Goal: Information Seeking & Learning: Learn about a topic

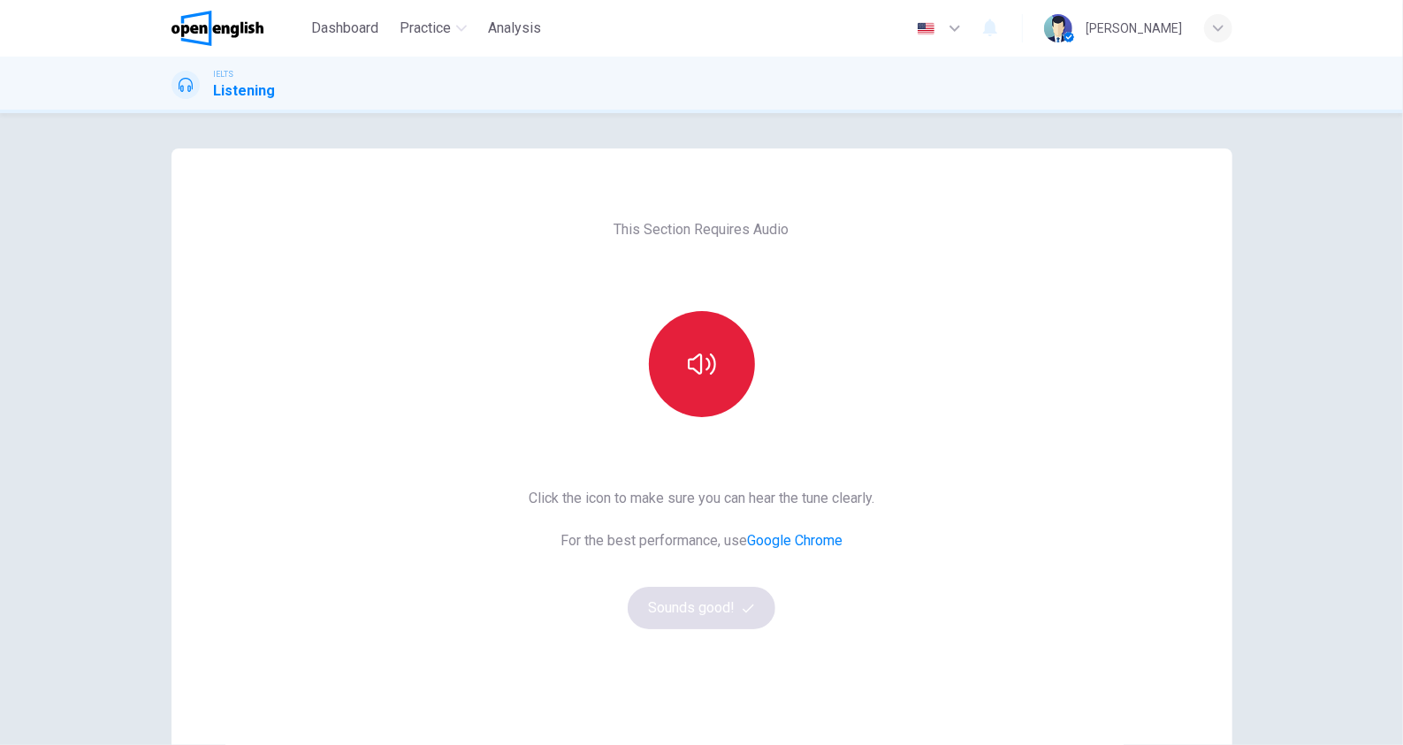
click at [734, 363] on button "button" at bounding box center [702, 364] width 106 height 106
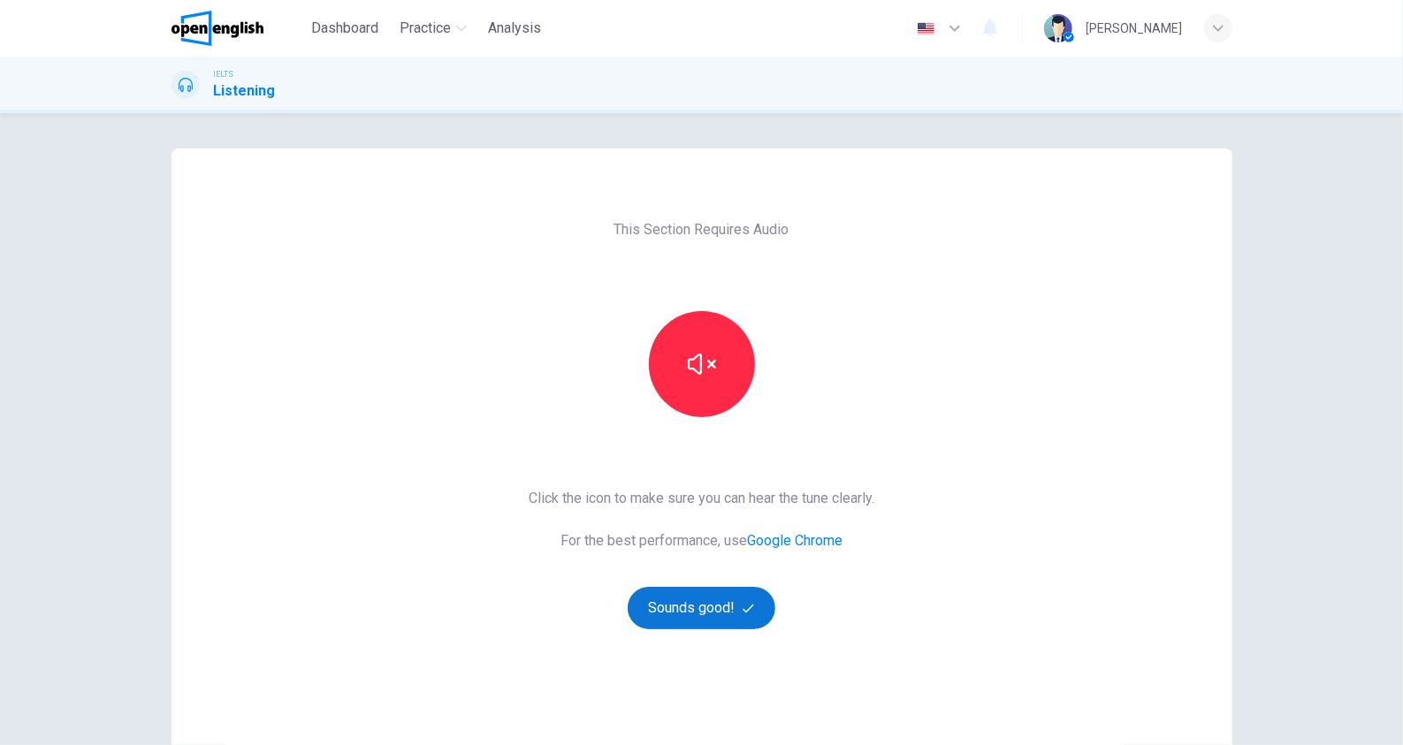
click at [733, 607] on button "Sounds good!" at bounding box center [702, 608] width 149 height 42
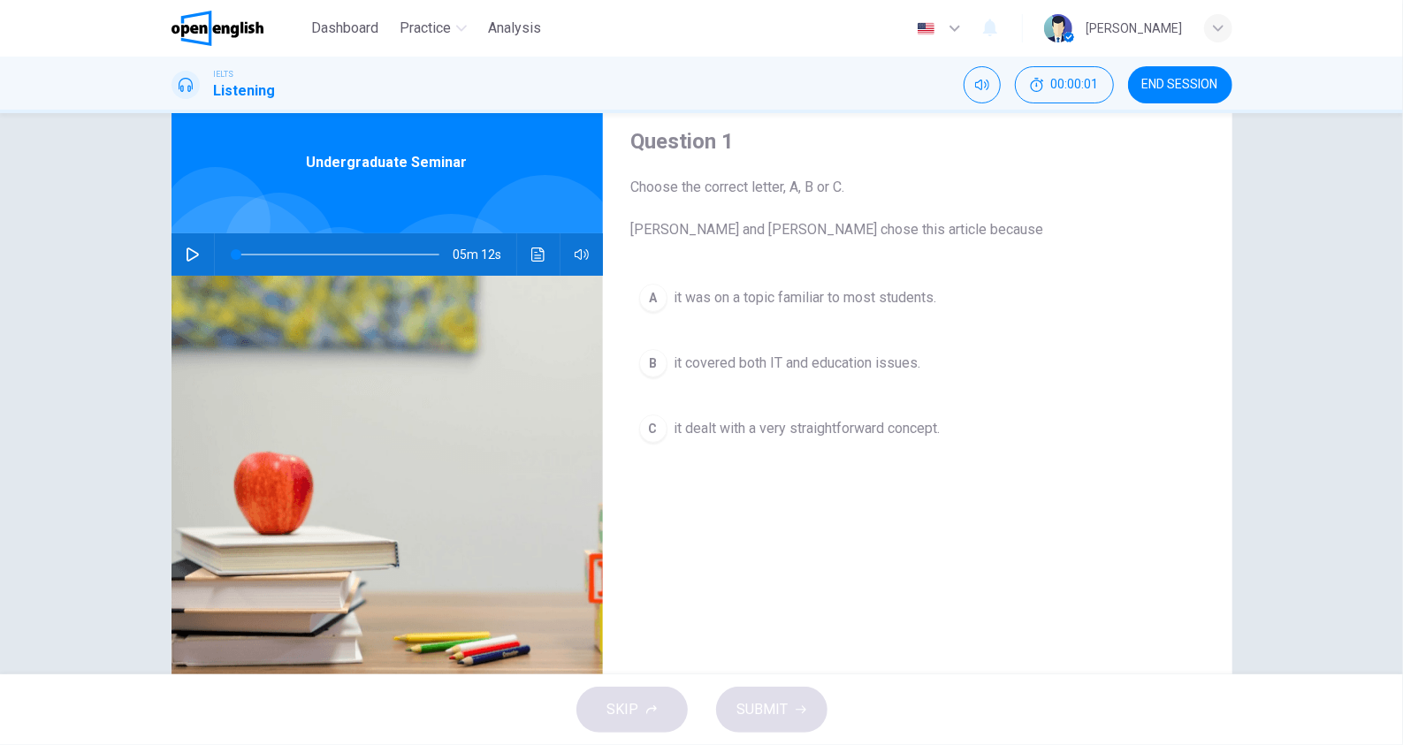
scroll to position [80, 0]
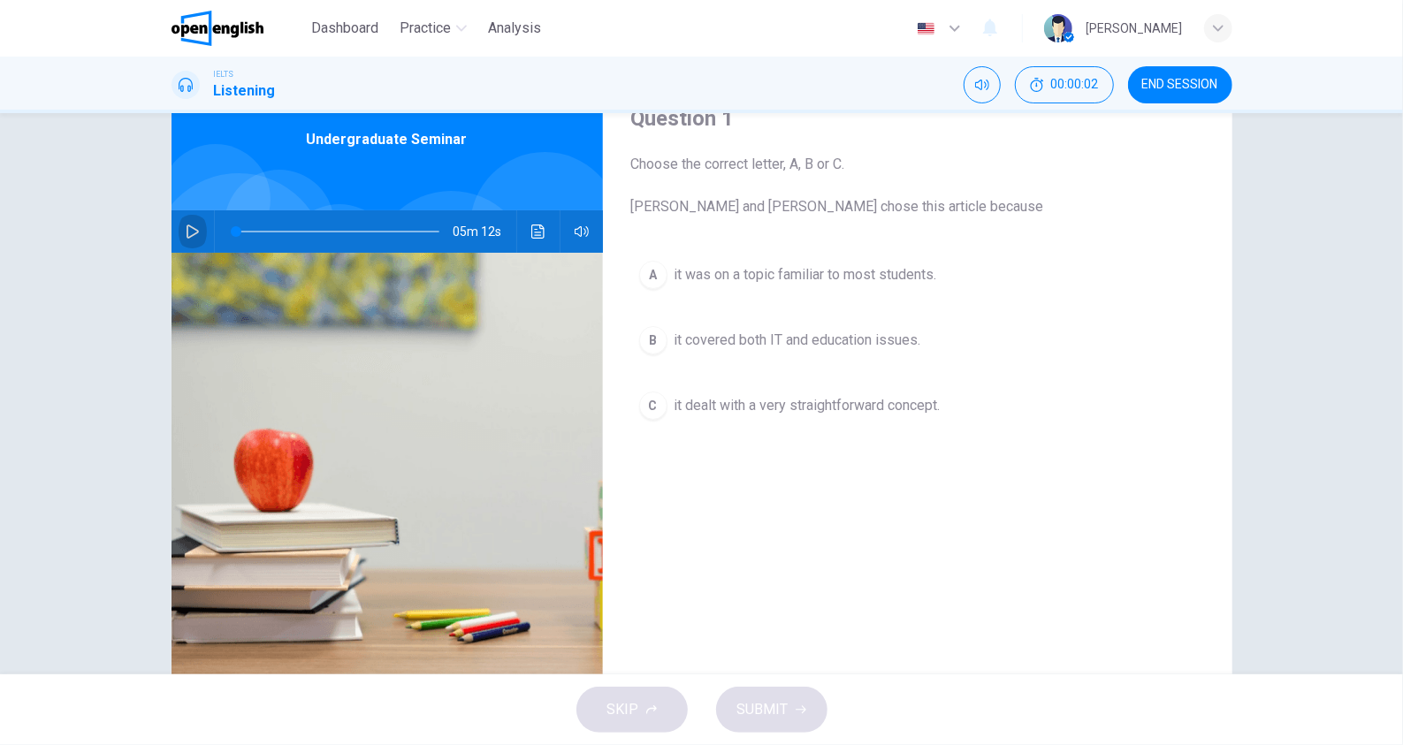
click at [187, 228] on icon "button" at bounding box center [193, 232] width 14 height 14
drag, startPoint x: 630, startPoint y: 205, endPoint x: 886, endPoint y: 214, distance: 255.7
click at [872, 215] on span "Choose the correct letter, A, B or C. Leela and Jake chose this article because" at bounding box center [917, 186] width 573 height 64
click at [860, 277] on span "it was on a topic familiar to most students." at bounding box center [806, 274] width 263 height 21
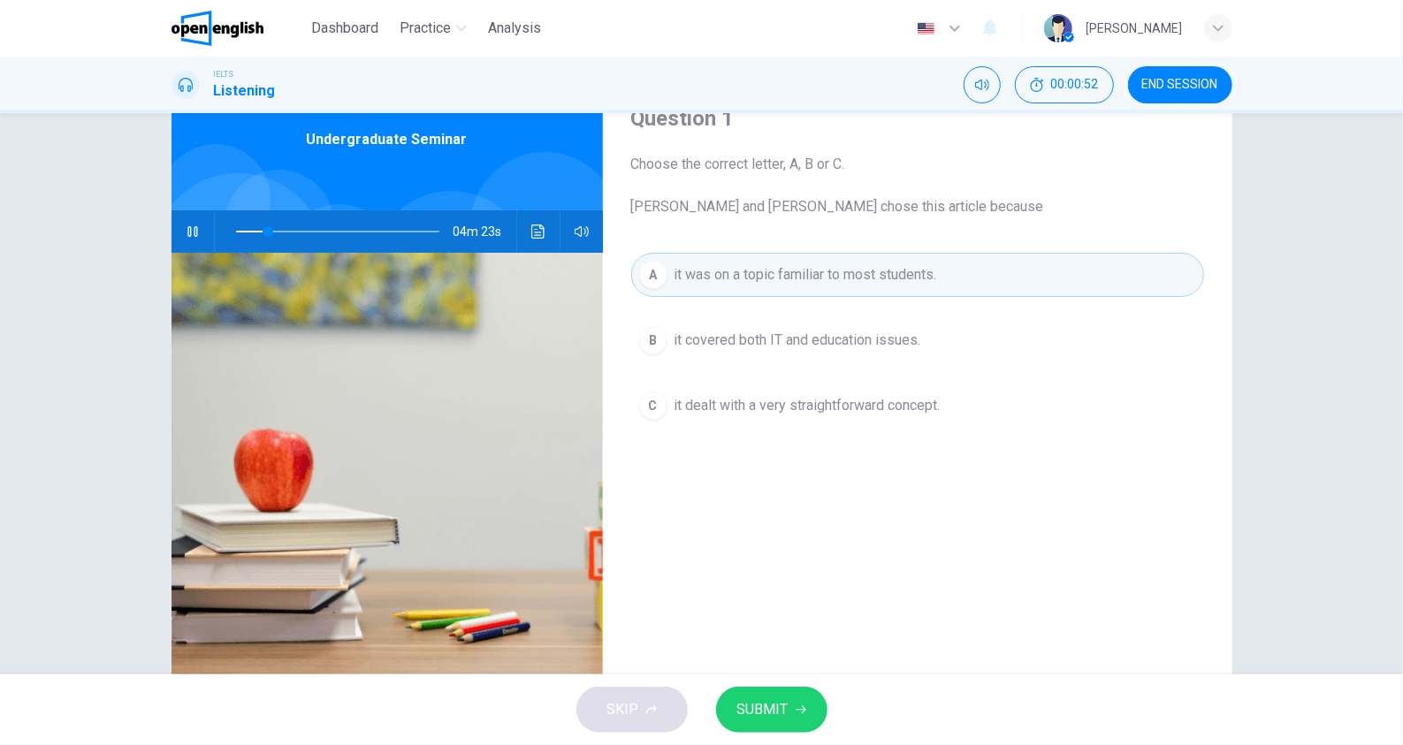
click at [904, 315] on div "A it was on a topic familiar to most students. B it covered both IT and educati…" at bounding box center [917, 358] width 573 height 210
click at [899, 325] on button "B it covered both IT and education issues." at bounding box center [917, 340] width 573 height 44
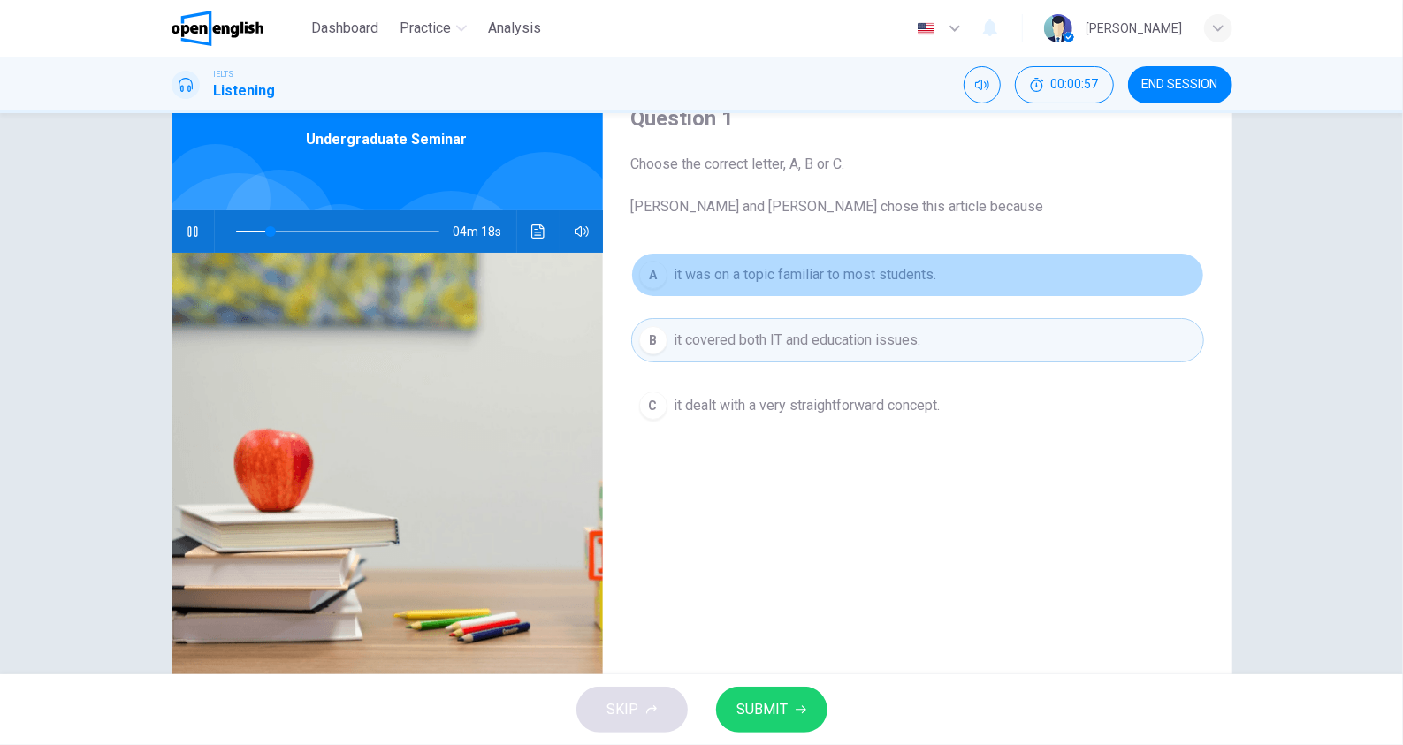
click at [925, 281] on span "it was on a topic familiar to most students." at bounding box center [806, 274] width 263 height 21
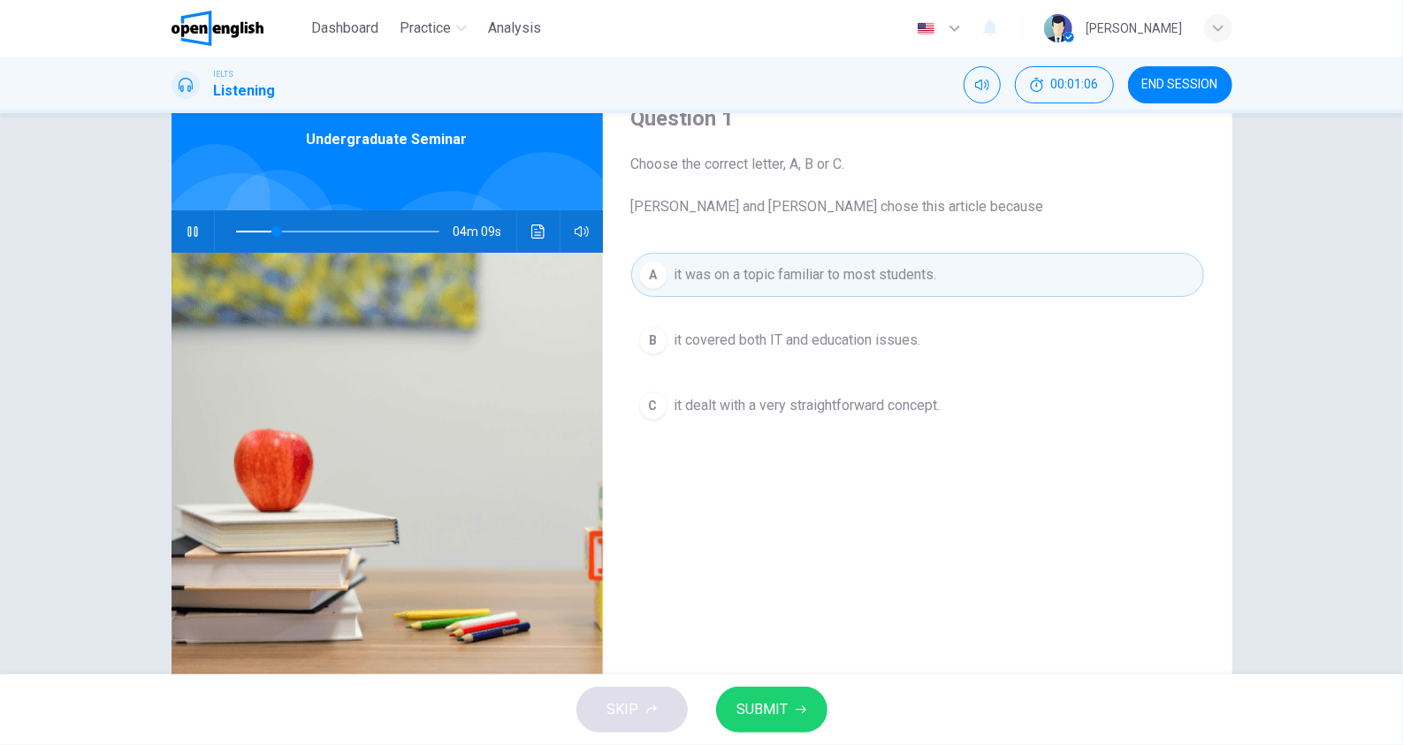
click at [800, 698] on button "SUBMIT" at bounding box center [771, 710] width 111 height 46
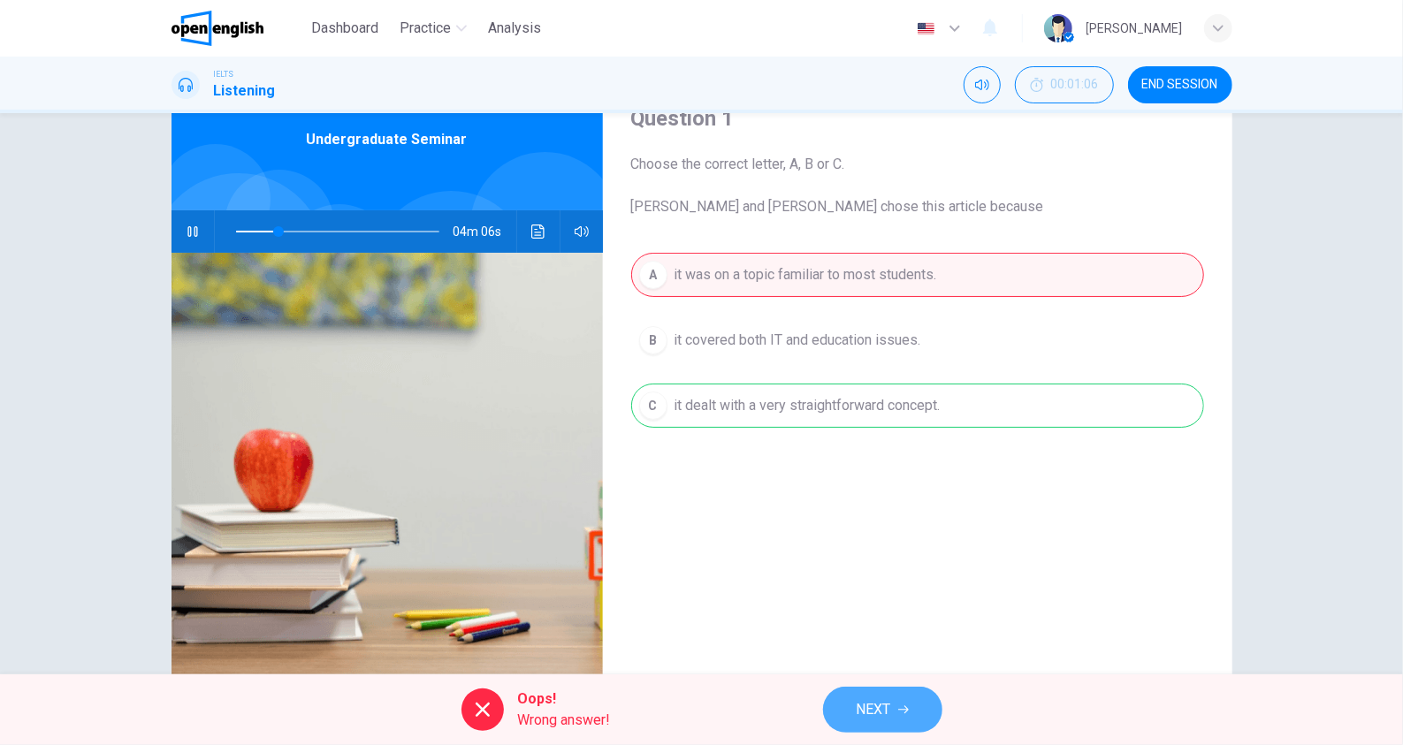
click at [905, 701] on button "NEXT" at bounding box center [882, 710] width 119 height 46
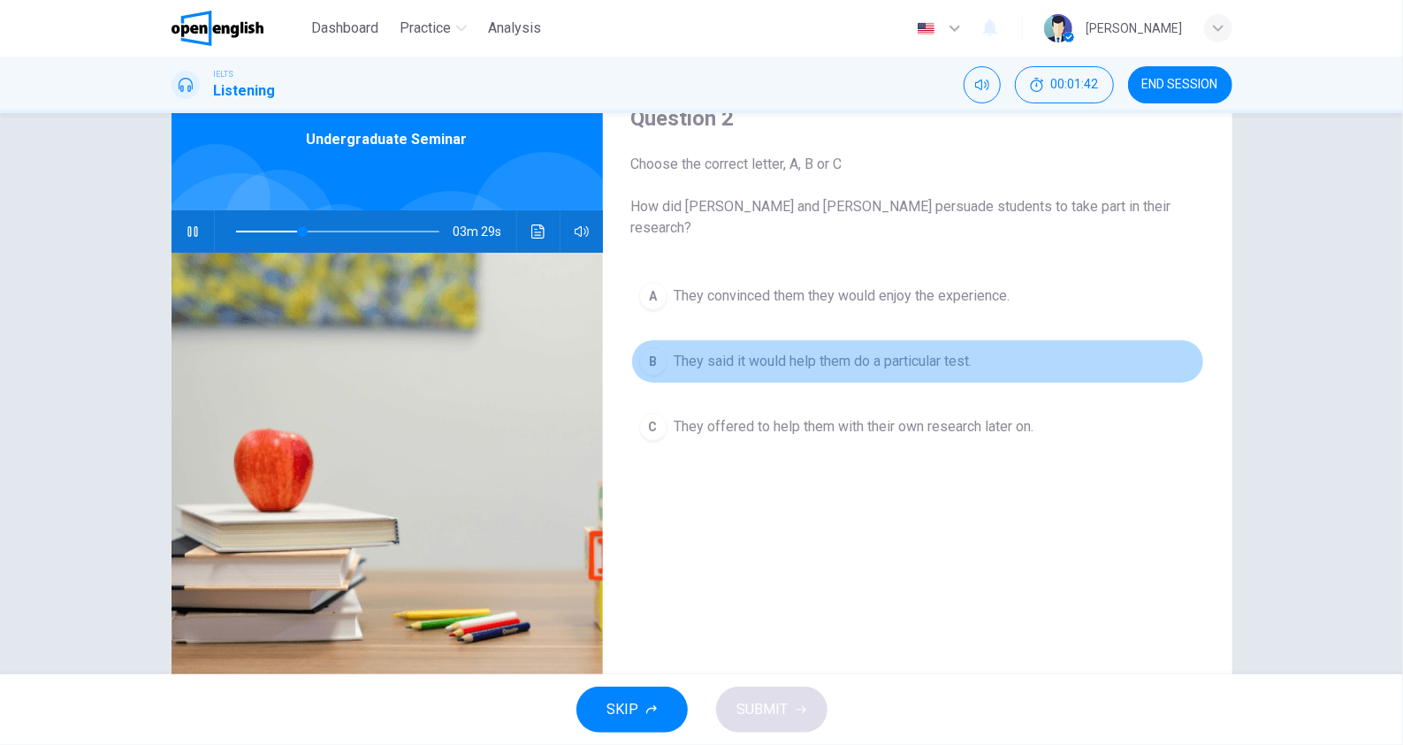
click at [646, 351] on div "B" at bounding box center [653, 362] width 28 height 28
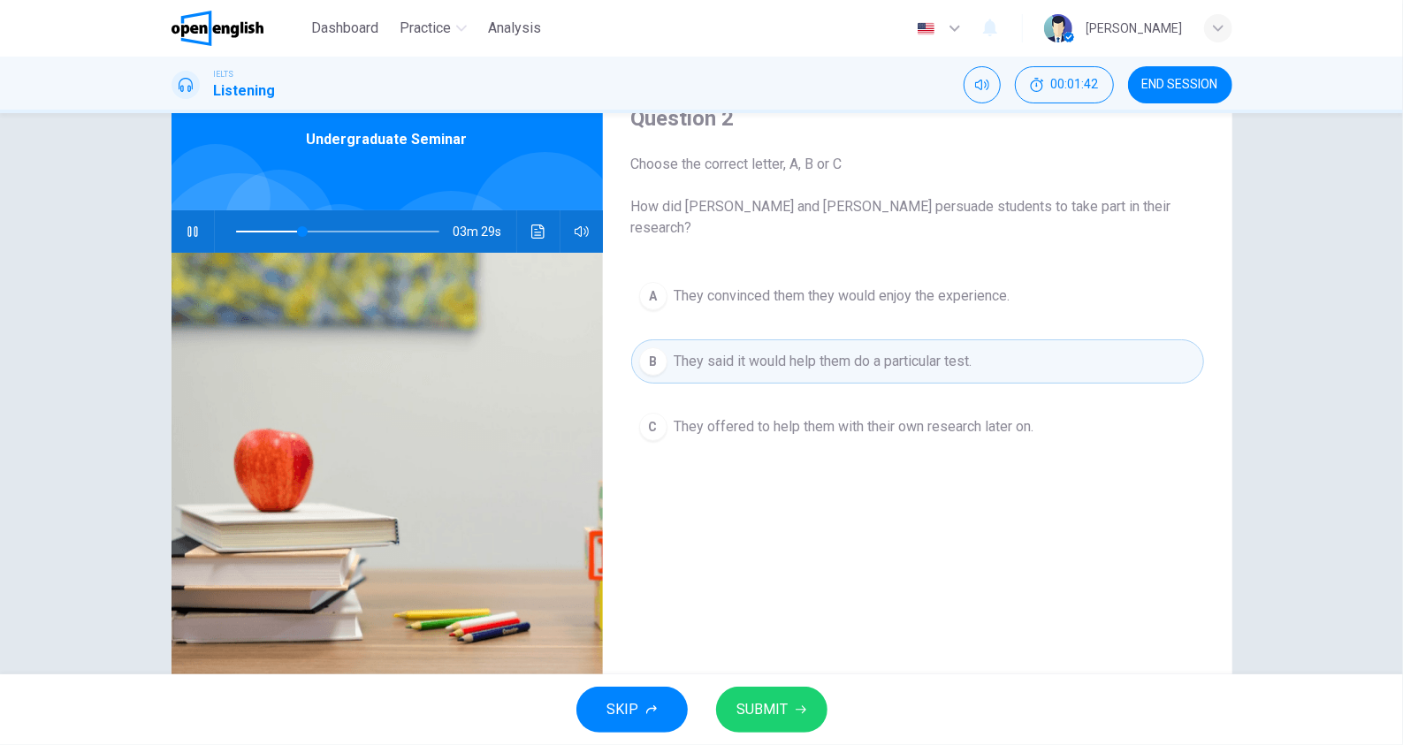
click at [796, 698] on button "SUBMIT" at bounding box center [771, 710] width 111 height 46
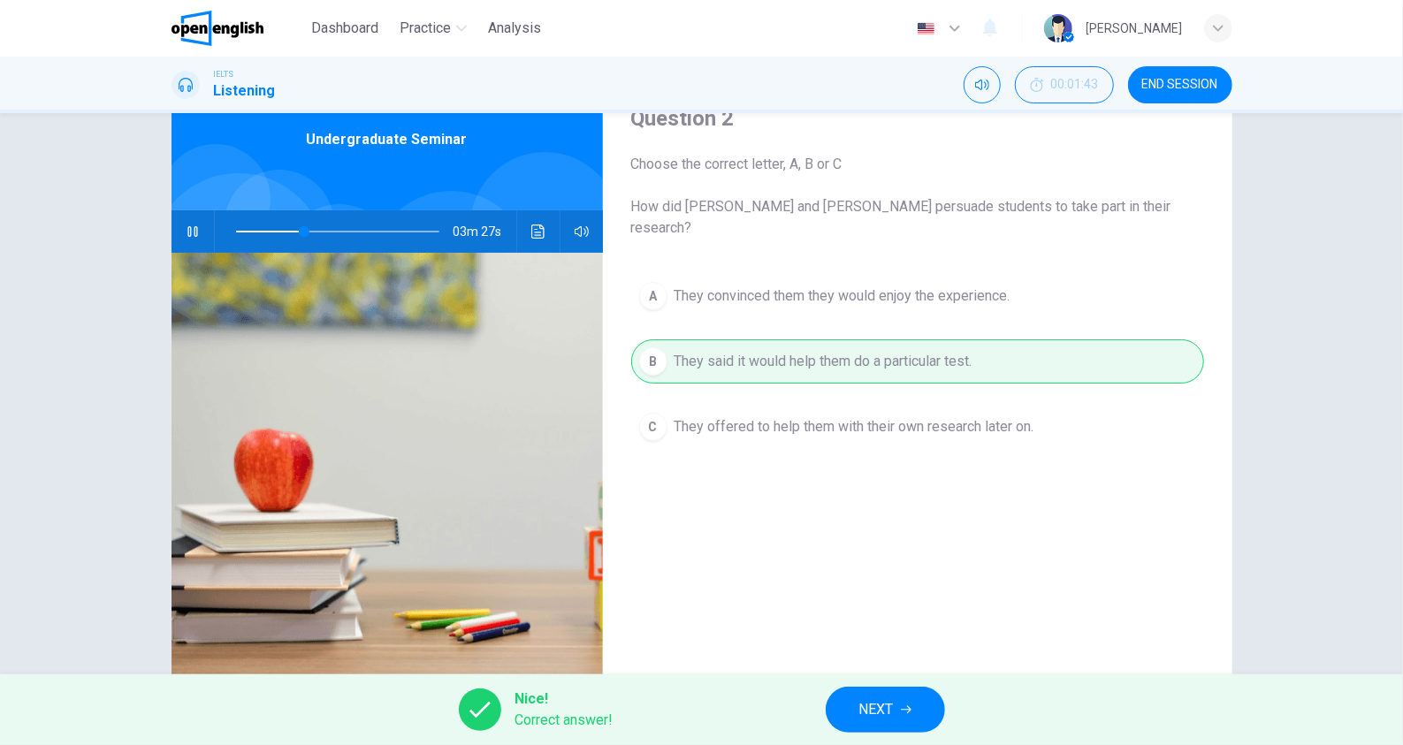
click at [893, 717] on span "NEXT" at bounding box center [876, 710] width 34 height 25
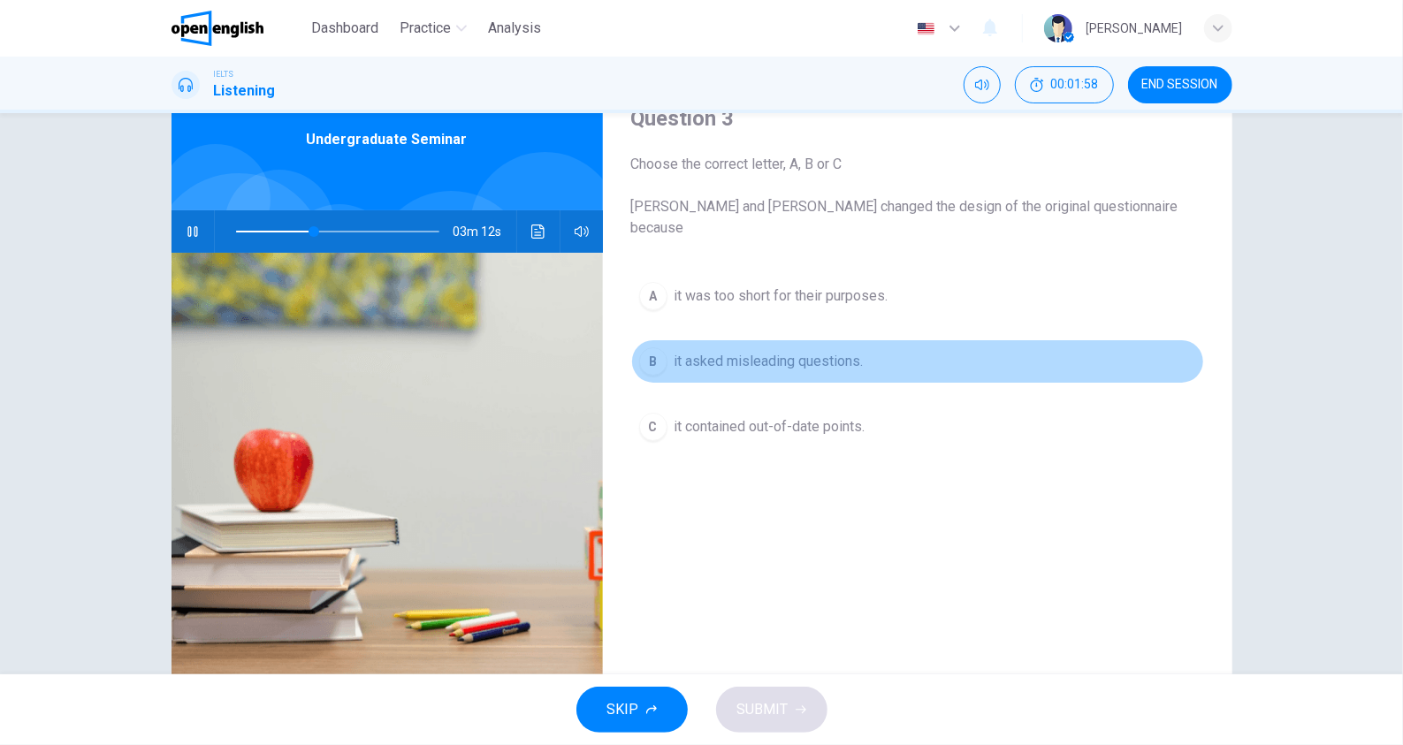
click at [799, 351] on span "it asked misleading questions." at bounding box center [769, 361] width 189 height 21
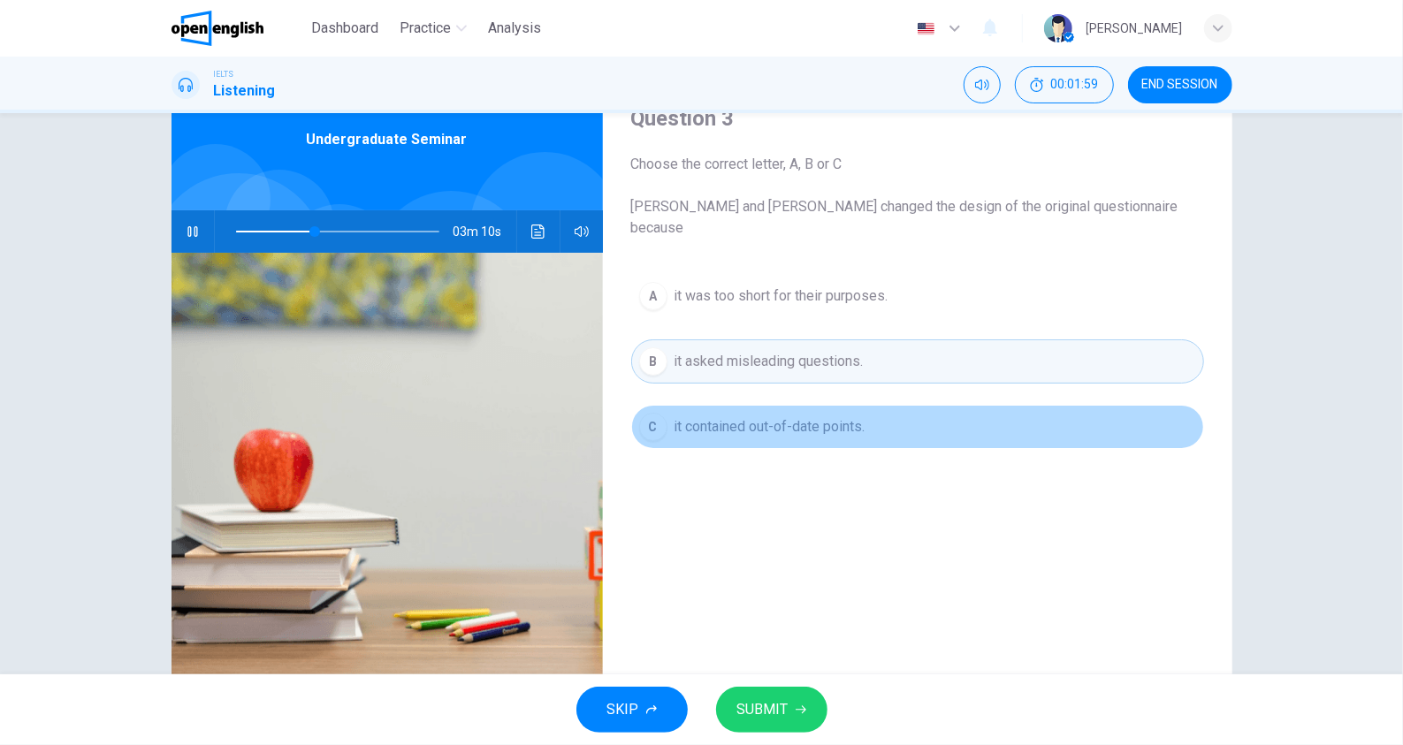
click at [815, 416] on span "it contained out-of-date points." at bounding box center [770, 426] width 191 height 21
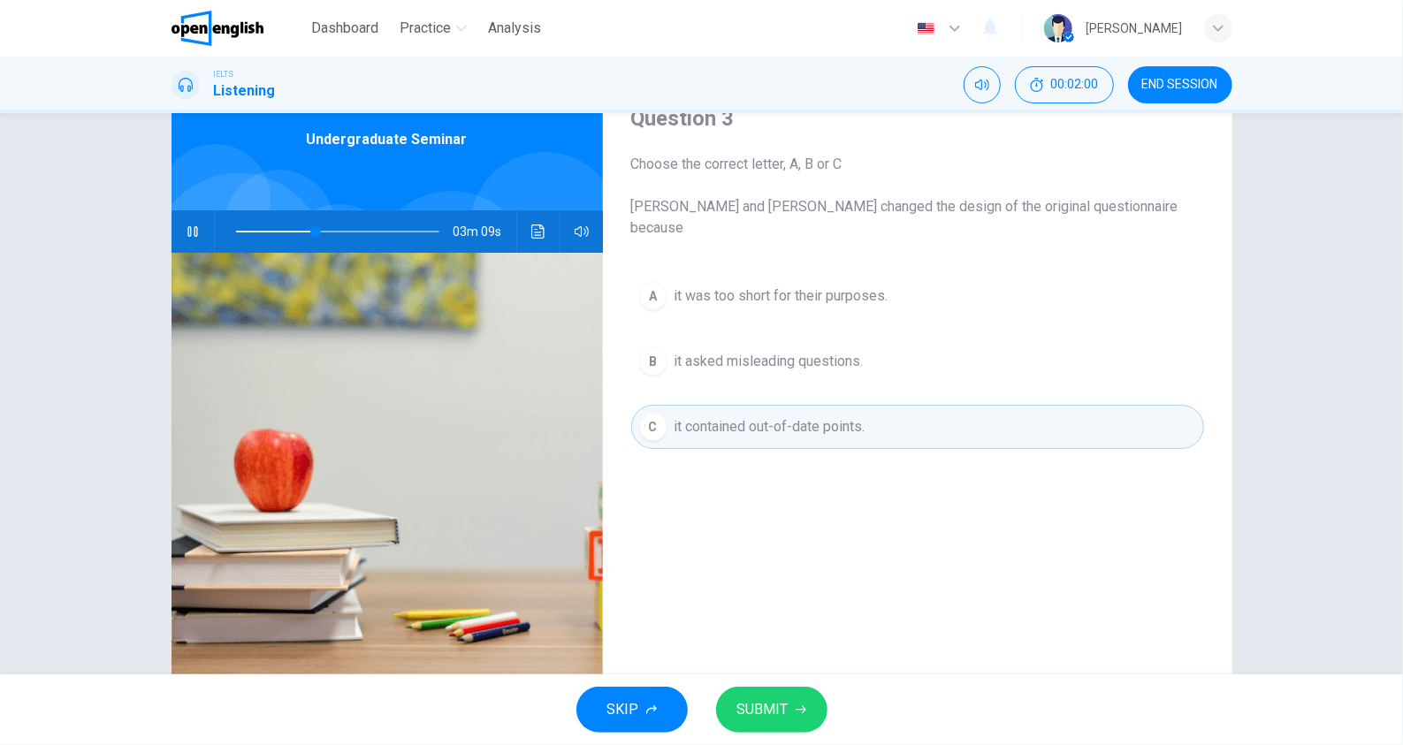
click at [811, 708] on button "SUBMIT" at bounding box center [771, 710] width 111 height 46
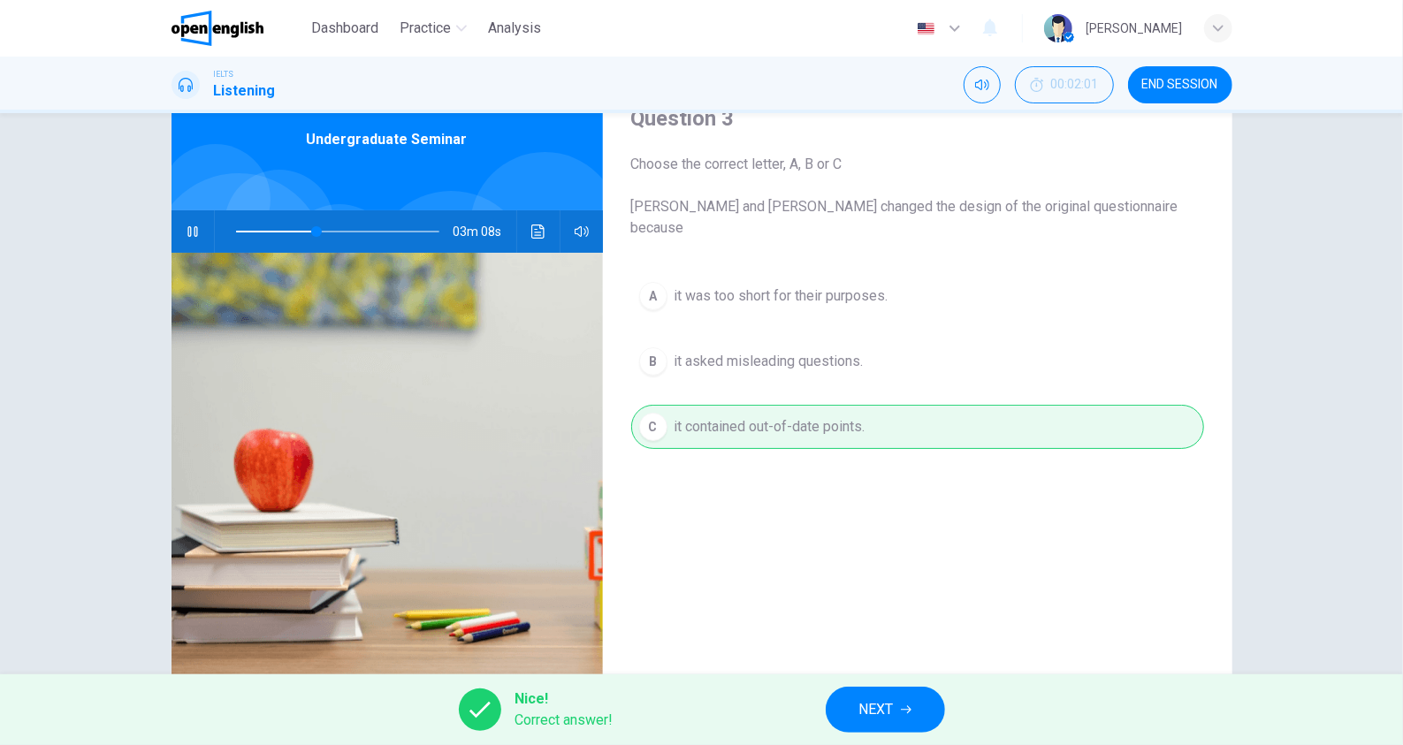
click at [911, 716] on button "NEXT" at bounding box center [885, 710] width 119 height 46
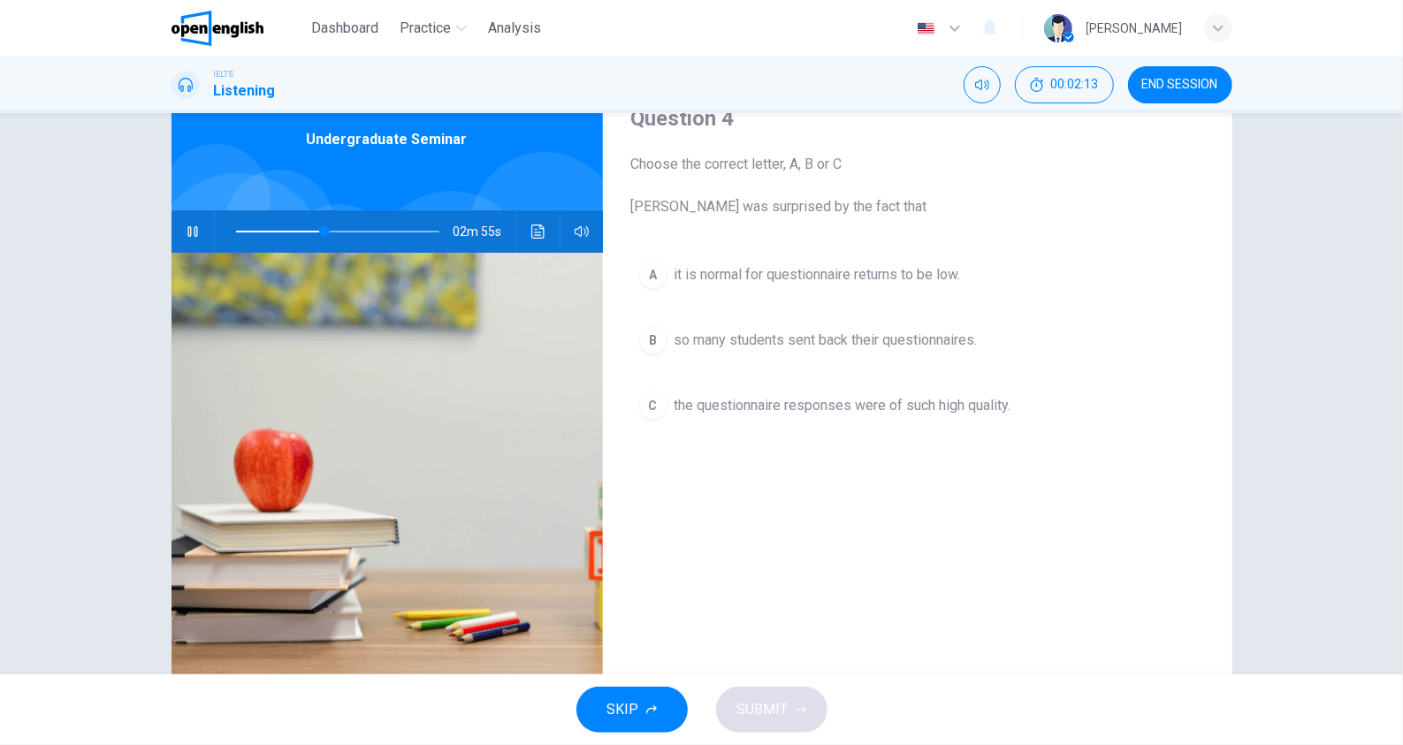
click at [950, 340] on span "so many students sent back their questionnaires." at bounding box center [826, 340] width 303 height 21
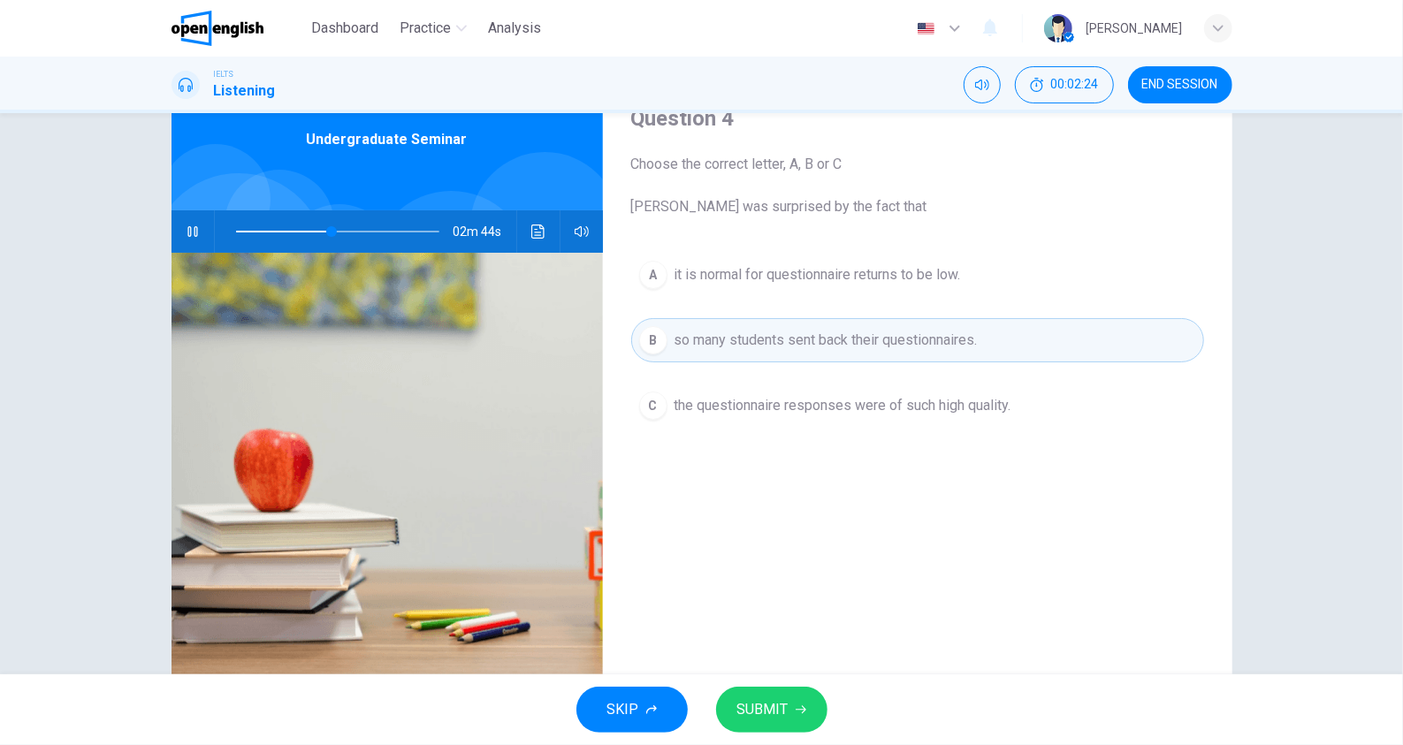
click at [976, 408] on span "the questionnaire responses were of such high quality." at bounding box center [843, 405] width 337 height 21
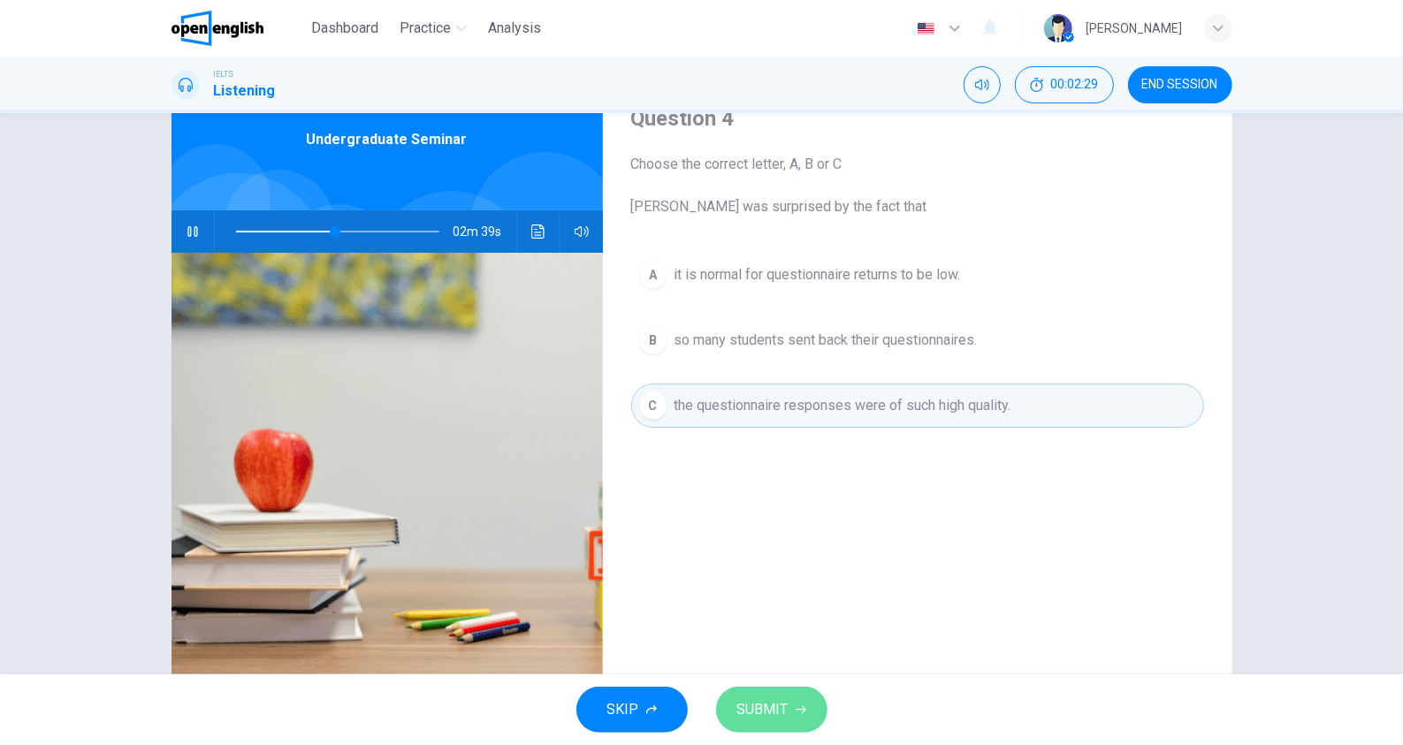
click at [787, 707] on span "SUBMIT" at bounding box center [762, 710] width 51 height 25
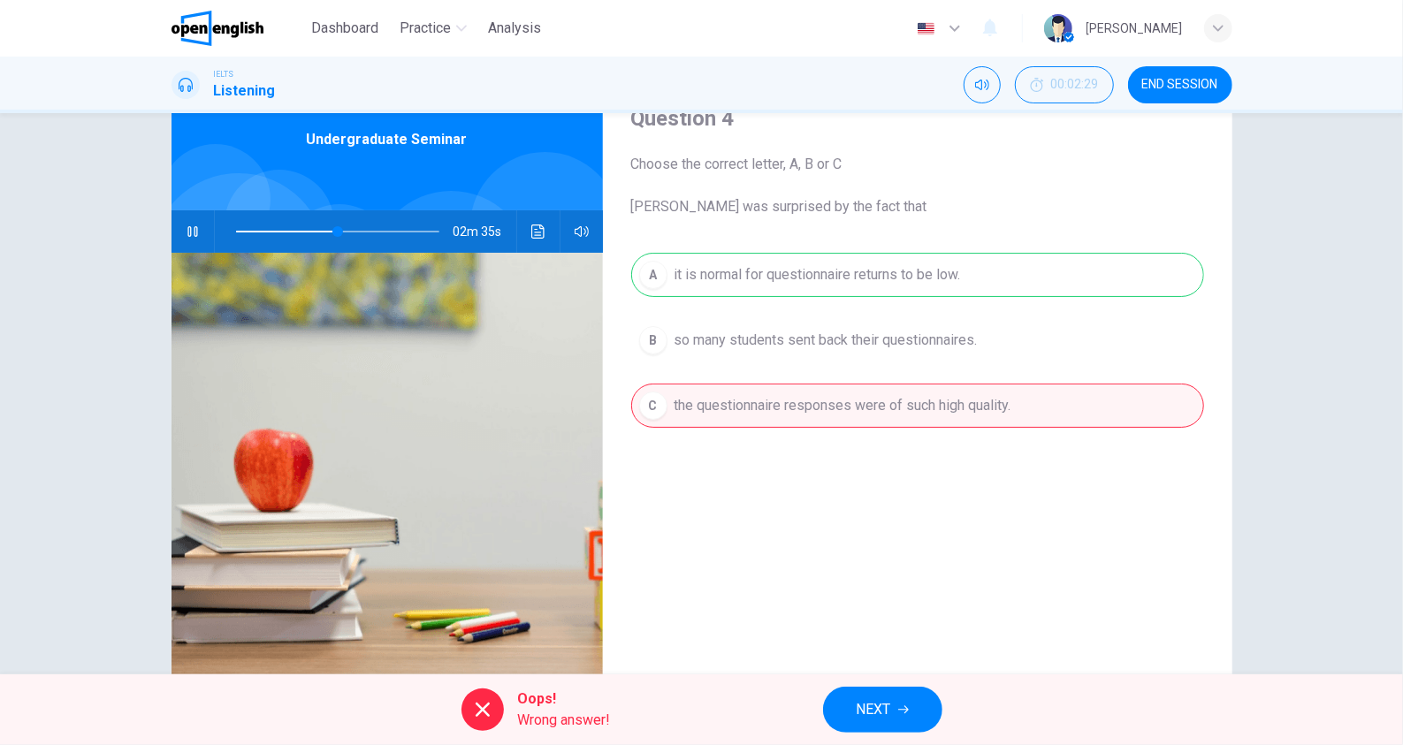
click at [887, 695] on button "NEXT" at bounding box center [882, 710] width 119 height 46
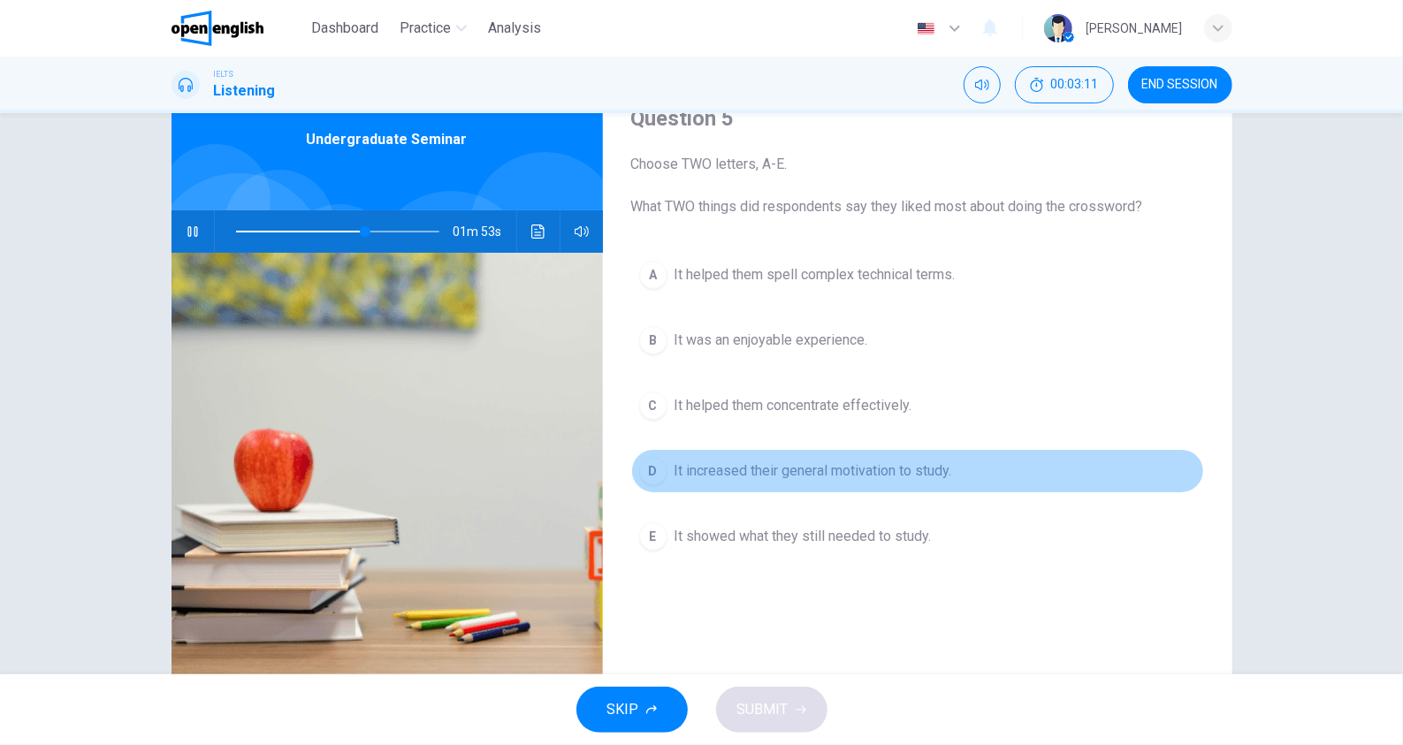
click at [847, 474] on span "It increased their general motivation to study." at bounding box center [814, 471] width 278 height 21
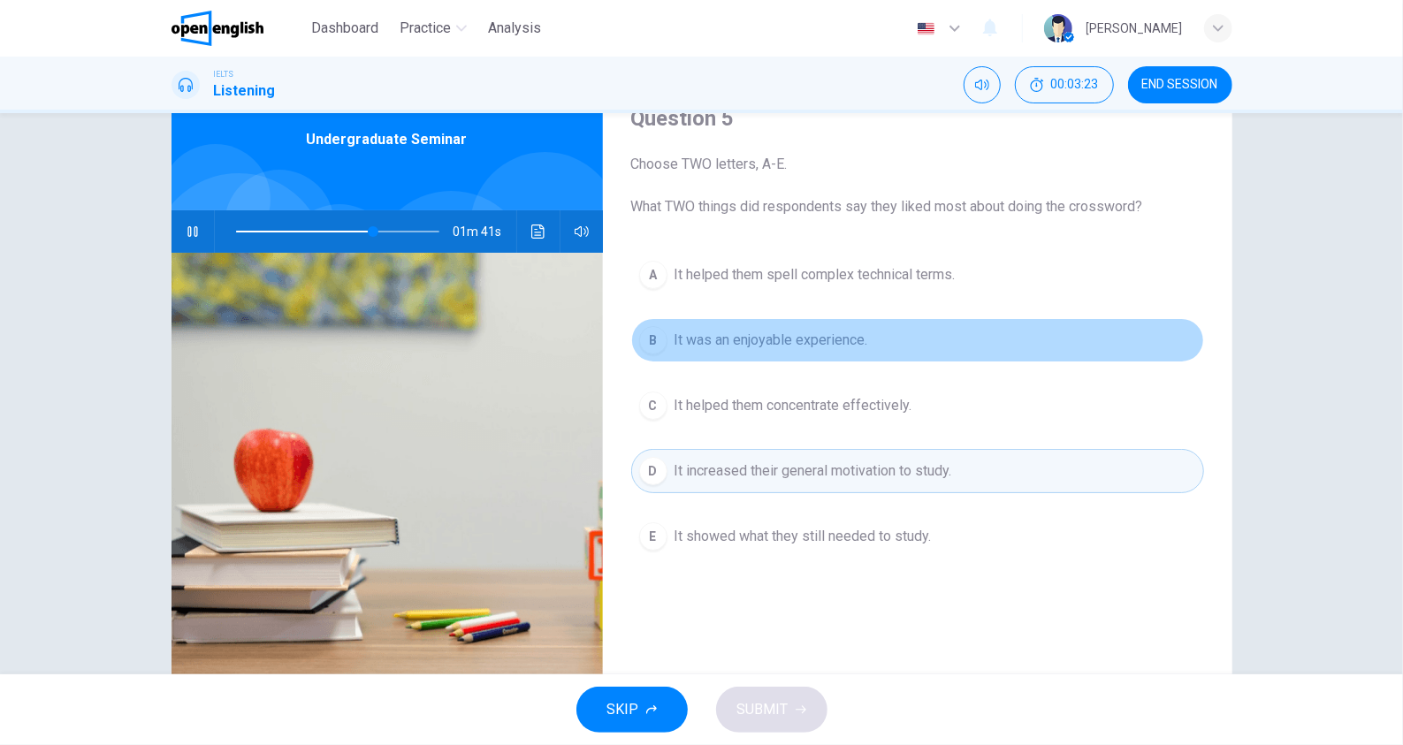
click at [841, 331] on span "It was an enjoyable experience." at bounding box center [772, 340] width 194 height 21
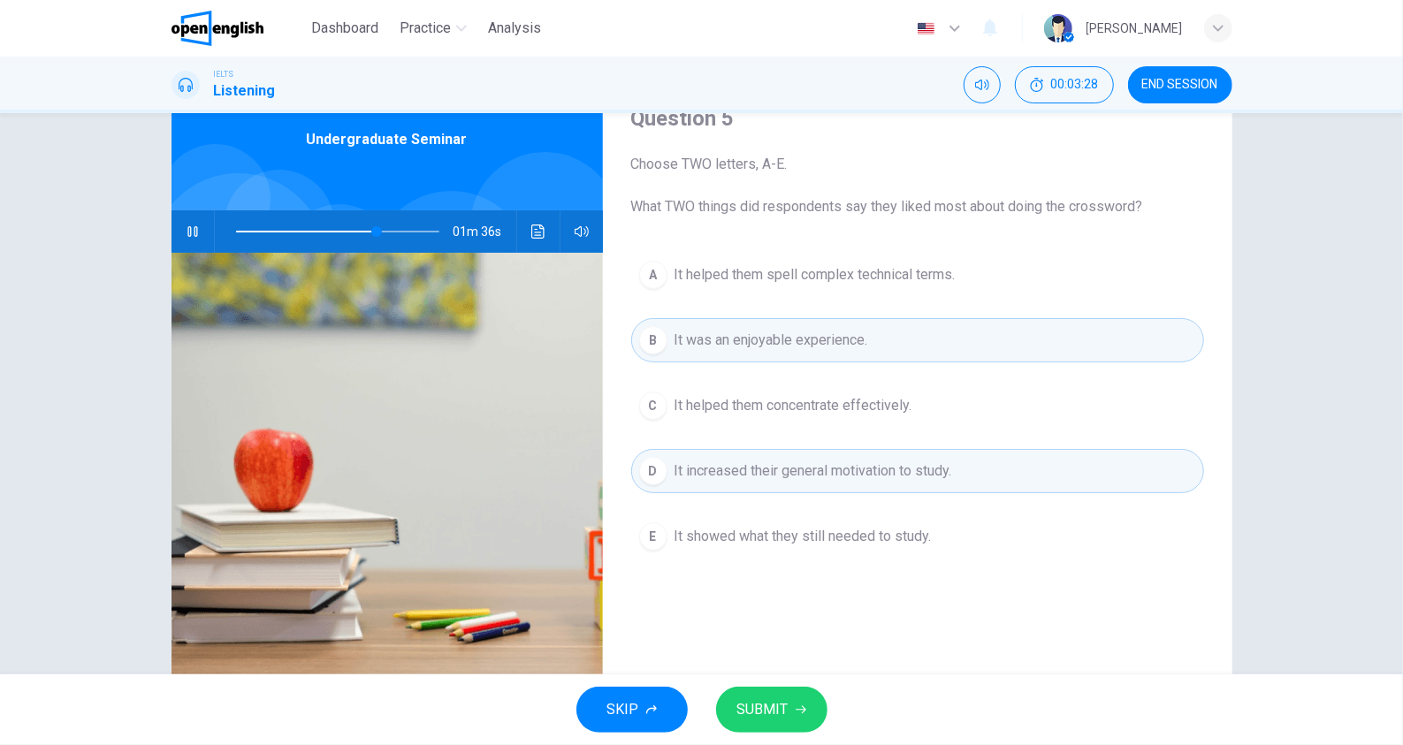
click at [887, 279] on span "It helped them spell complex technical terms." at bounding box center [815, 274] width 281 height 21
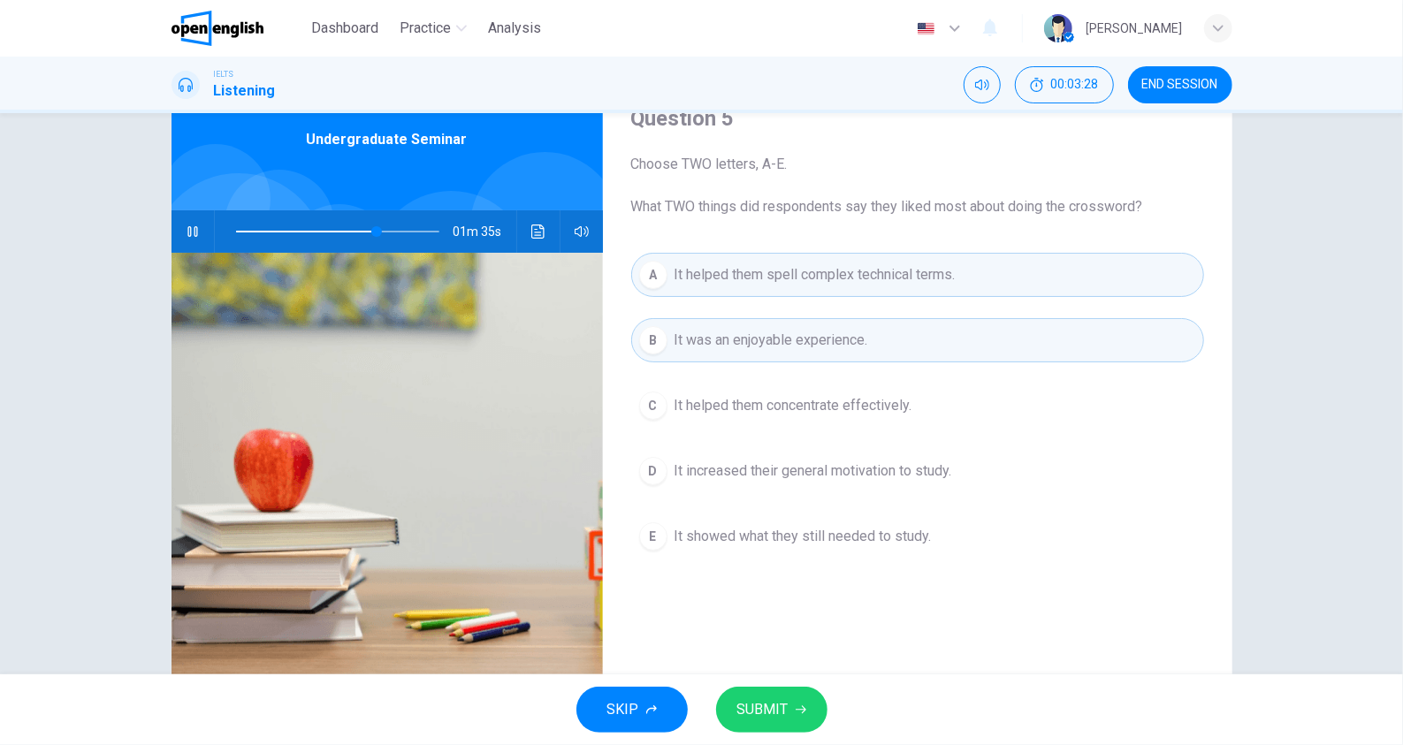
click at [759, 710] on span "SUBMIT" at bounding box center [762, 710] width 51 height 25
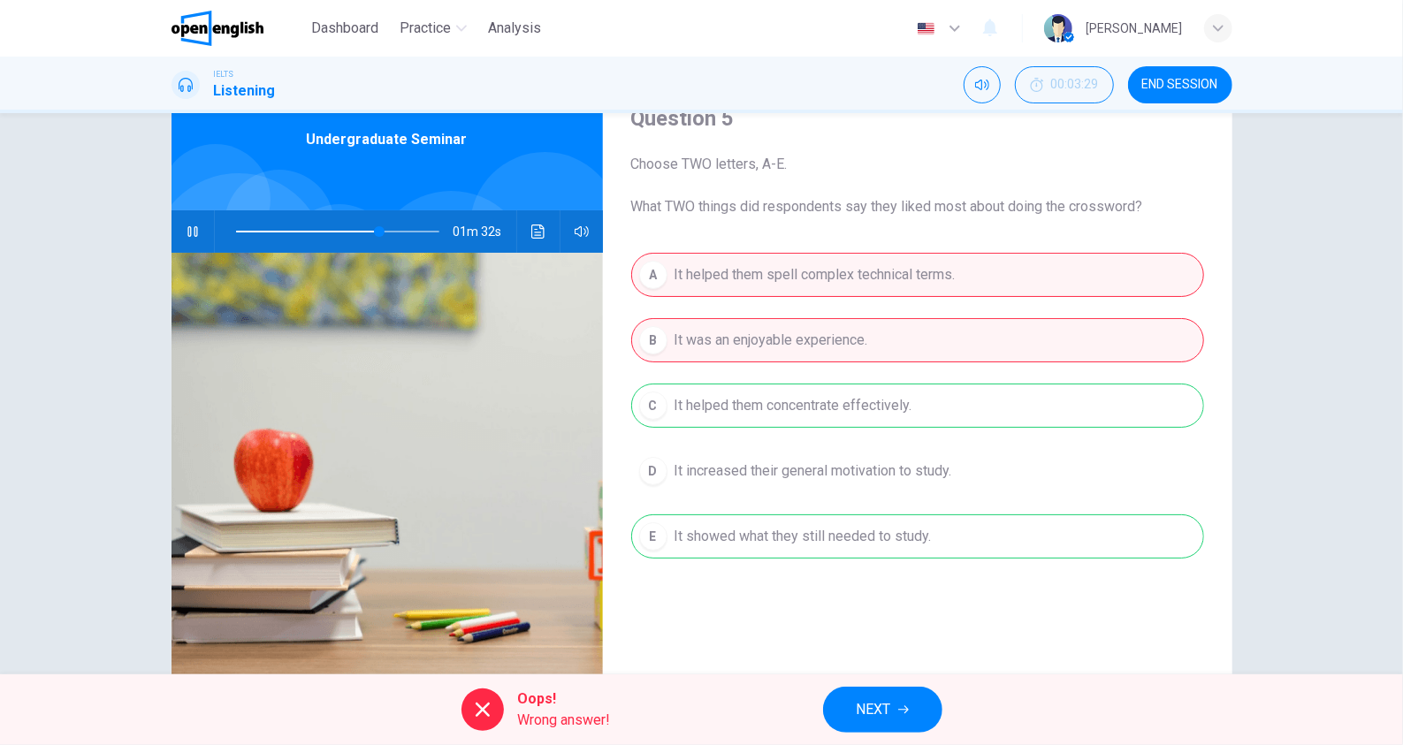
click at [867, 411] on div "A It helped them spell complex technical terms. B It was an enjoyable experienc…" at bounding box center [917, 423] width 573 height 341
click at [878, 702] on span "NEXT" at bounding box center [874, 710] width 34 height 25
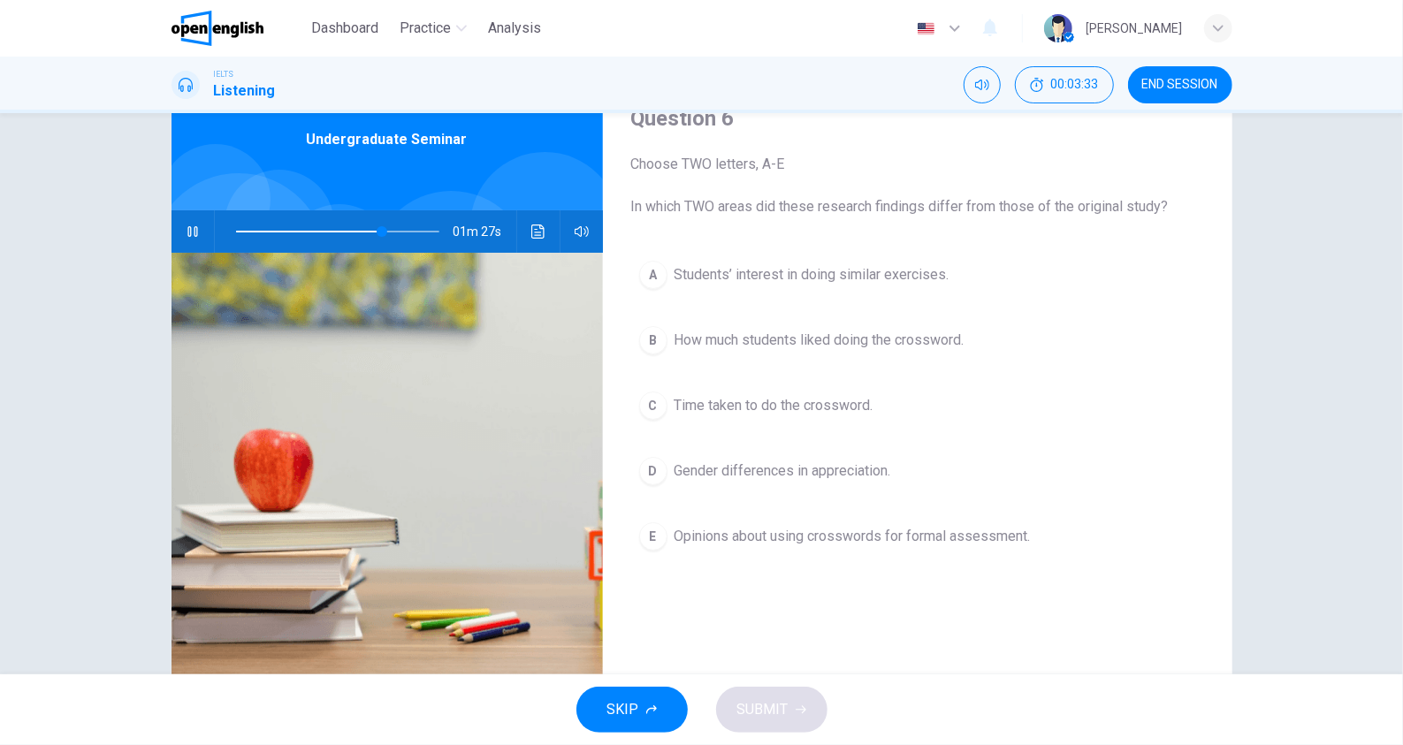
type input "**"
click at [1139, 96] on button "END SESSION" at bounding box center [1180, 84] width 104 height 37
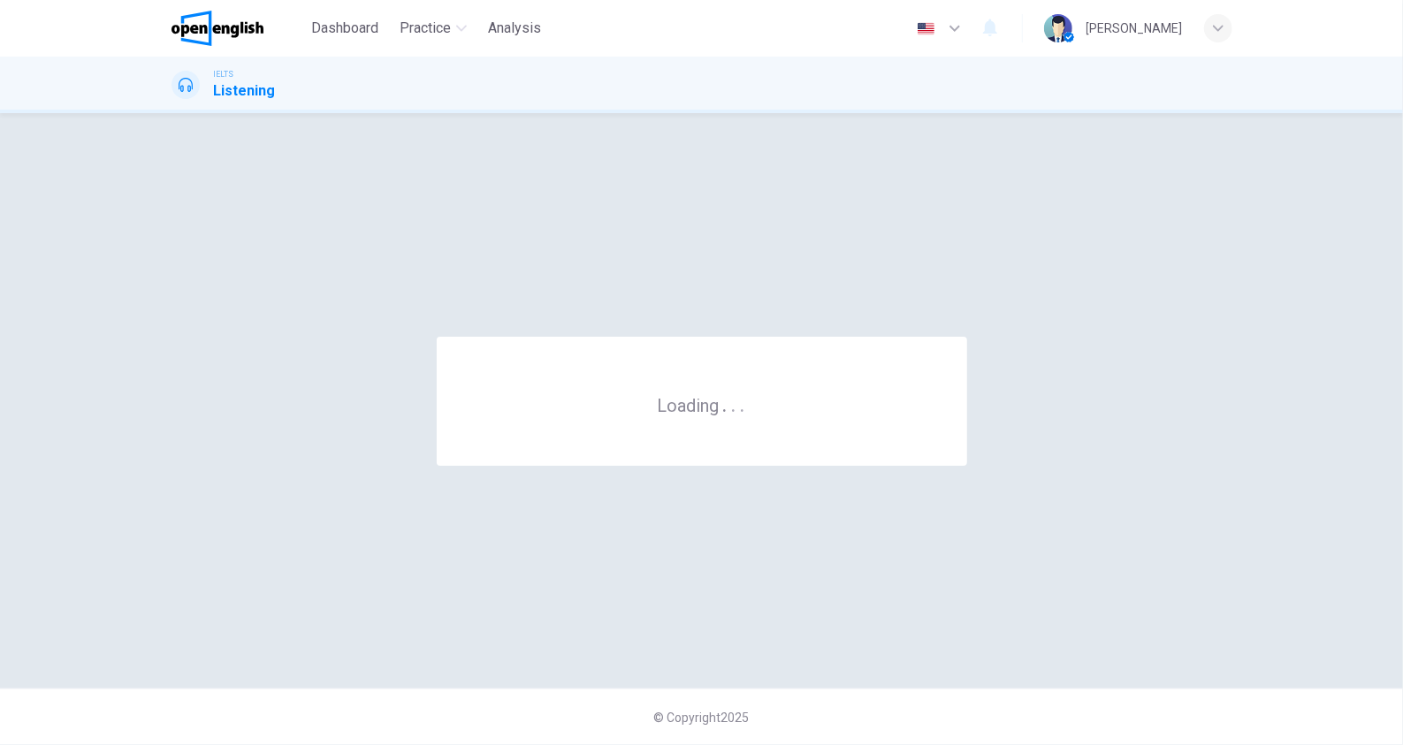
scroll to position [0, 0]
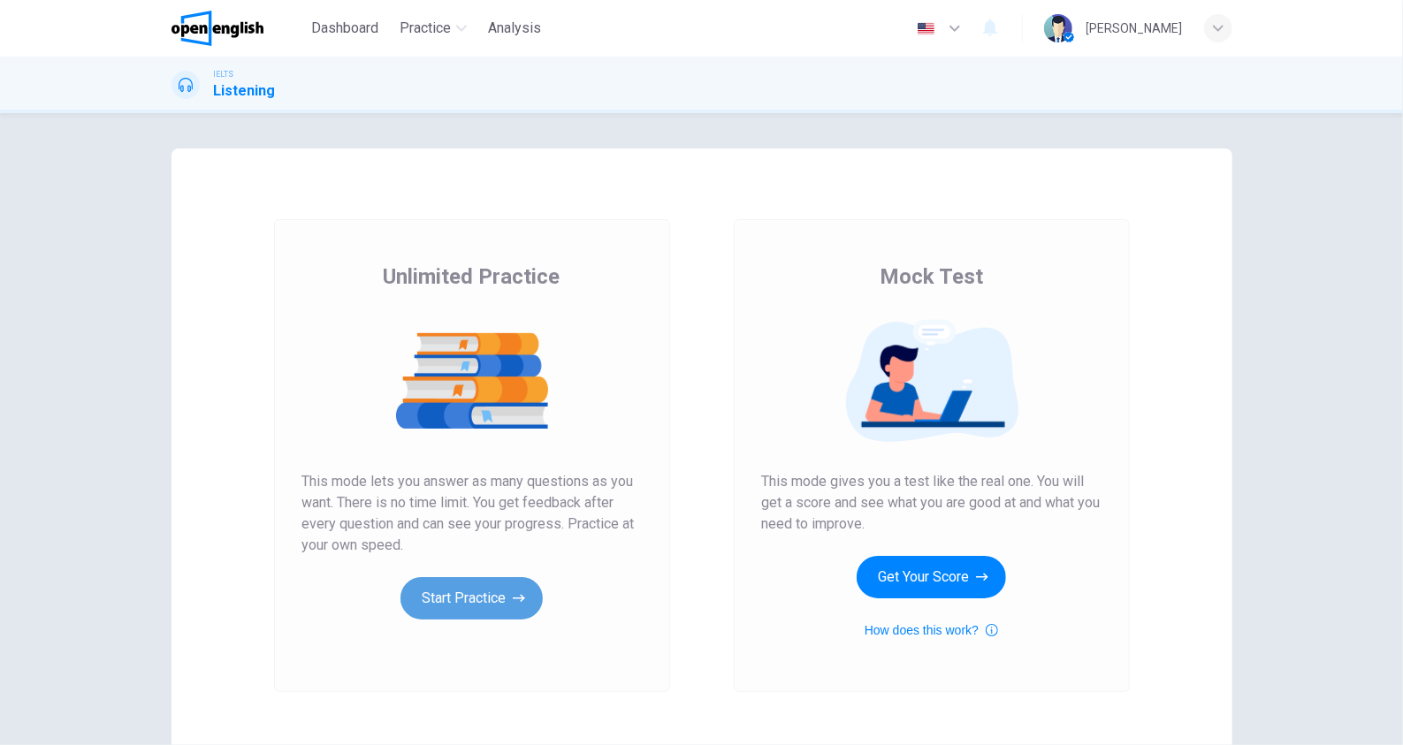
click at [474, 596] on button "Start Practice" at bounding box center [472, 598] width 142 height 42
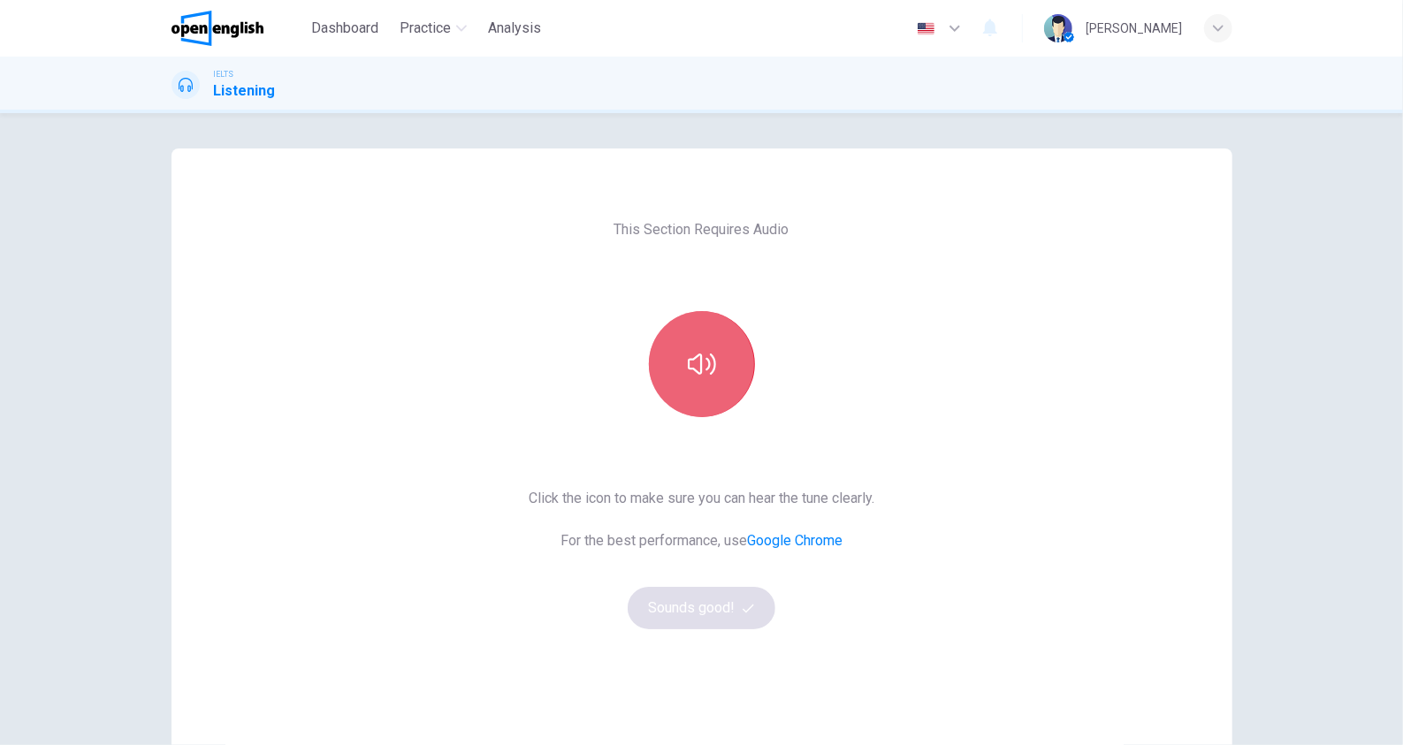
click at [707, 346] on button "button" at bounding box center [702, 364] width 106 height 106
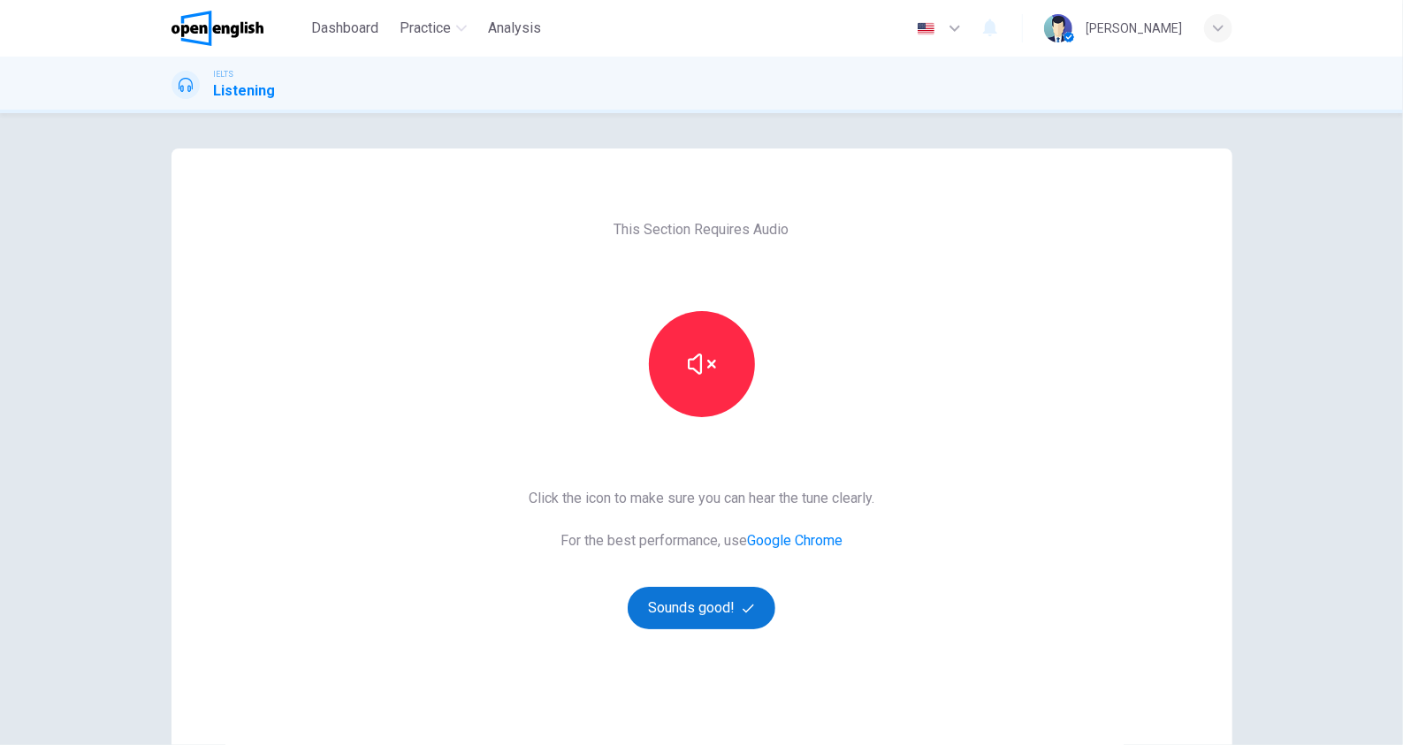
click at [720, 609] on button "Sounds good!" at bounding box center [702, 608] width 149 height 42
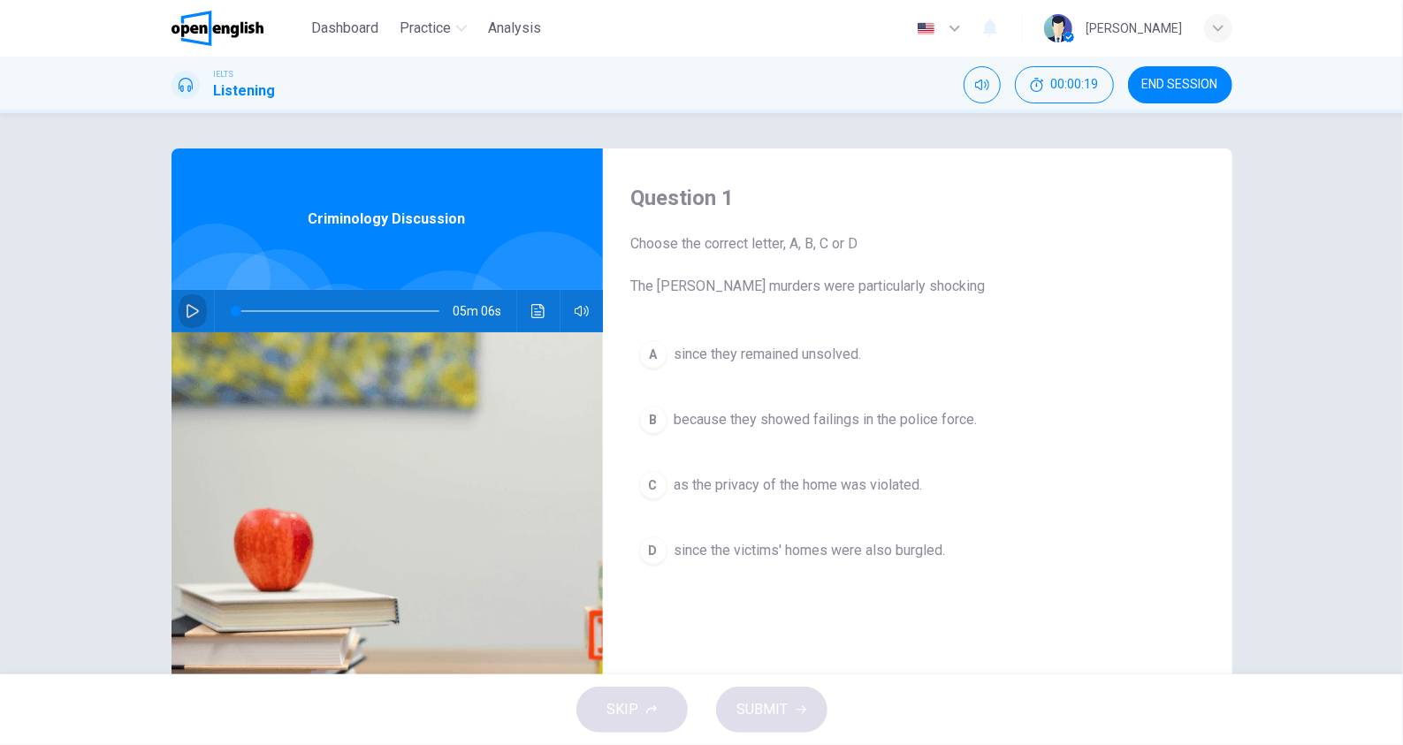
click at [190, 311] on icon "button" at bounding box center [193, 311] width 14 height 14
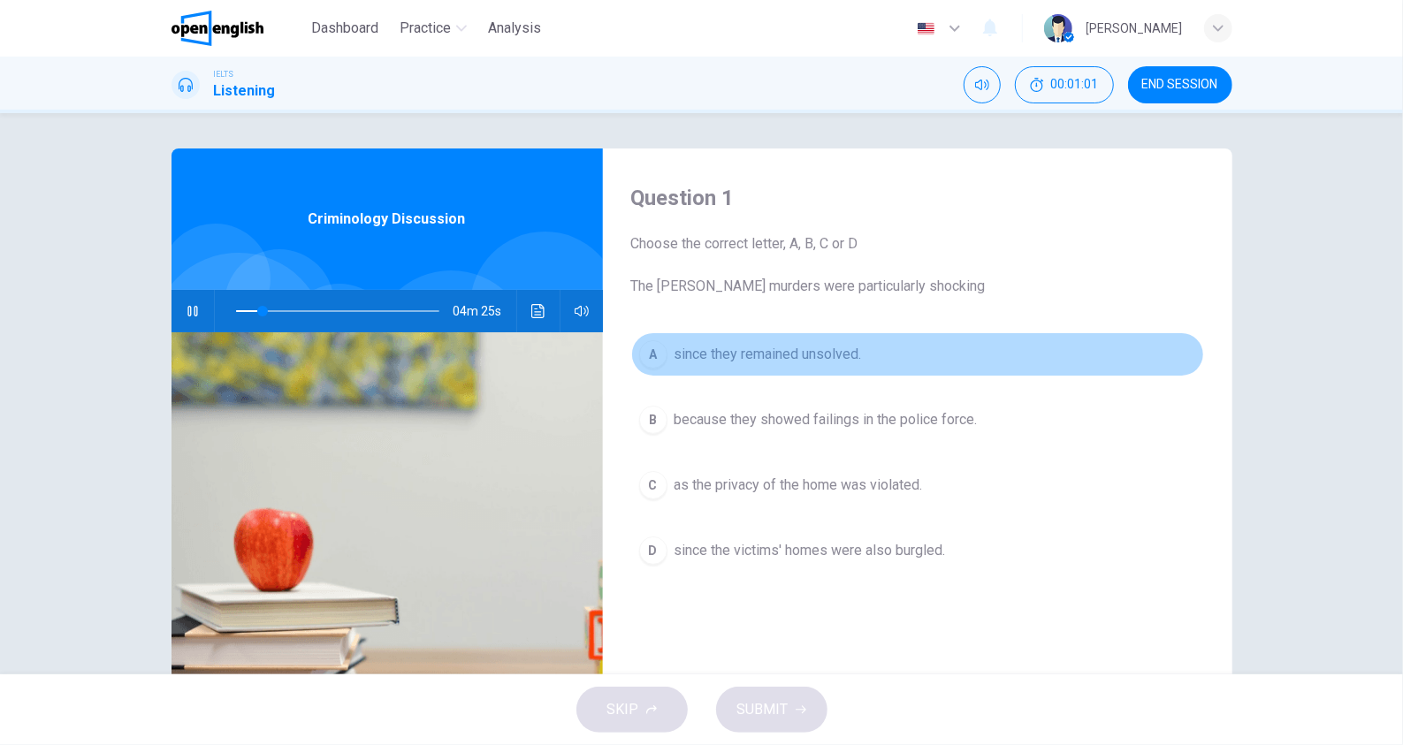
click at [691, 363] on span "since they remained unsolved." at bounding box center [768, 354] width 187 height 21
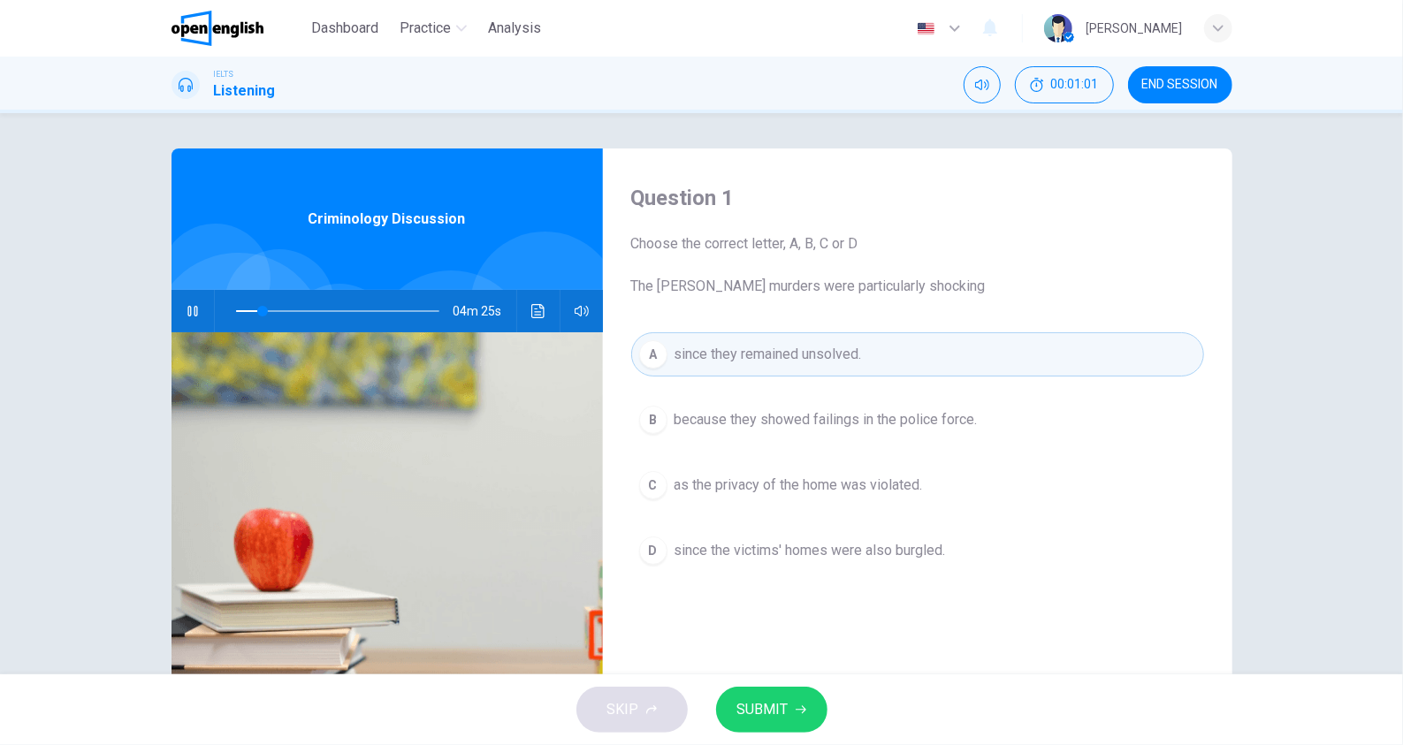
click at [783, 710] on span "SUBMIT" at bounding box center [762, 710] width 51 height 25
click at [187, 309] on icon "button" at bounding box center [193, 311] width 14 height 14
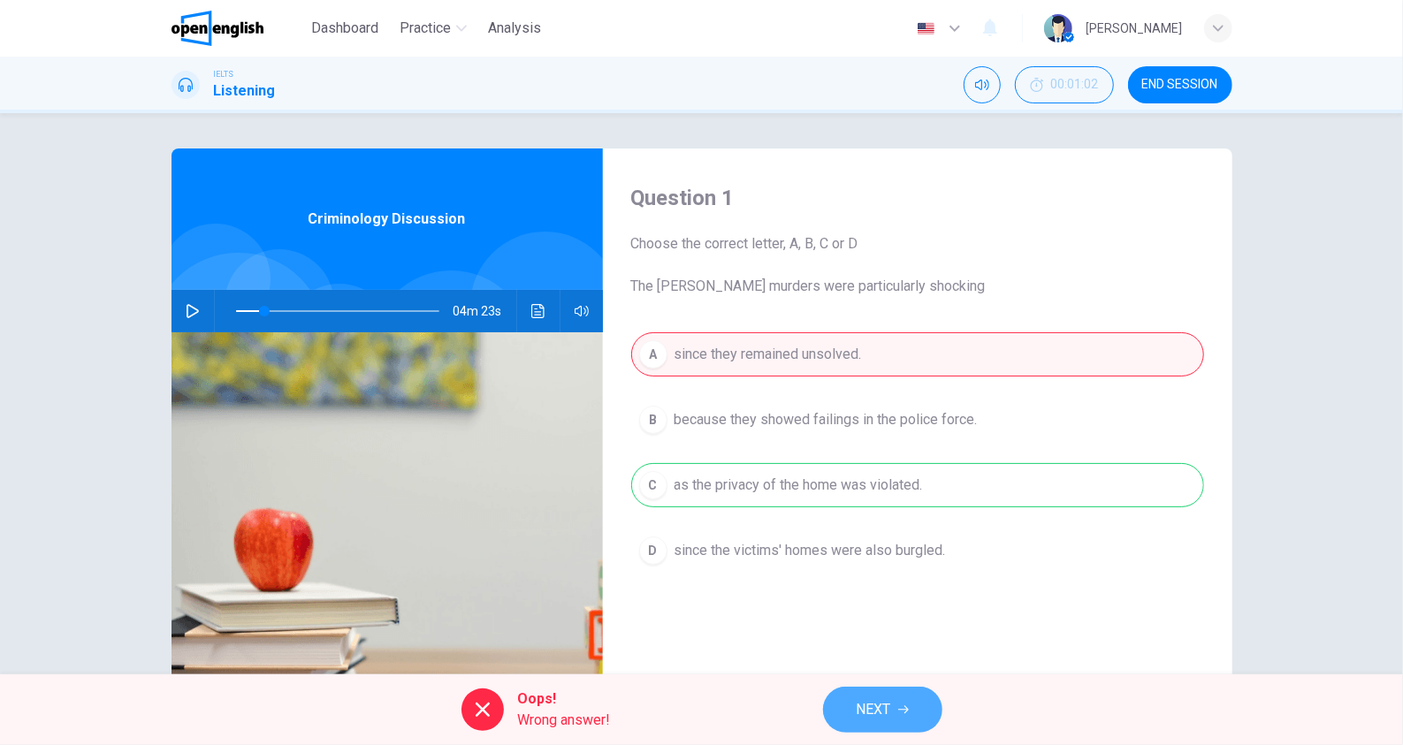
click at [909, 717] on button "NEXT" at bounding box center [882, 710] width 119 height 46
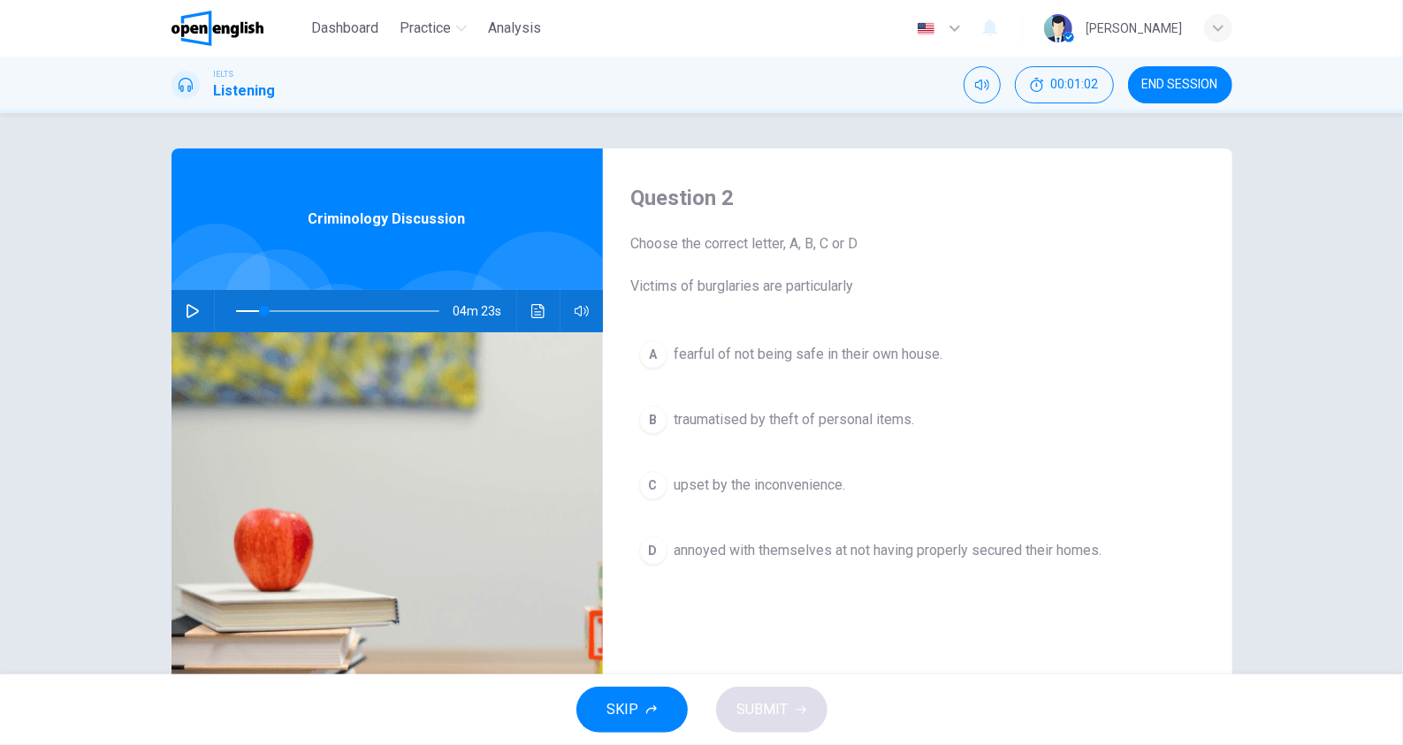
drag, startPoint x: 170, startPoint y: 298, endPoint x: 182, endPoint y: 302, distance: 13.1
click at [172, 298] on div "04m 23s" at bounding box center [388, 311] width 432 height 42
click at [190, 312] on icon "button" at bounding box center [193, 311] width 14 height 14
click at [867, 350] on span "fearful of not being safe in their own house." at bounding box center [809, 354] width 269 height 21
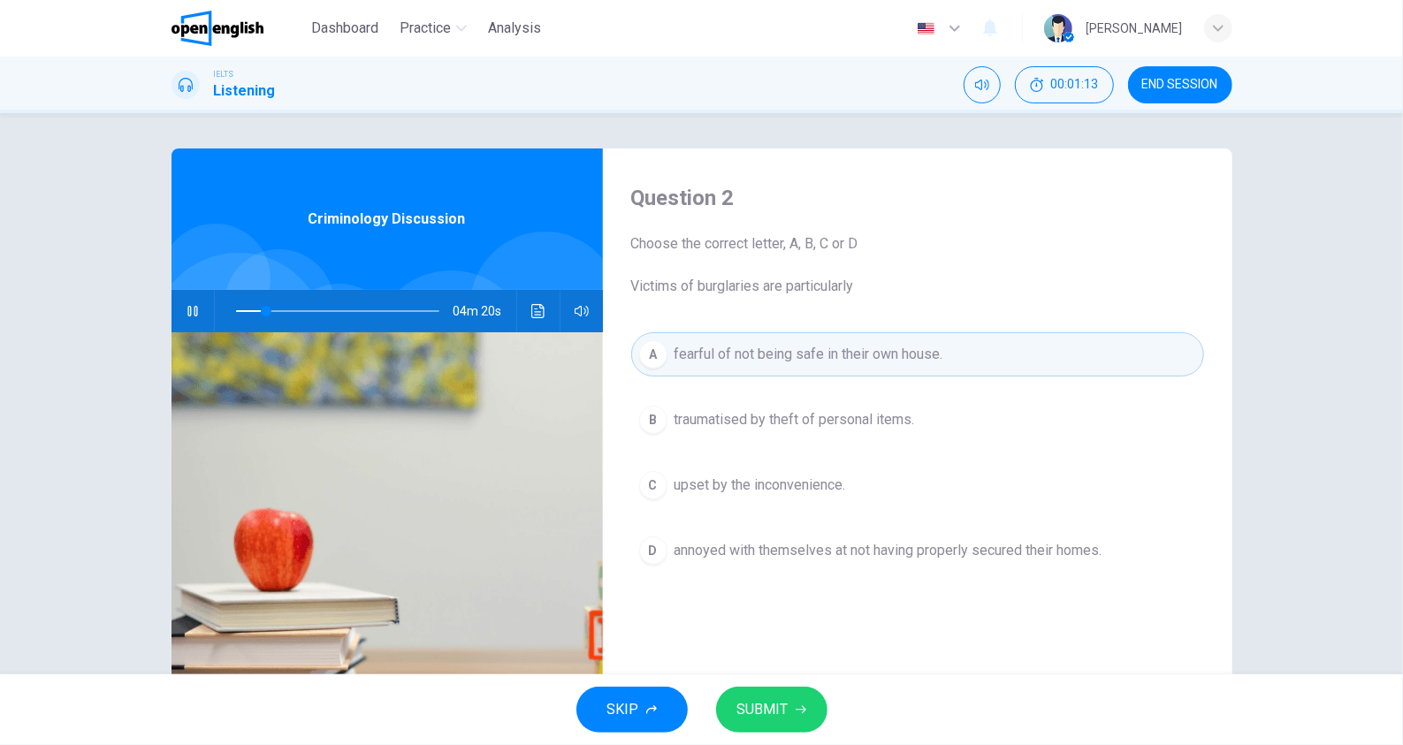
click at [789, 713] on button "SUBMIT" at bounding box center [771, 710] width 111 height 46
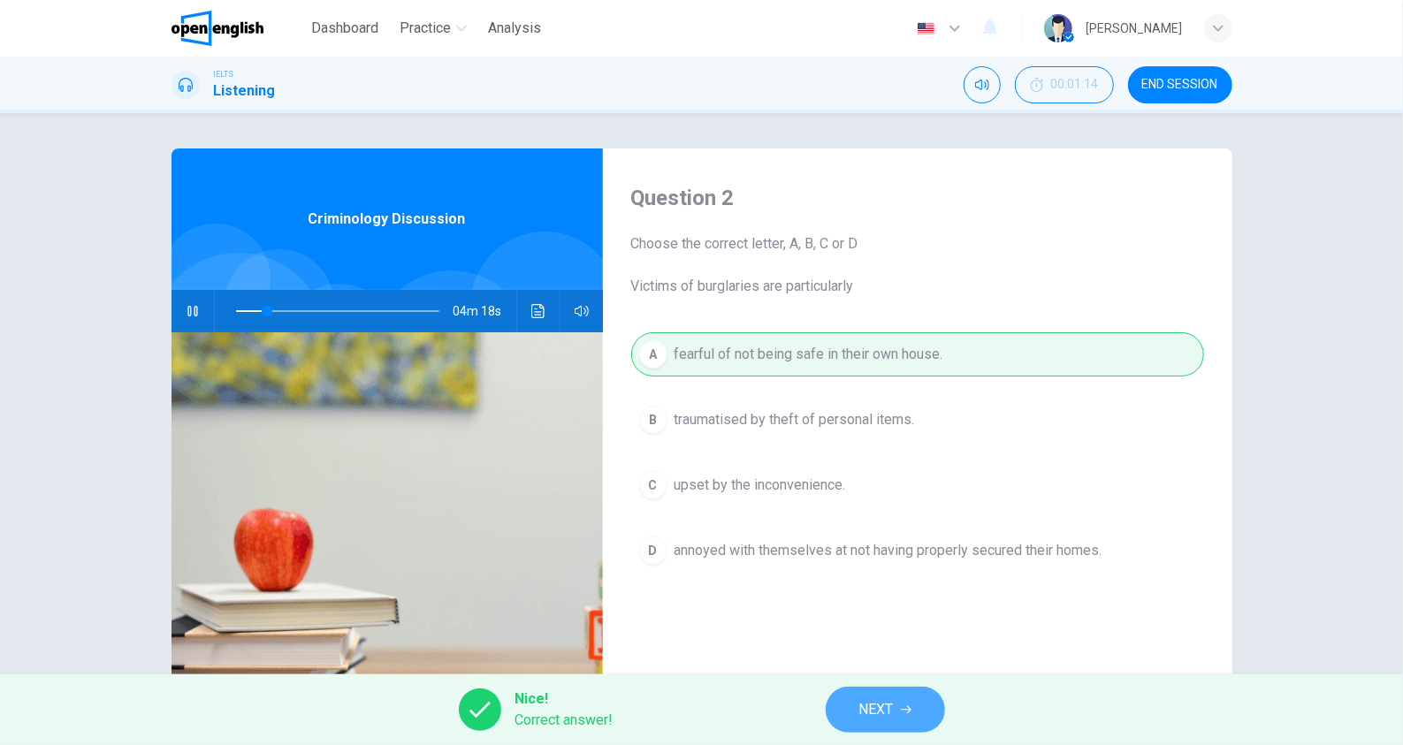
click at [909, 711] on icon "button" at bounding box center [906, 710] width 11 height 11
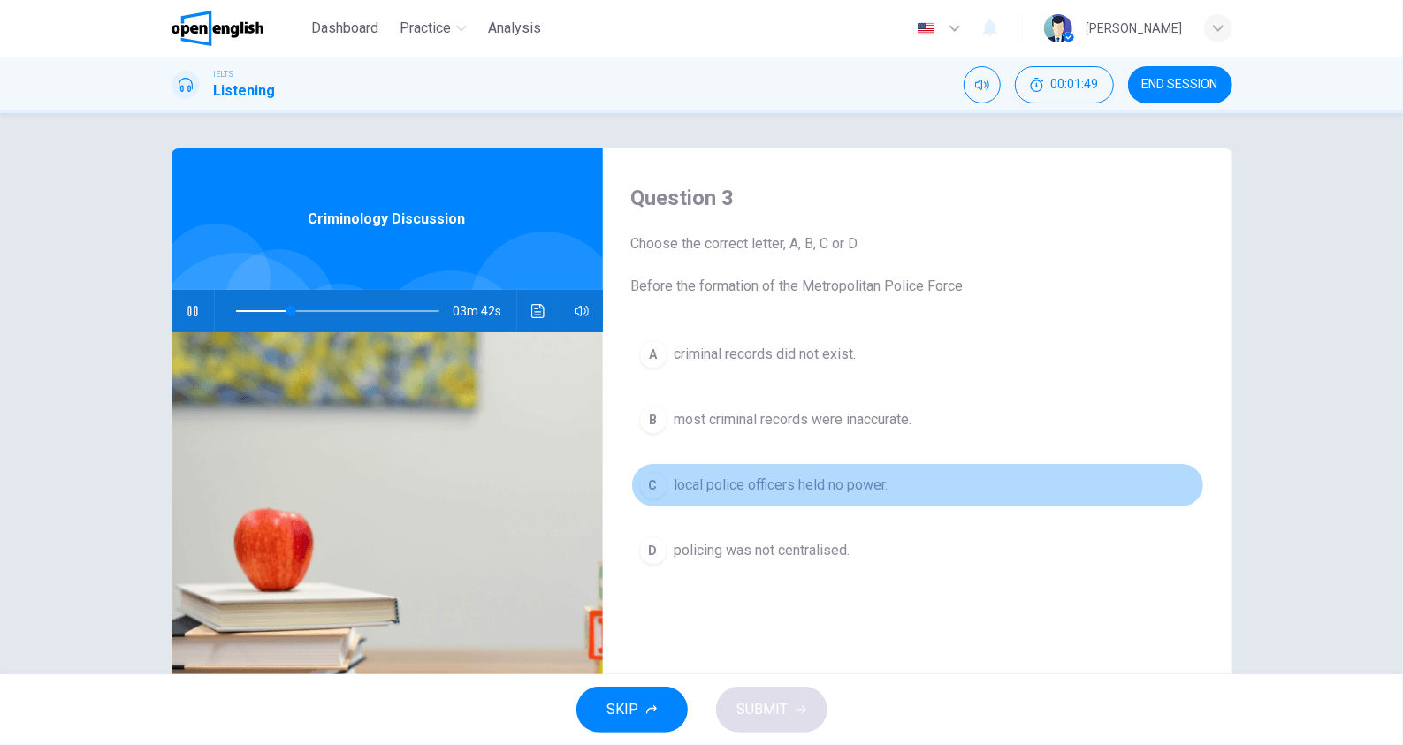
click at [745, 481] on span "local police officers held no power." at bounding box center [782, 485] width 214 height 21
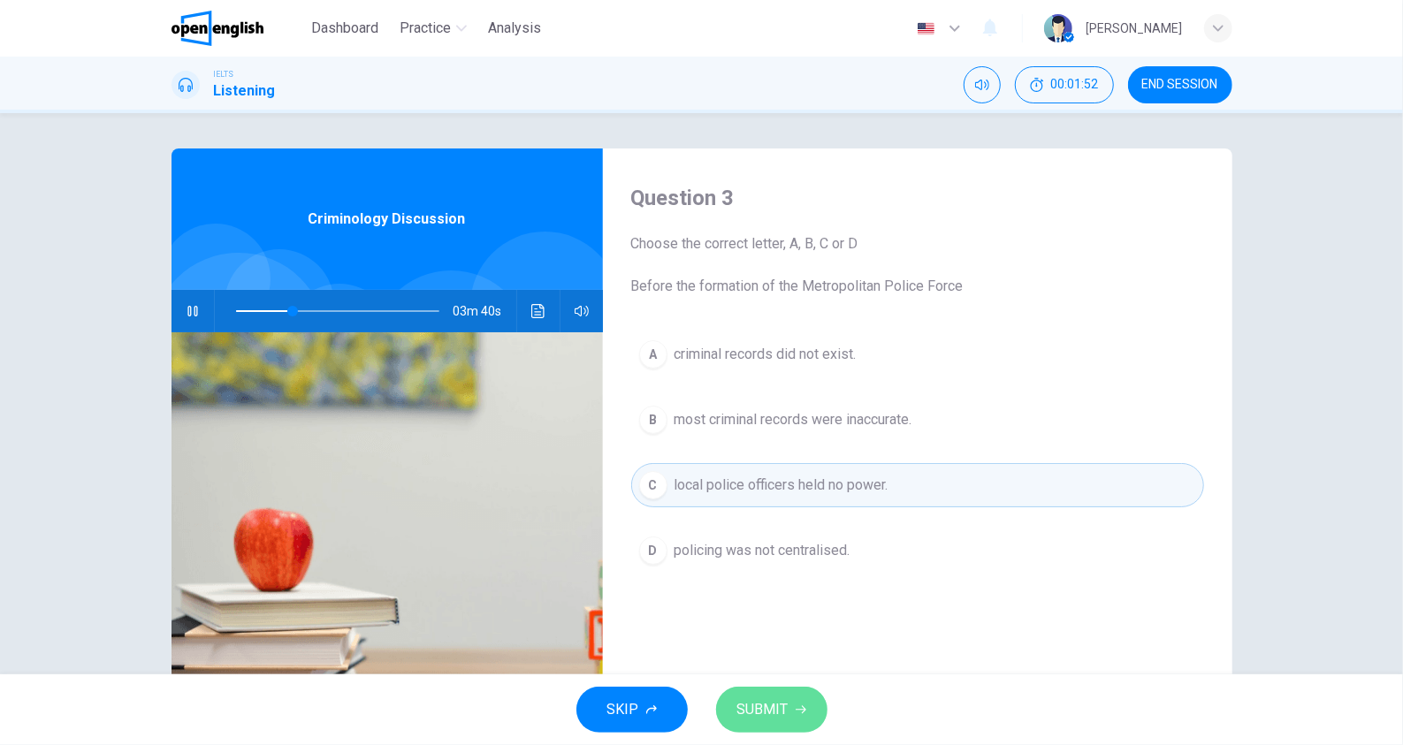
click at [781, 703] on span "SUBMIT" at bounding box center [762, 710] width 51 height 25
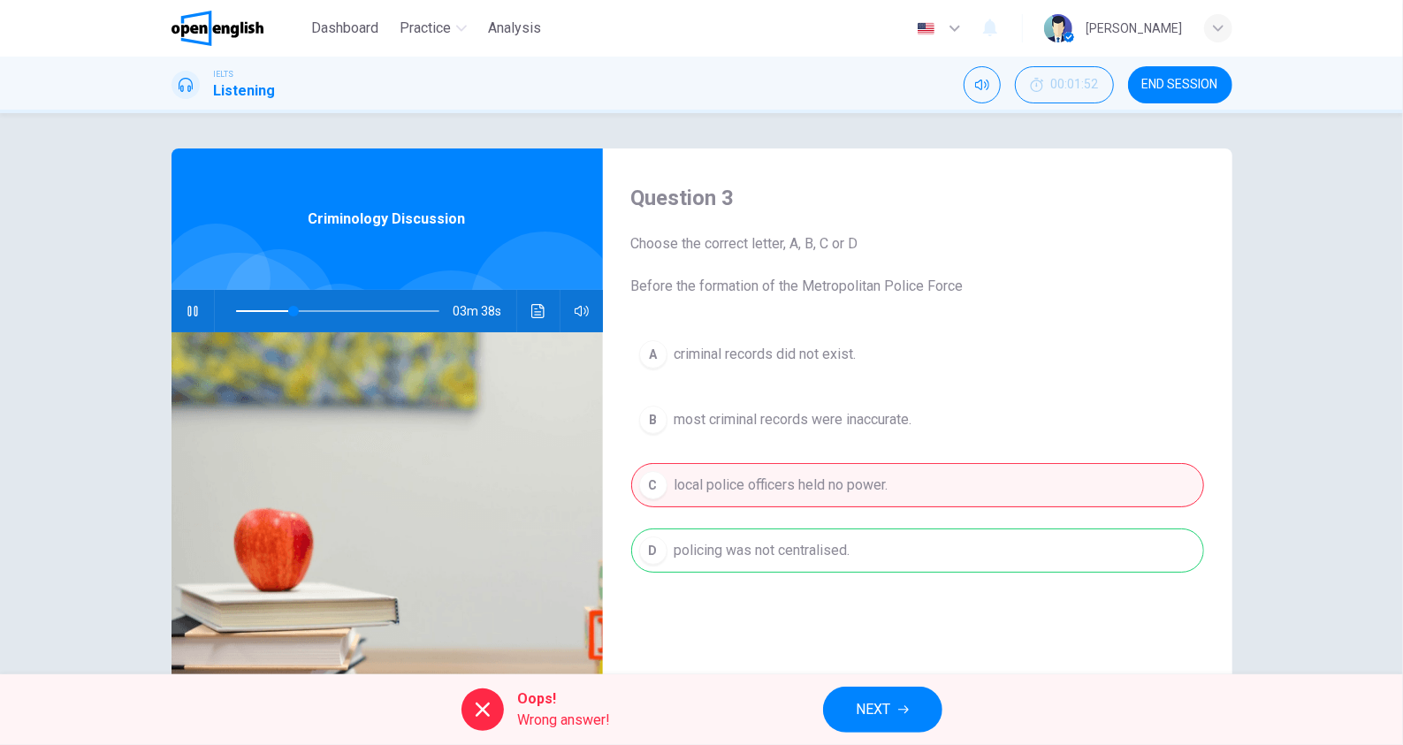
click at [874, 708] on span "NEXT" at bounding box center [874, 710] width 34 height 25
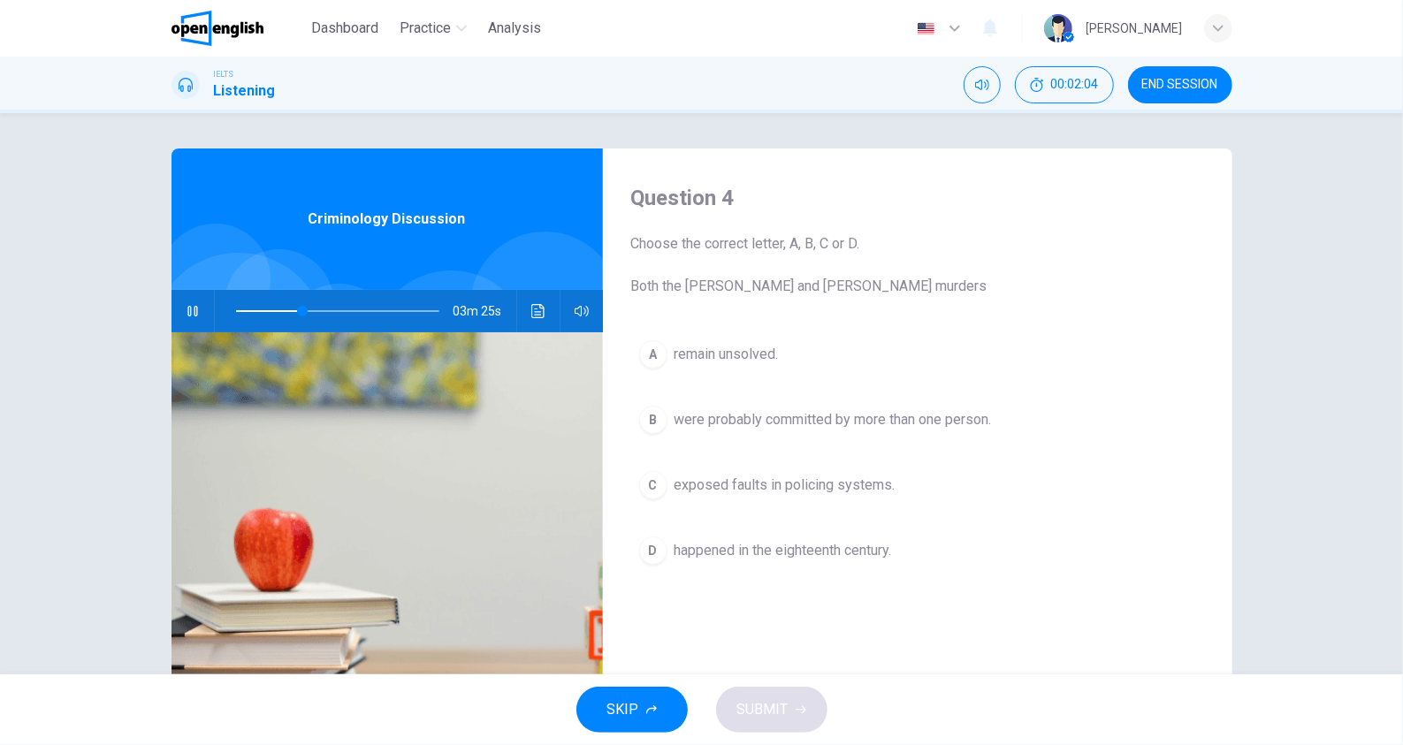
click at [874, 425] on span "were probably committed by more than one person." at bounding box center [833, 419] width 317 height 21
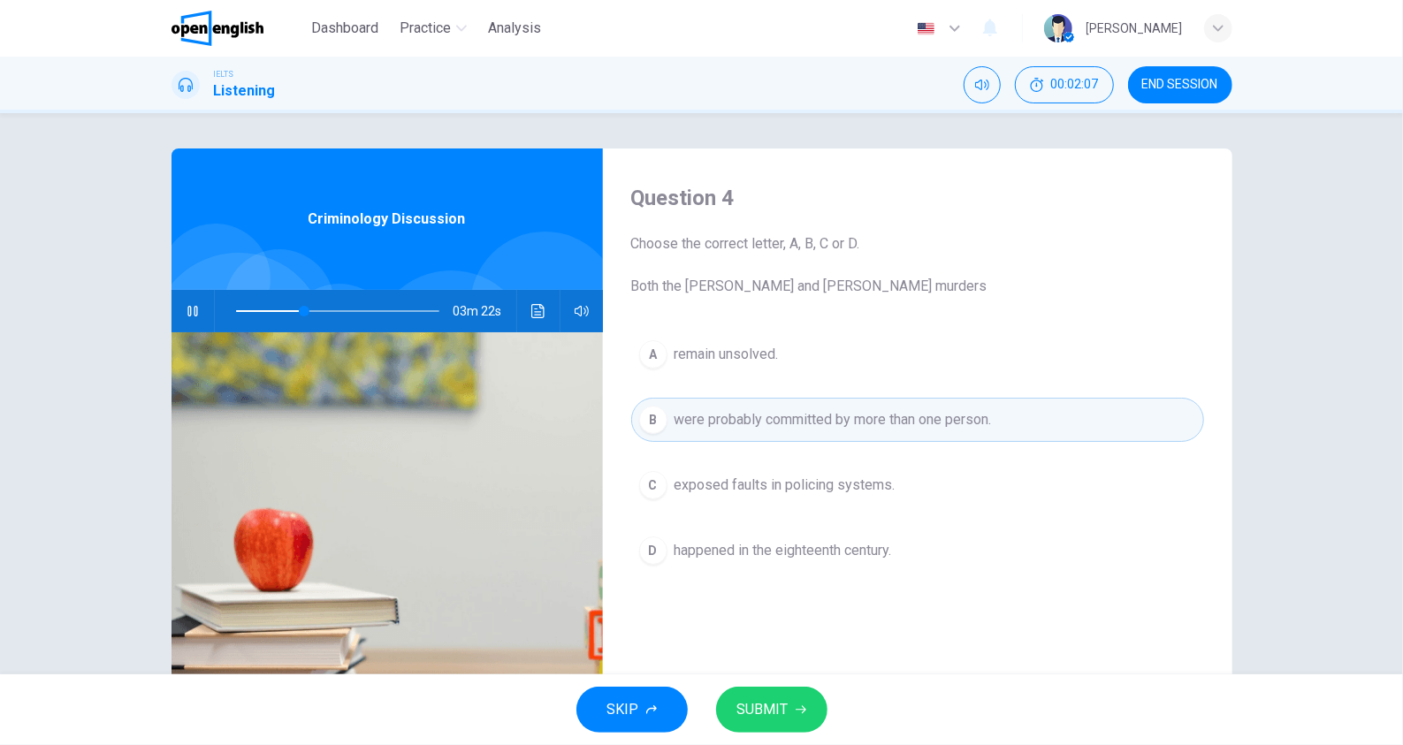
click at [841, 463] on div "A remain unsolved. B were probably committed by more than one person. C exposed…" at bounding box center [917, 470] width 573 height 276
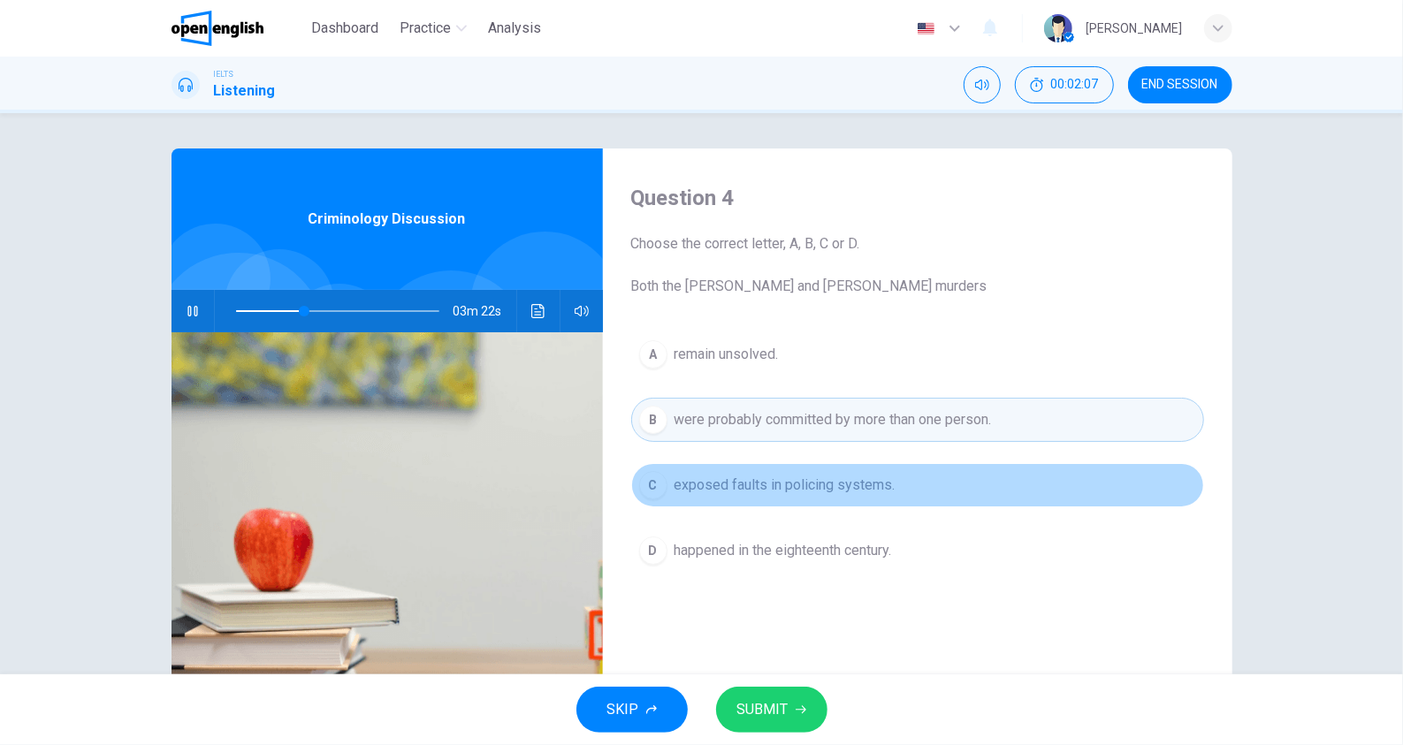
click at [848, 475] on span "exposed faults in policing systems." at bounding box center [785, 485] width 221 height 21
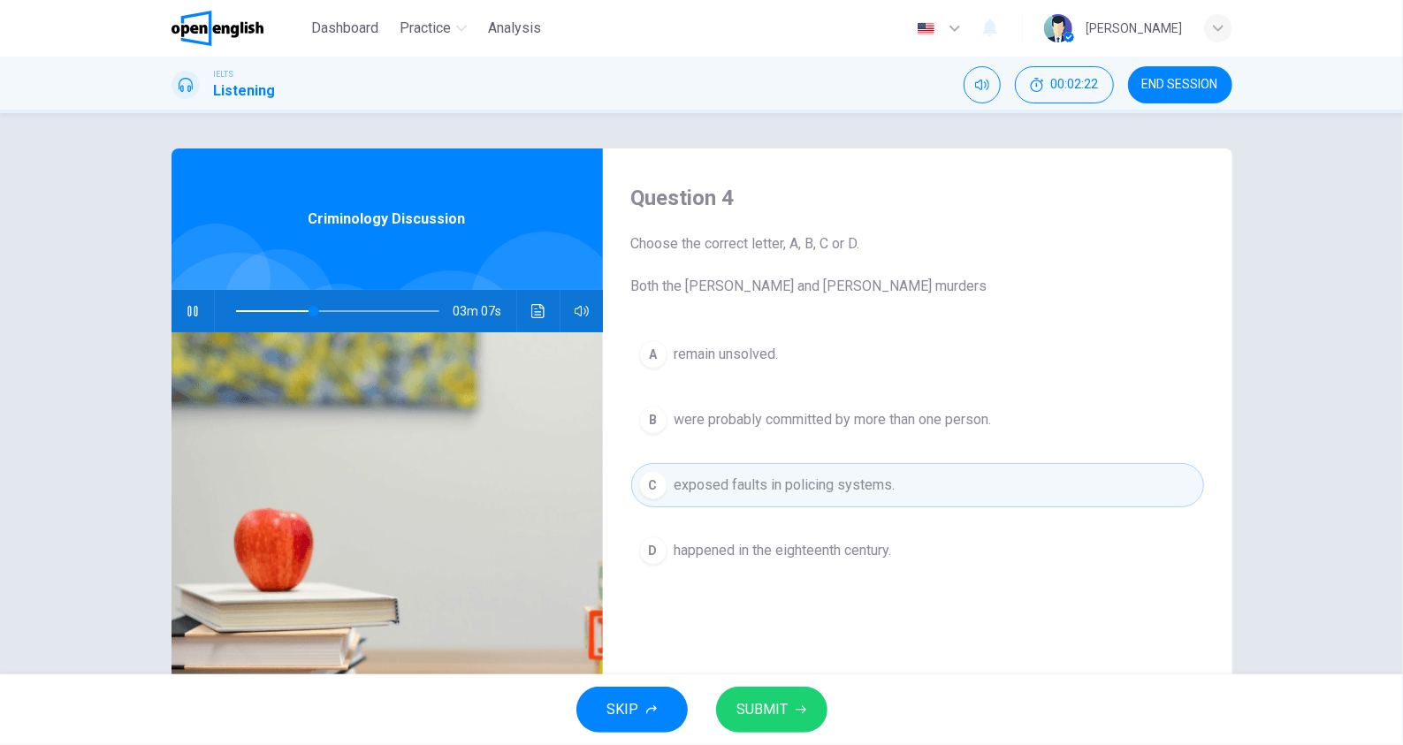
click at [796, 704] on button "SUBMIT" at bounding box center [771, 710] width 111 height 46
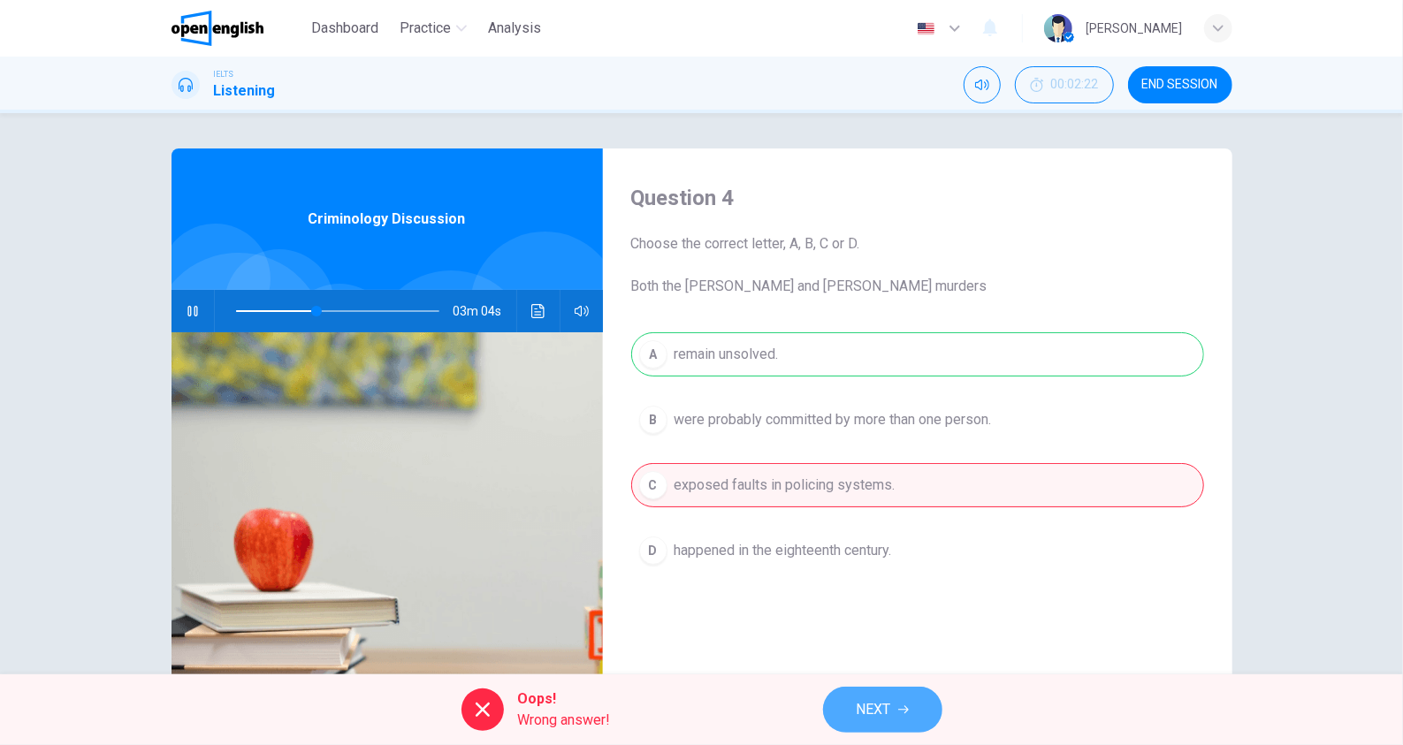
click at [849, 718] on button "NEXT" at bounding box center [882, 710] width 119 height 46
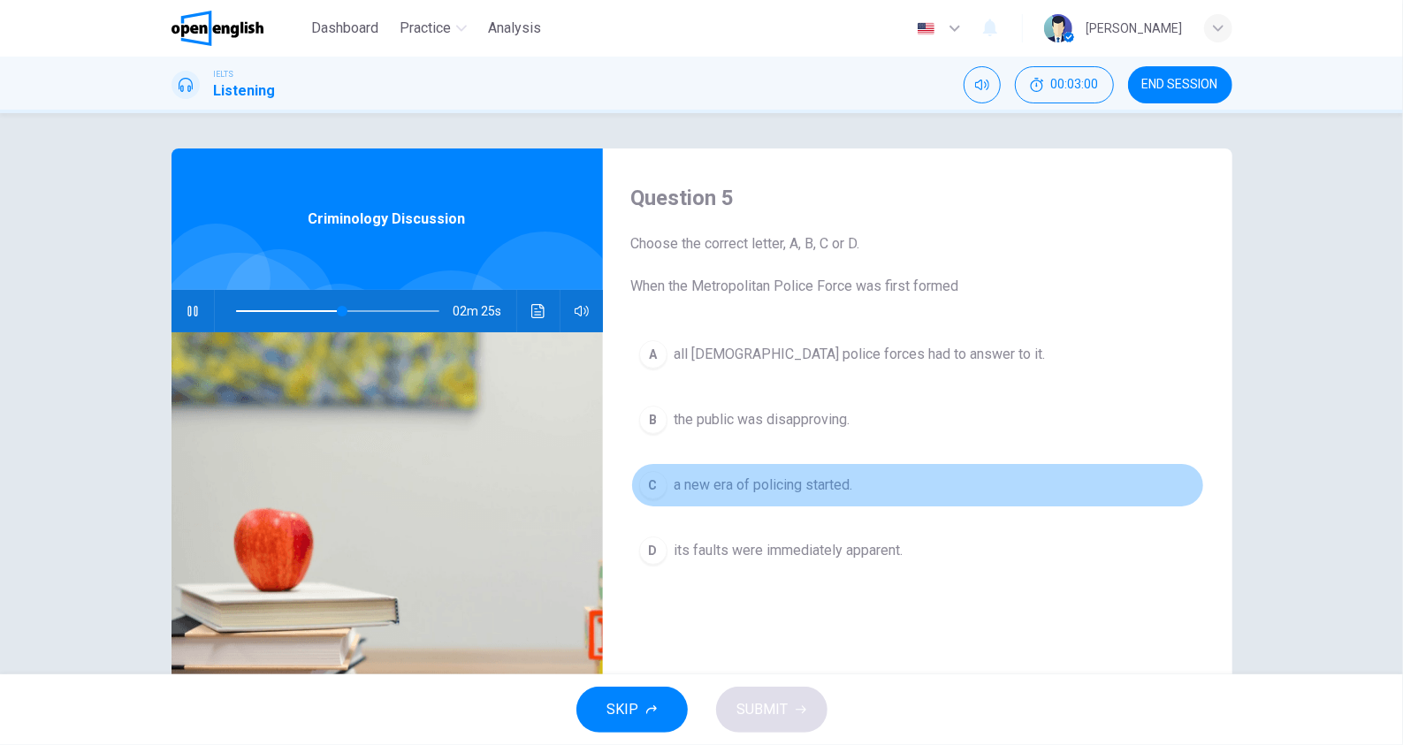
drag, startPoint x: 829, startPoint y: 476, endPoint x: 832, endPoint y: 488, distance: 12.9
click at [828, 479] on span "a new era of policing started." at bounding box center [764, 485] width 179 height 21
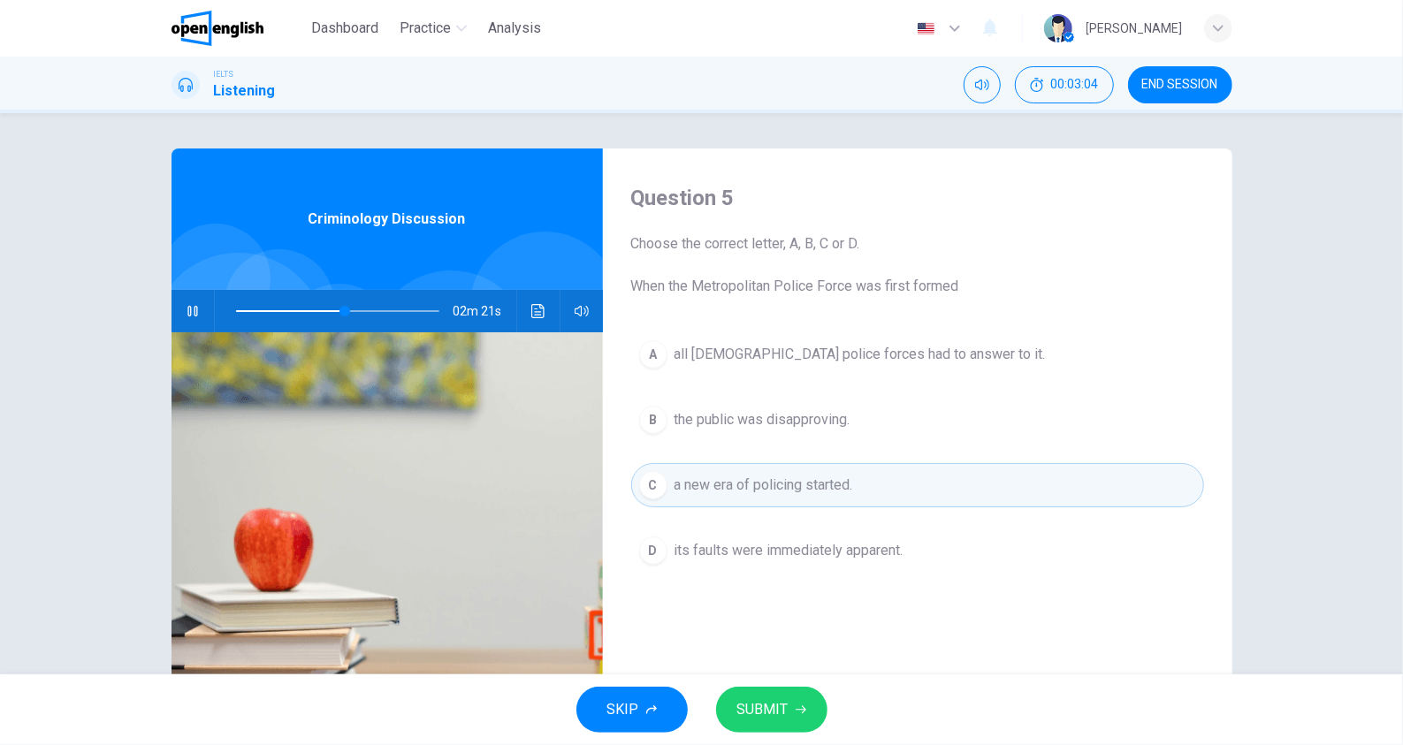
click at [785, 707] on span "SUBMIT" at bounding box center [762, 710] width 51 height 25
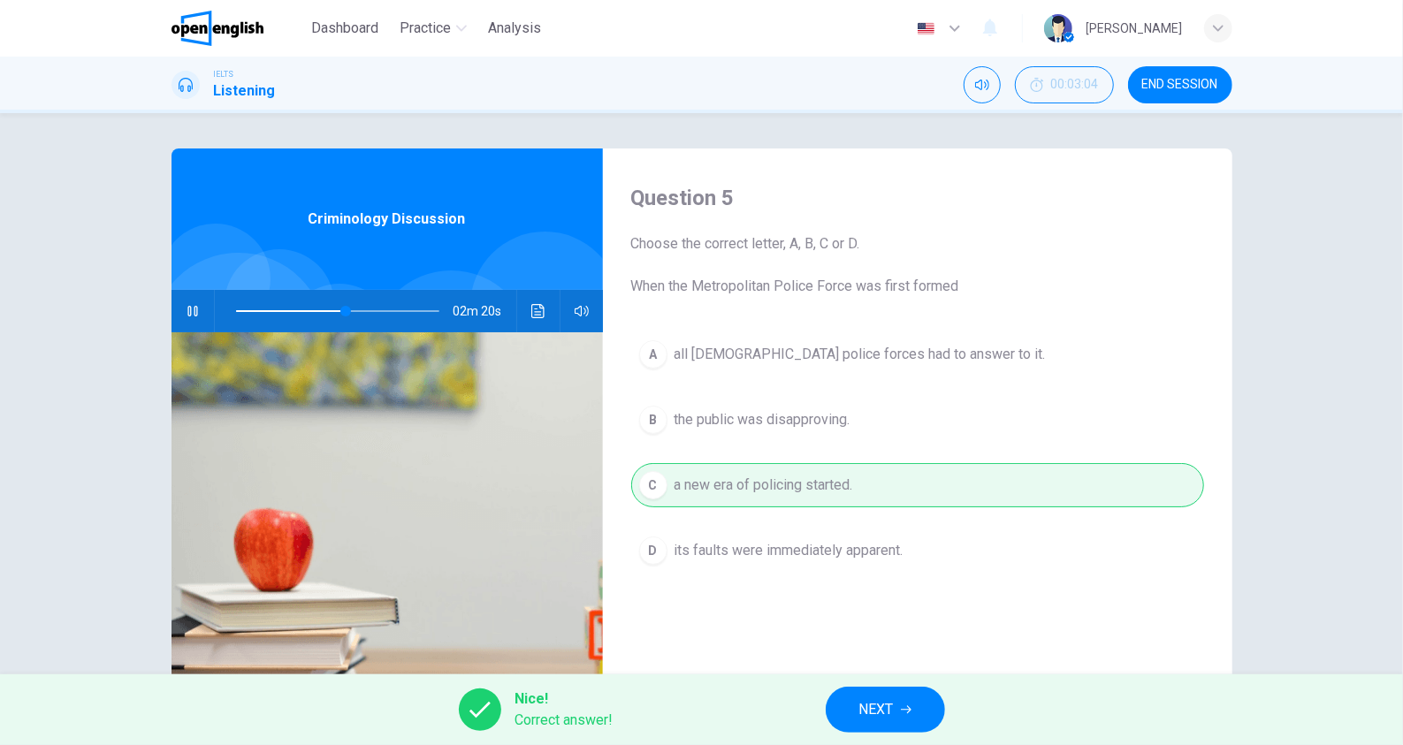
click at [896, 714] on button "NEXT" at bounding box center [885, 710] width 119 height 46
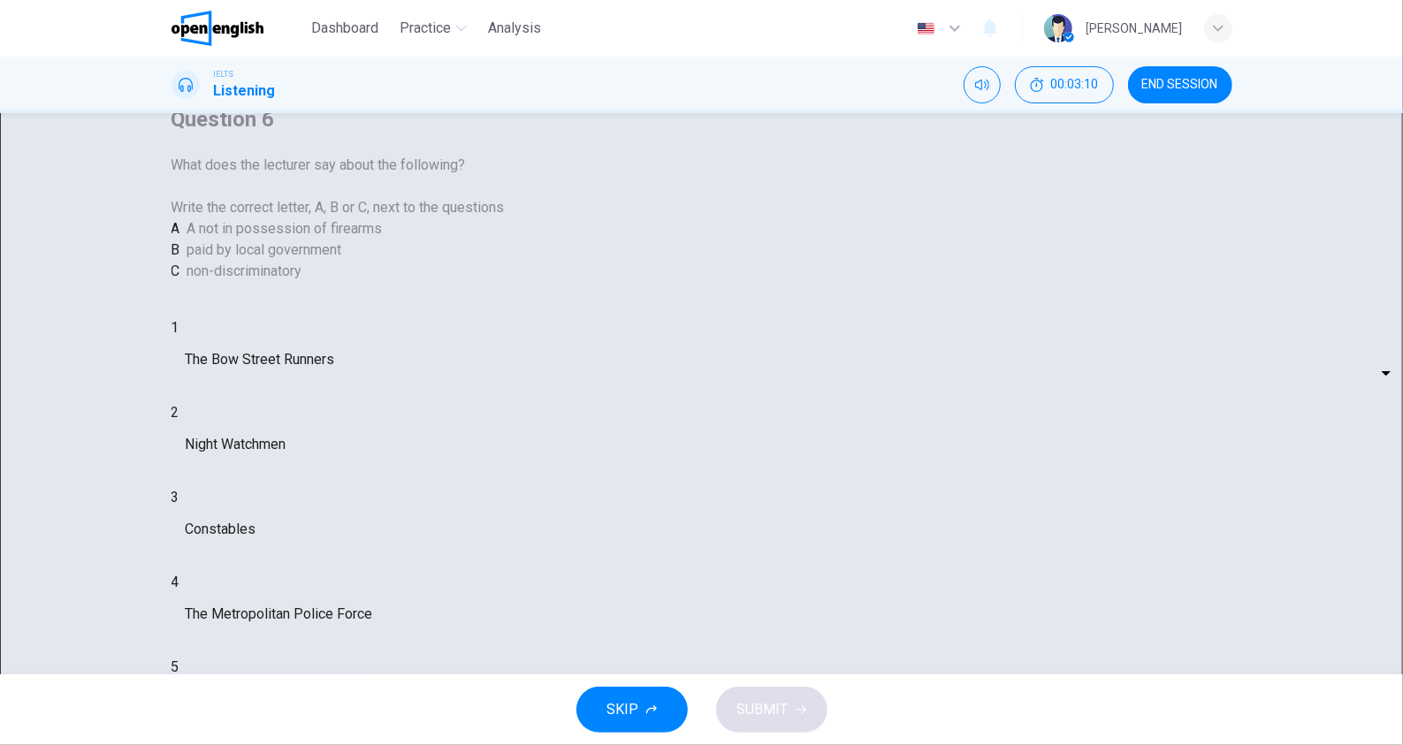
scroll to position [123, 0]
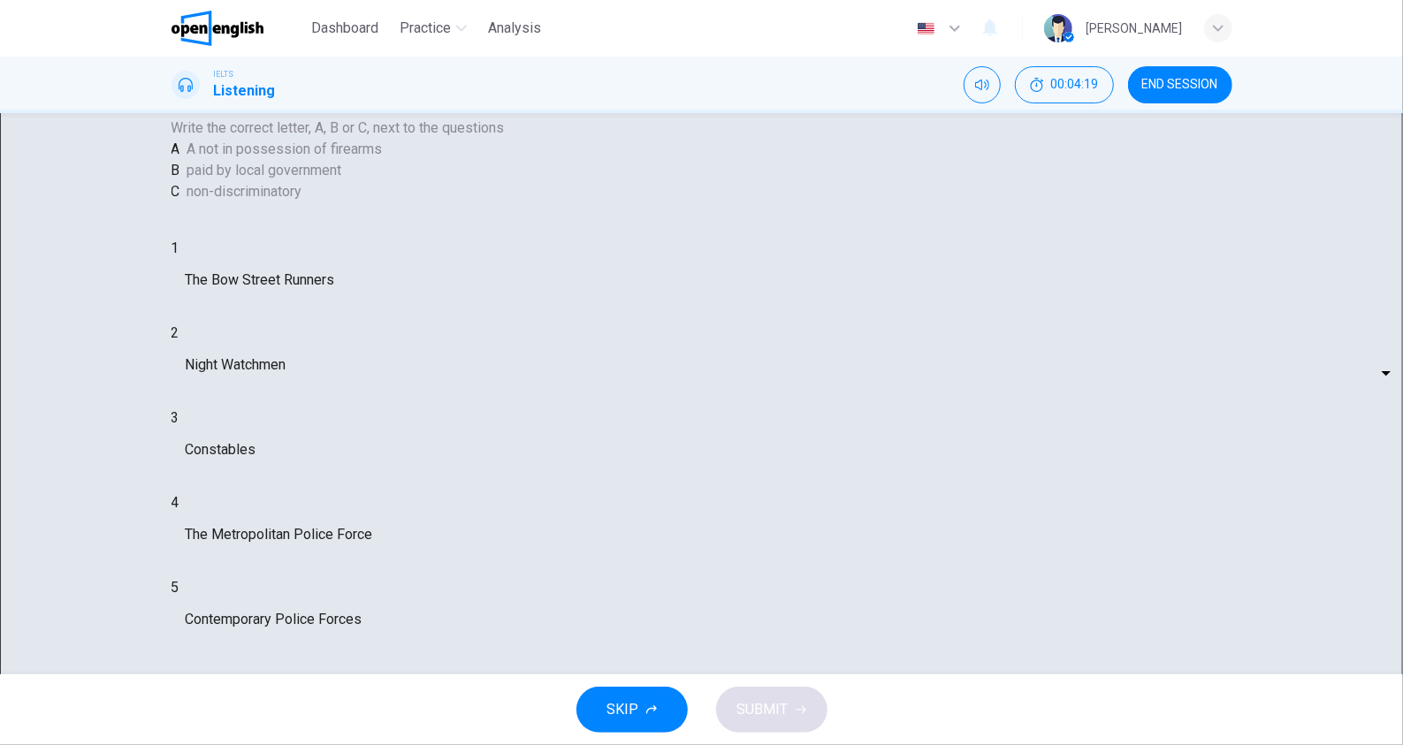
click at [748, 393] on body "This site uses cookies, as explained in our Privacy Policy . If you agree to th…" at bounding box center [701, 372] width 1403 height 745
type input "**"
type input "*"
click at [743, 450] on body "This site uses cookies, as explained in our Privacy Policy . If you agree to th…" at bounding box center [701, 372] width 1403 height 745
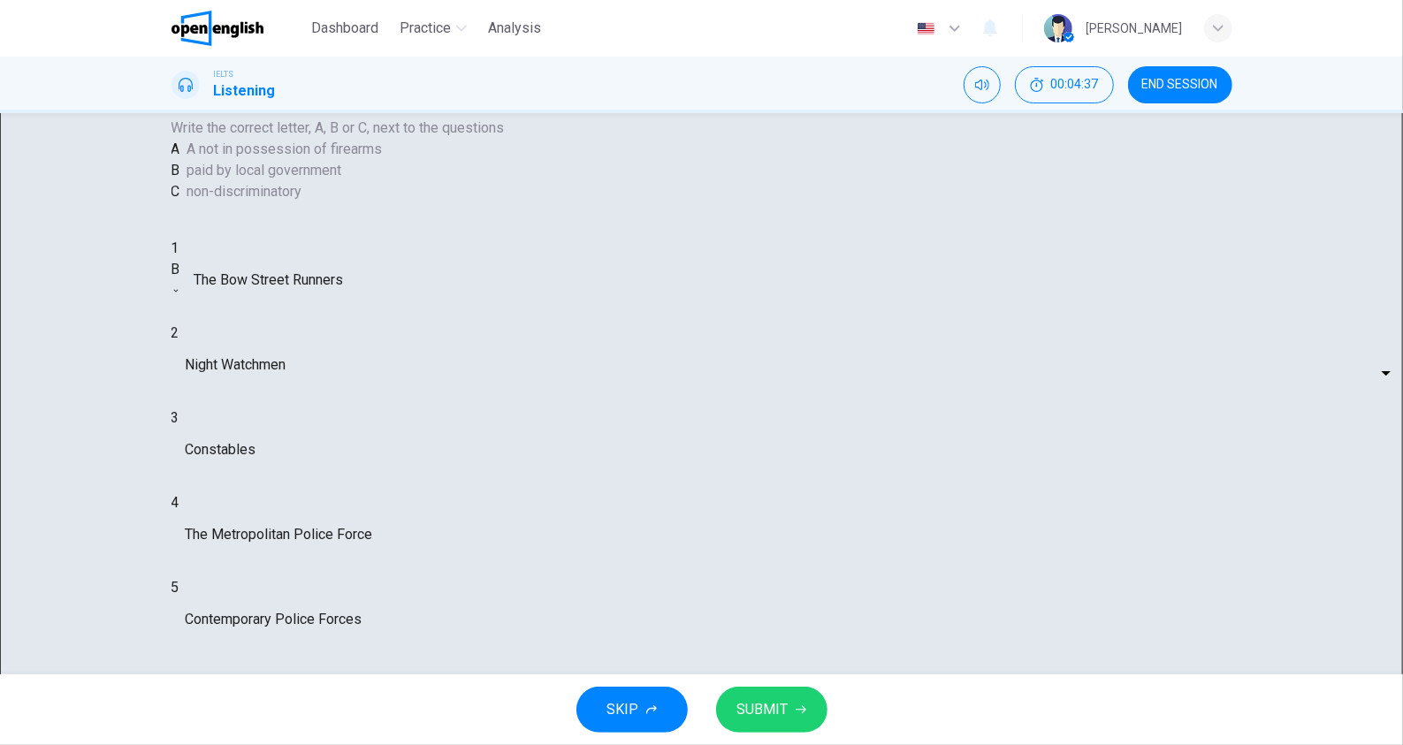
type input "**"
type input "*"
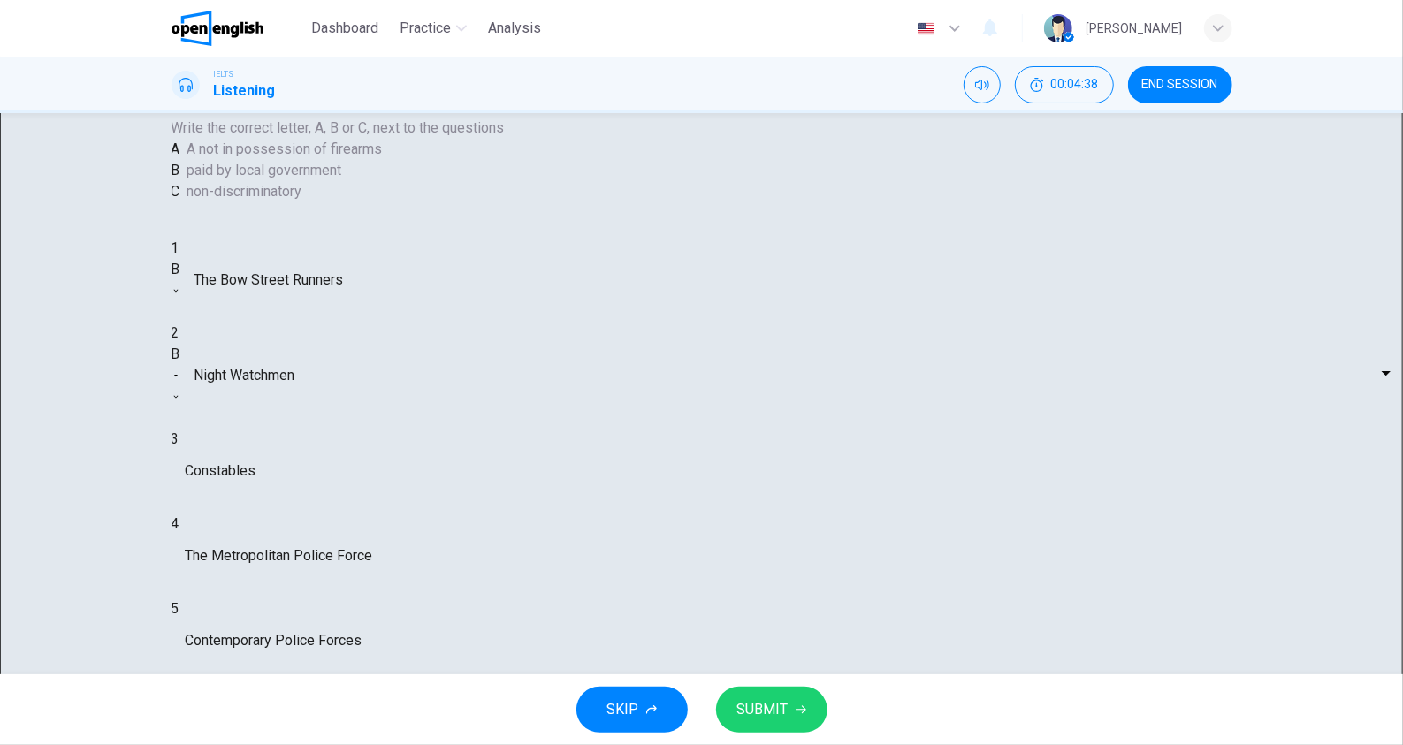
click at [758, 443] on body "This site uses cookies, as explained in our Privacy Policy . If you agree to th…" at bounding box center [701, 372] width 1403 height 745
click at [730, 745] on li "A" at bounding box center [701, 755] width 1403 height 21
type input "**"
type input "*"
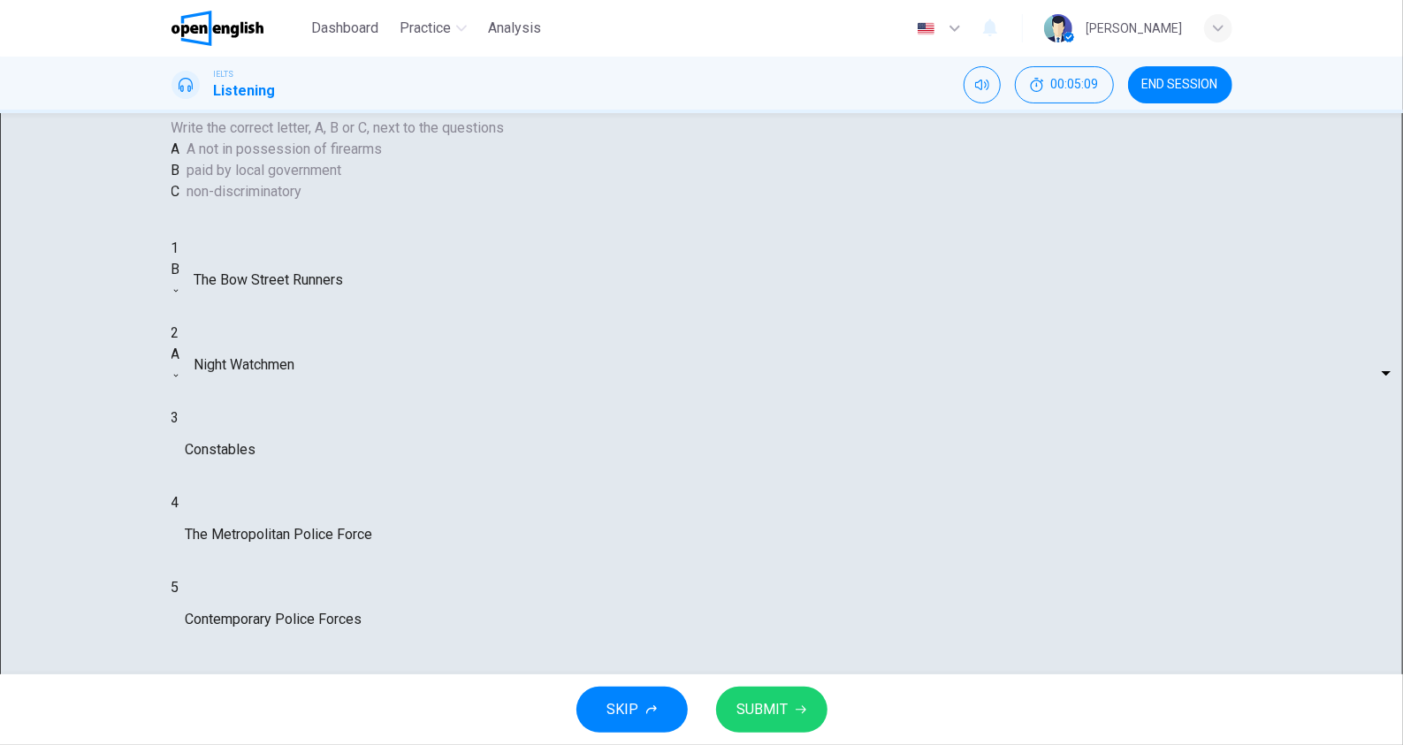
click at [767, 542] on body "This site uses cookies, as explained in our Privacy Policy . If you agree to th…" at bounding box center [701, 372] width 1403 height 745
type input "**"
type input "*"
click at [726, 588] on body "This site uses cookies, as explained in our Privacy Policy . If you agree to th…" at bounding box center [701, 372] width 1403 height 745
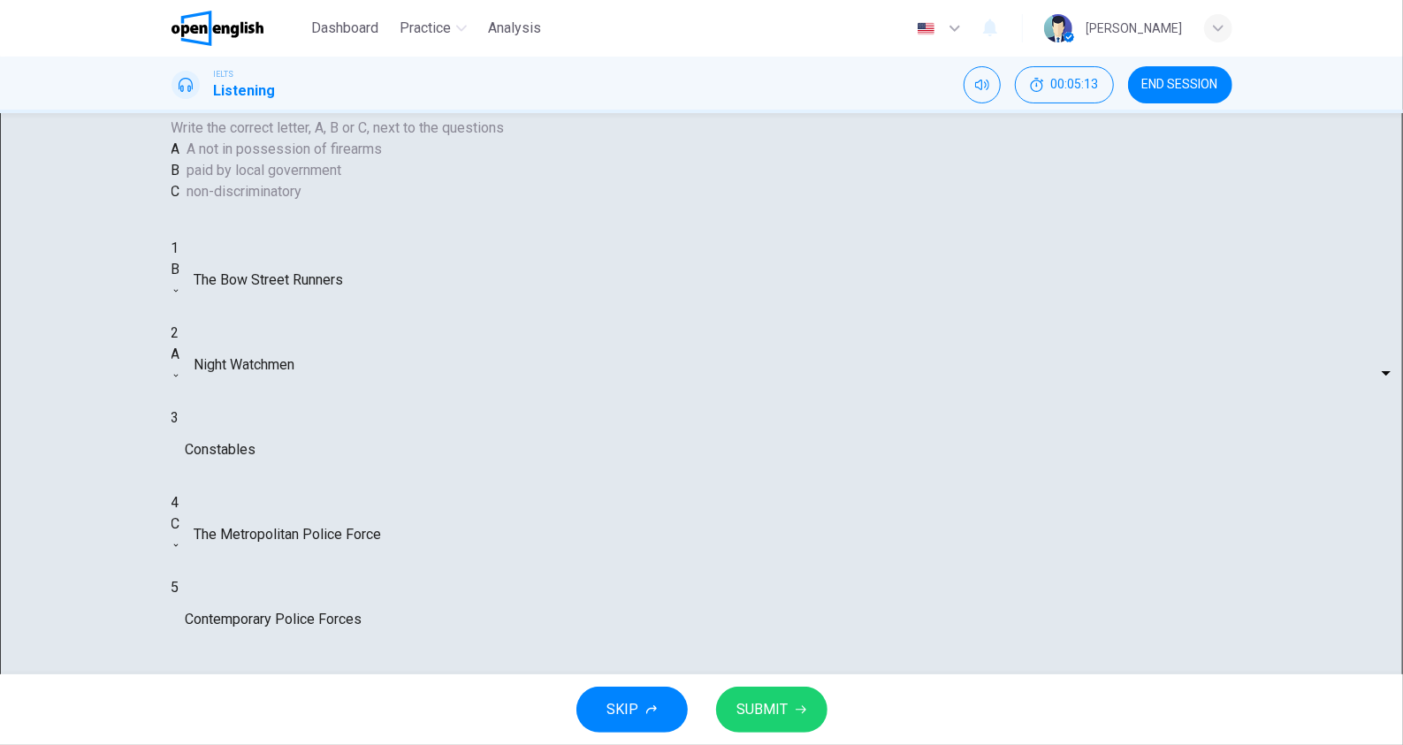
type input "**"
type input "*"
click at [733, 496] on body "This site uses cookies, as explained in our Privacy Policy . If you agree to th…" at bounding box center [701, 372] width 1403 height 745
click at [730, 745] on li "A" at bounding box center [701, 755] width 1403 height 21
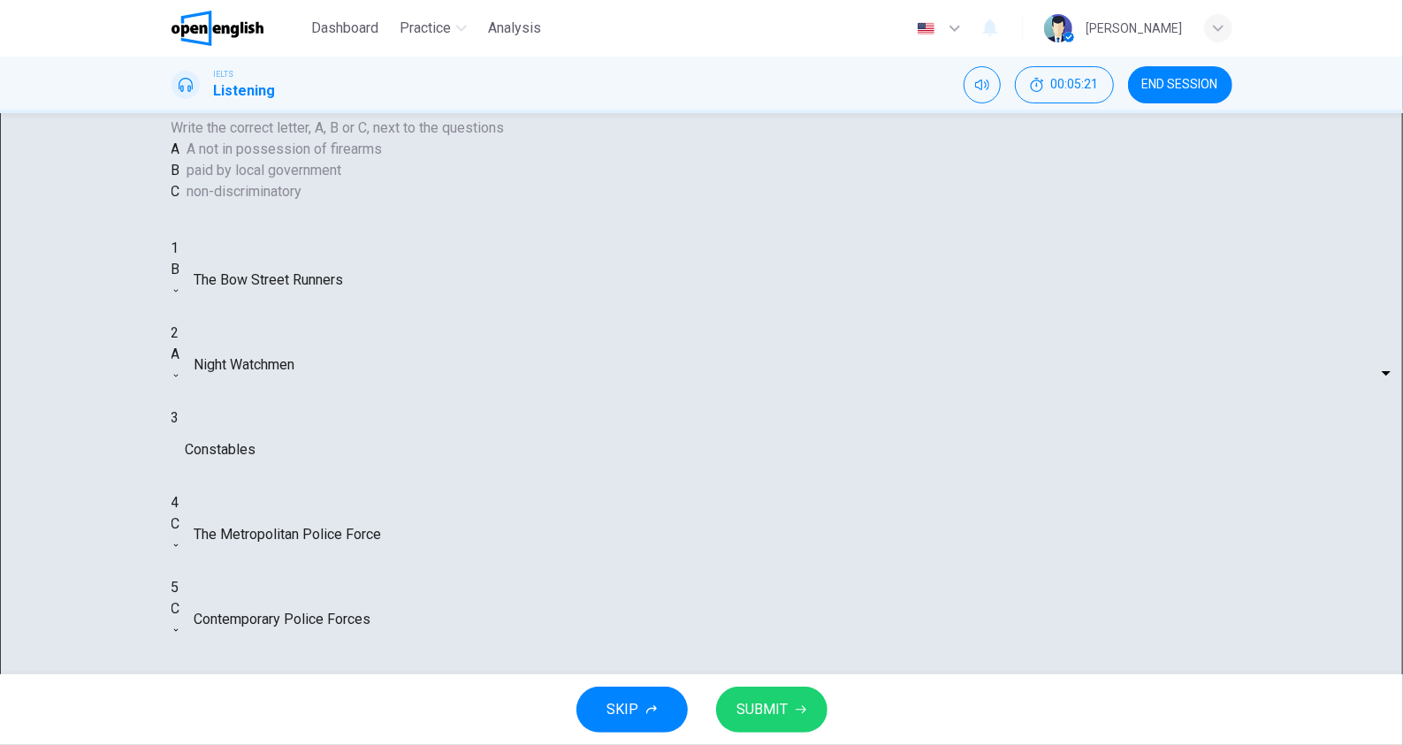
type input "**"
type input "*"
click at [790, 700] on button "SUBMIT" at bounding box center [771, 710] width 111 height 46
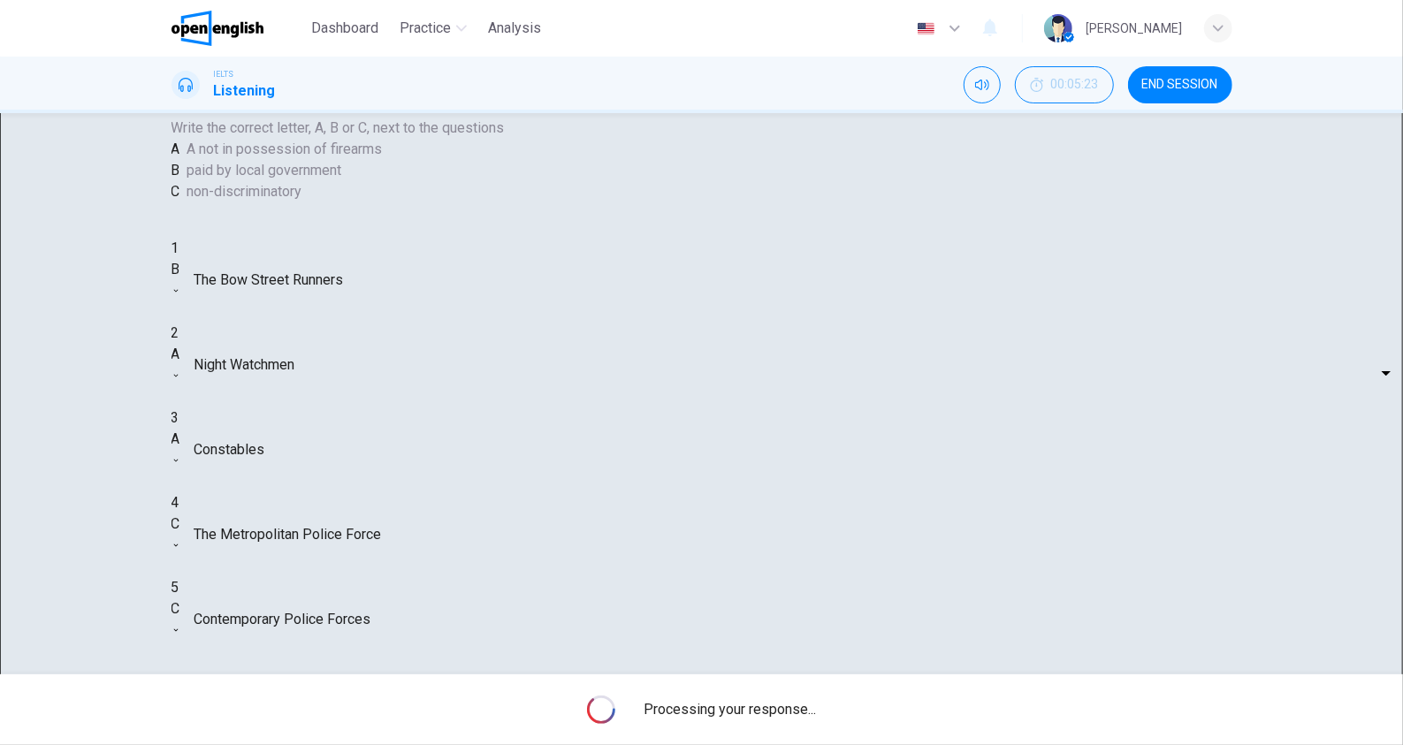
type input "*"
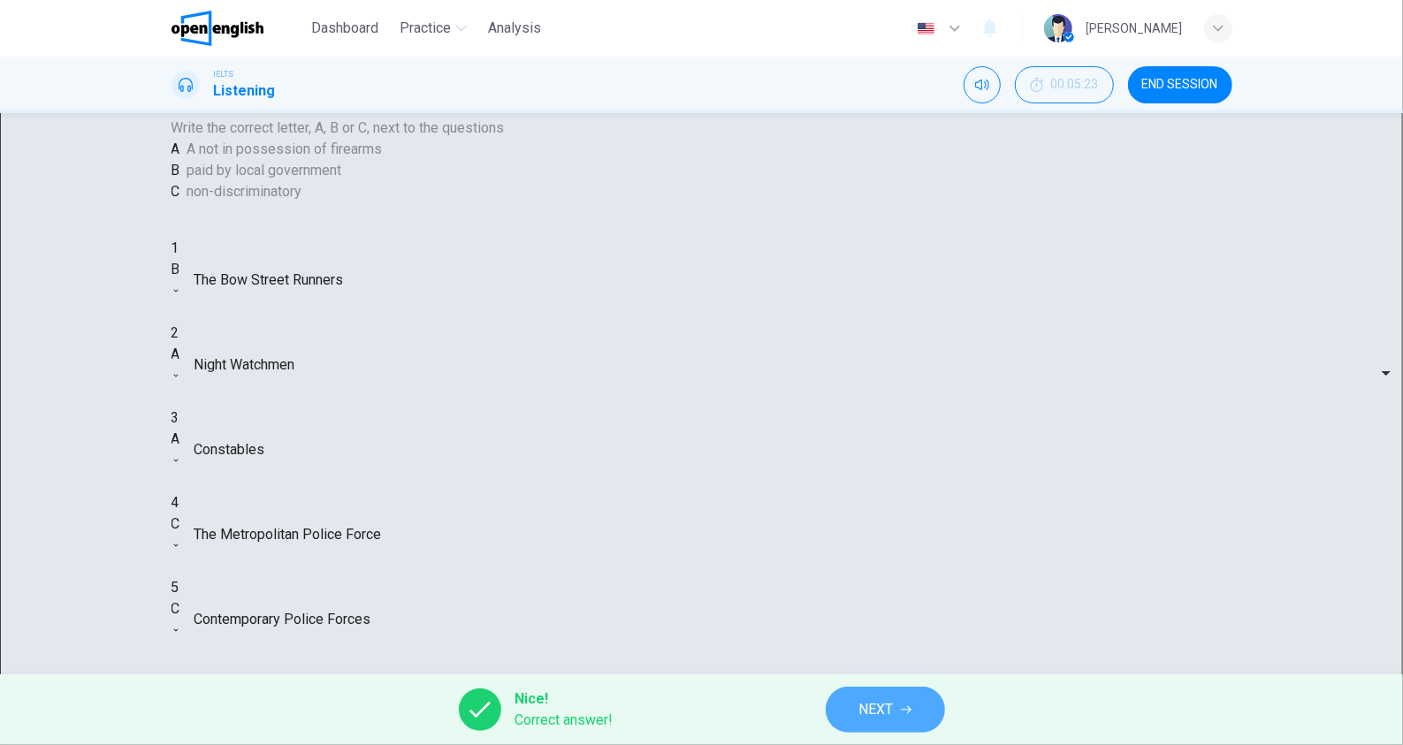
click at [903, 703] on button "NEXT" at bounding box center [885, 710] width 119 height 46
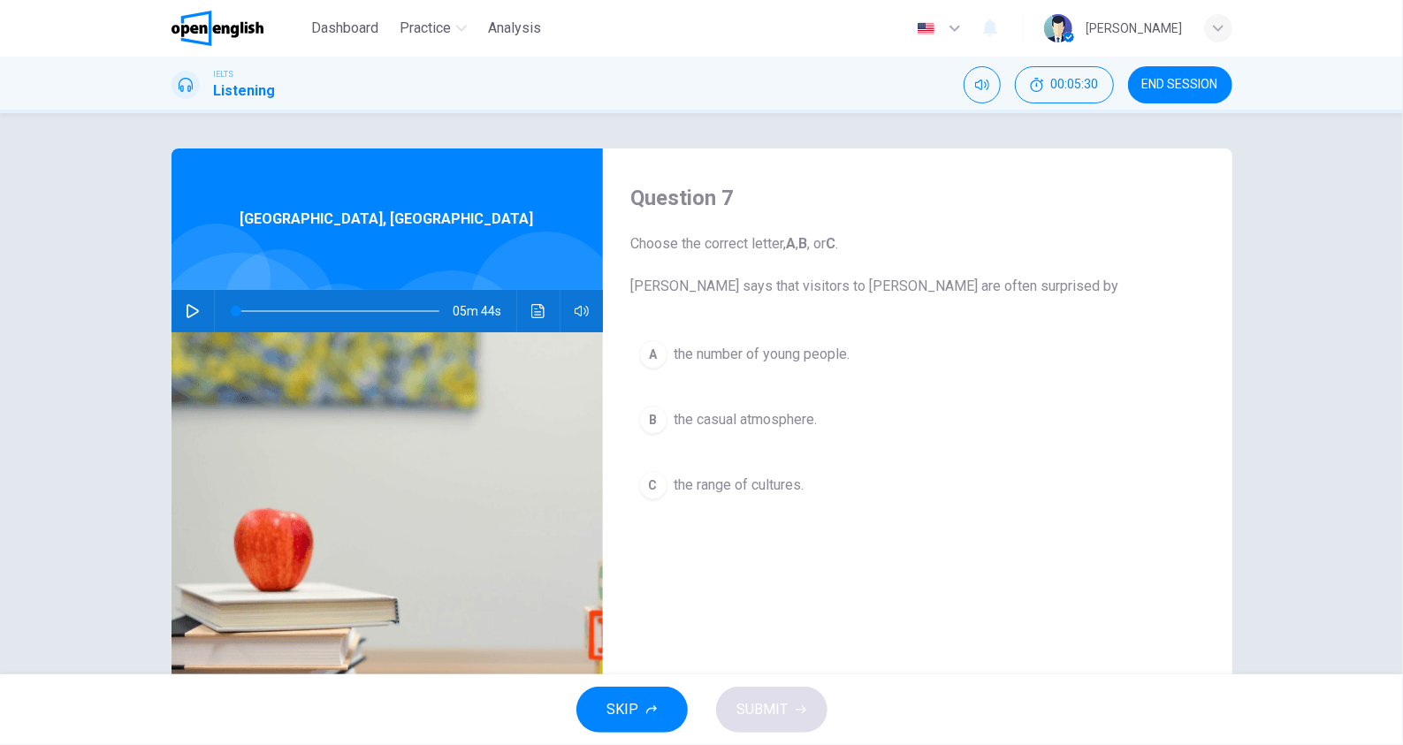
click at [180, 320] on button "button" at bounding box center [193, 311] width 28 height 42
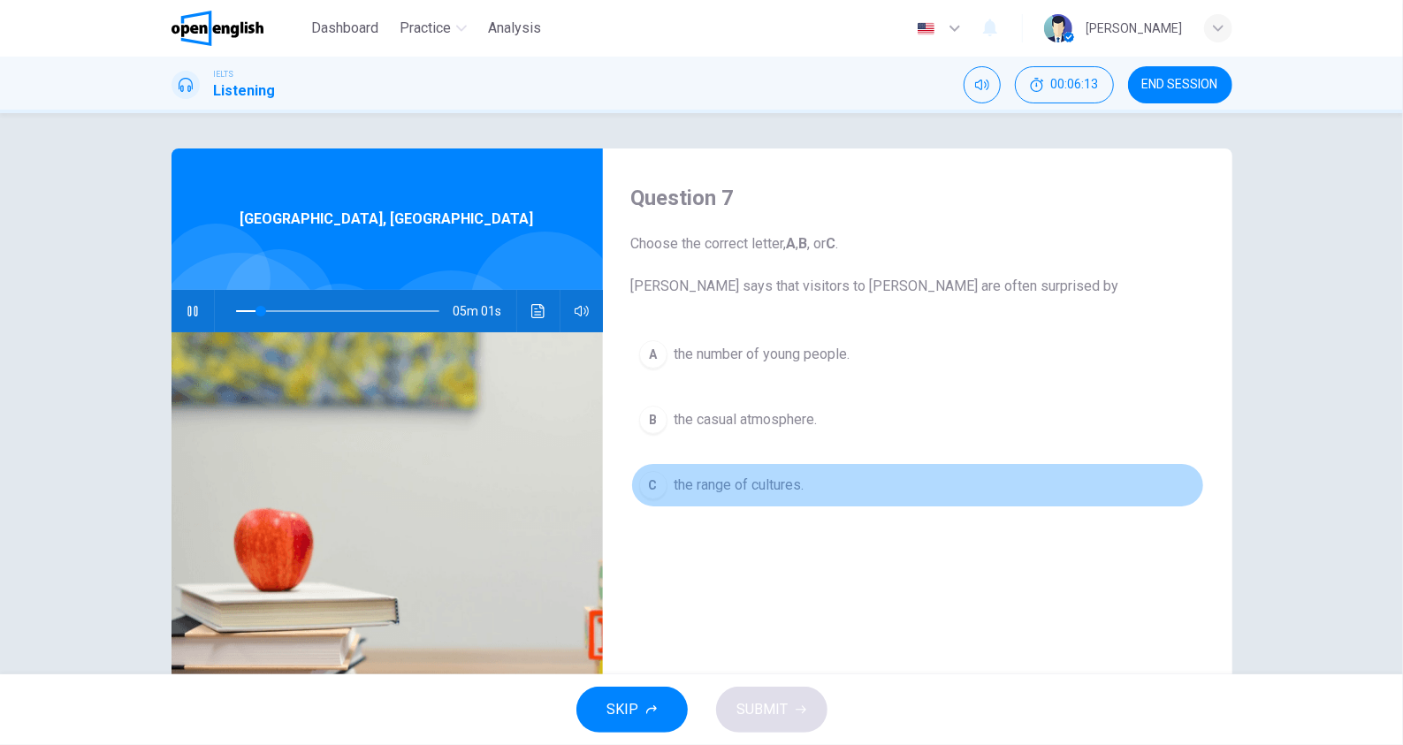
click at [746, 475] on span "the range of cultures." at bounding box center [740, 485] width 130 height 21
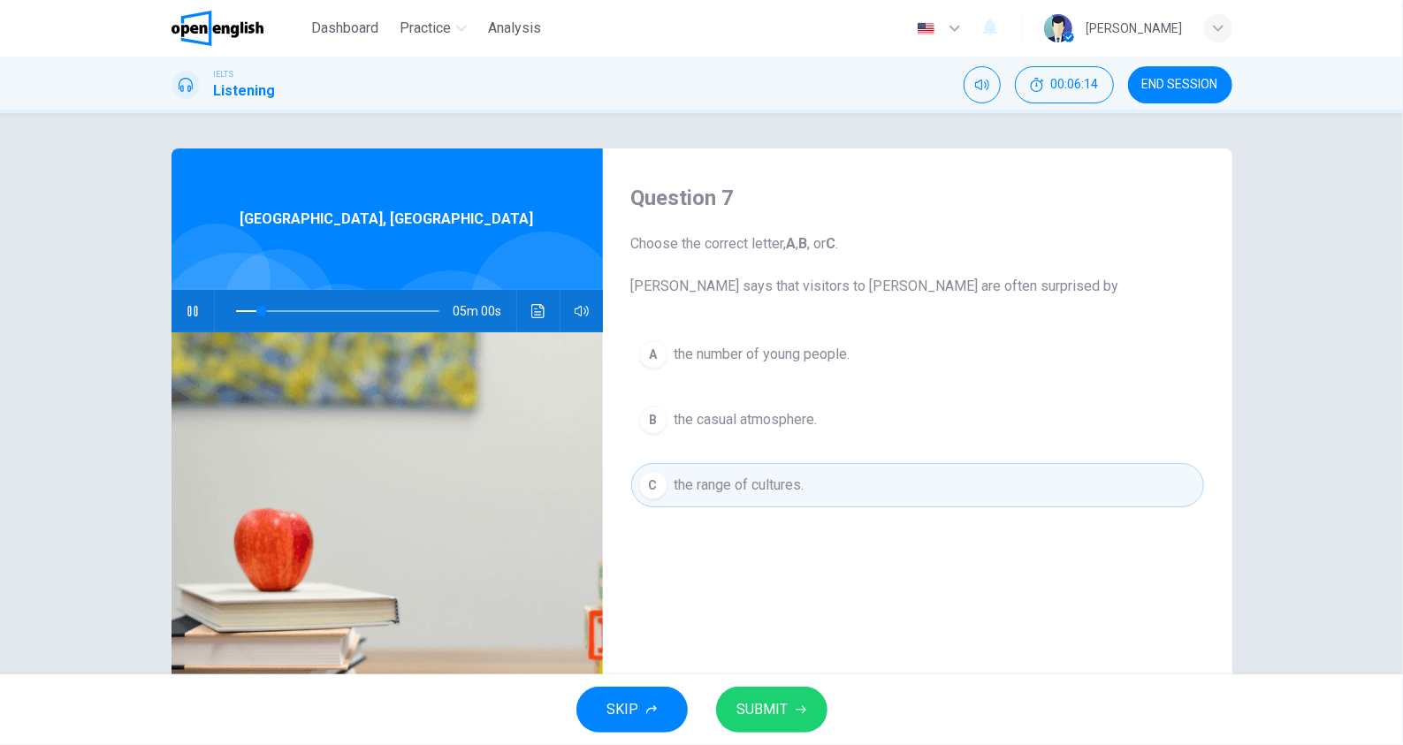
click at [799, 712] on icon "button" at bounding box center [801, 710] width 11 height 11
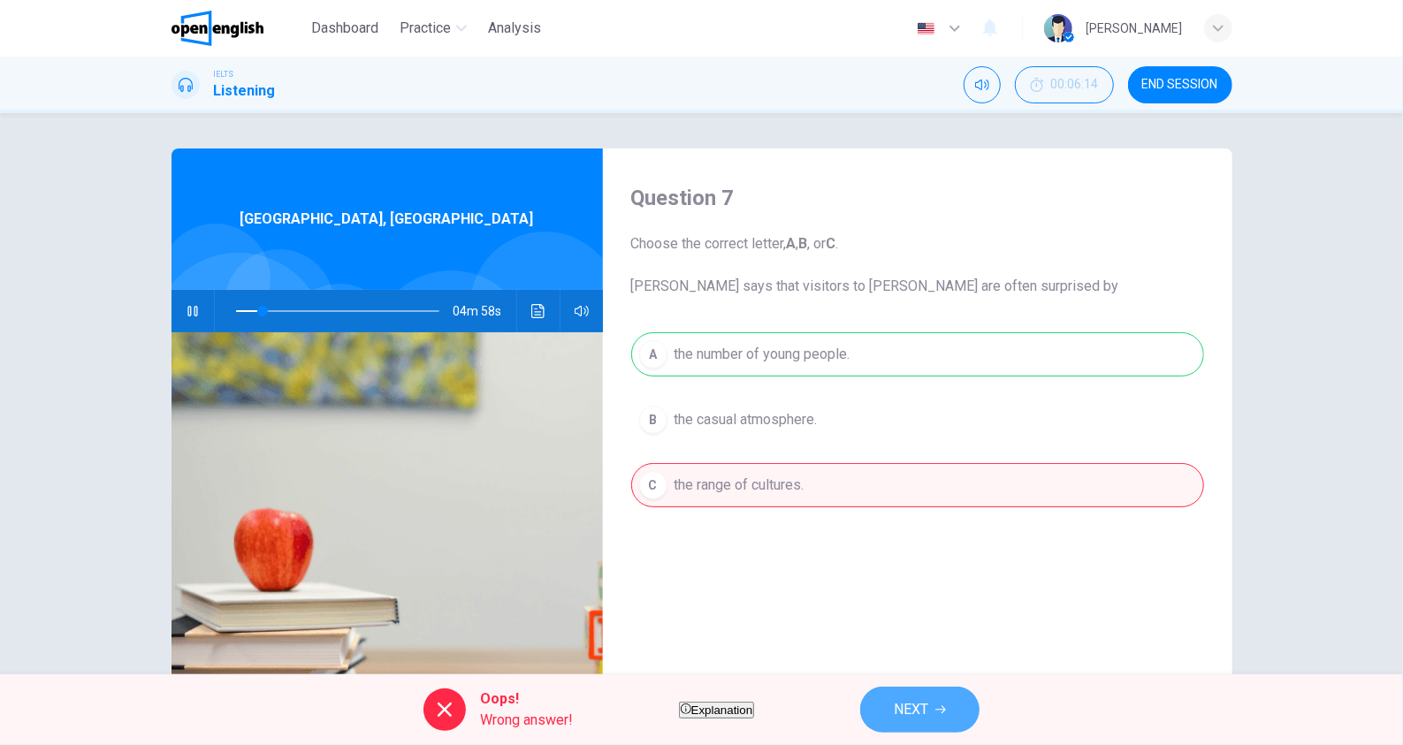
click at [928, 697] on button "NEXT" at bounding box center [919, 710] width 119 height 46
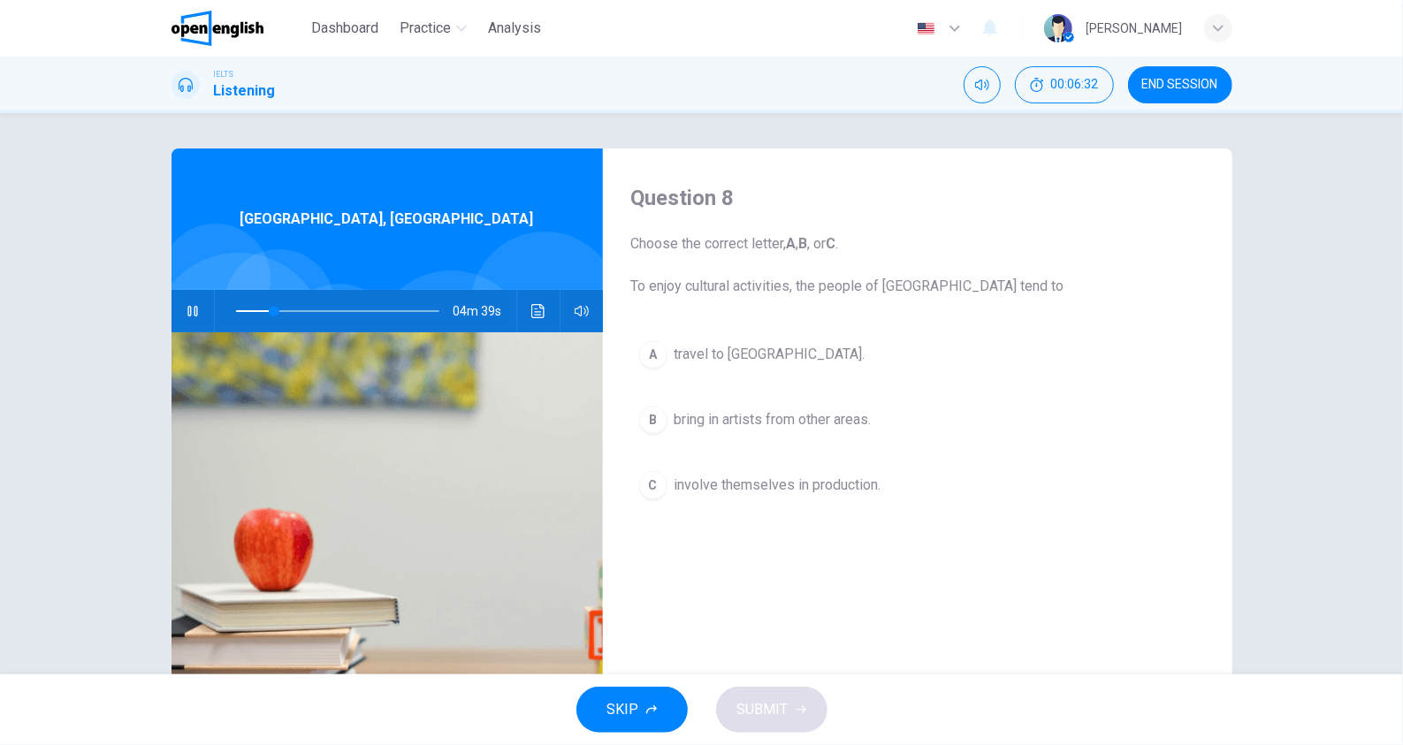
click at [933, 470] on button "C involve themselves in production." at bounding box center [917, 485] width 573 height 44
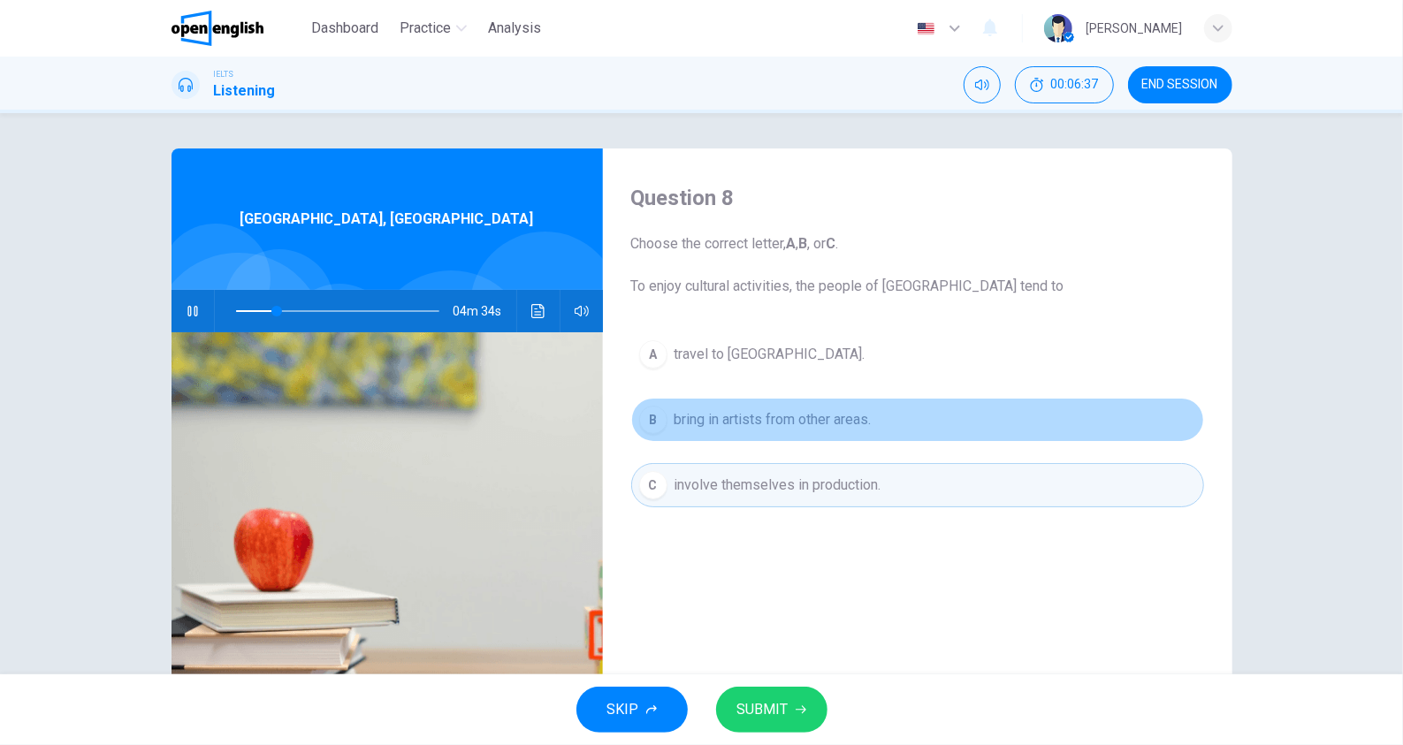
click at [965, 432] on button "B bring in artists from other areas." at bounding box center [917, 420] width 573 height 44
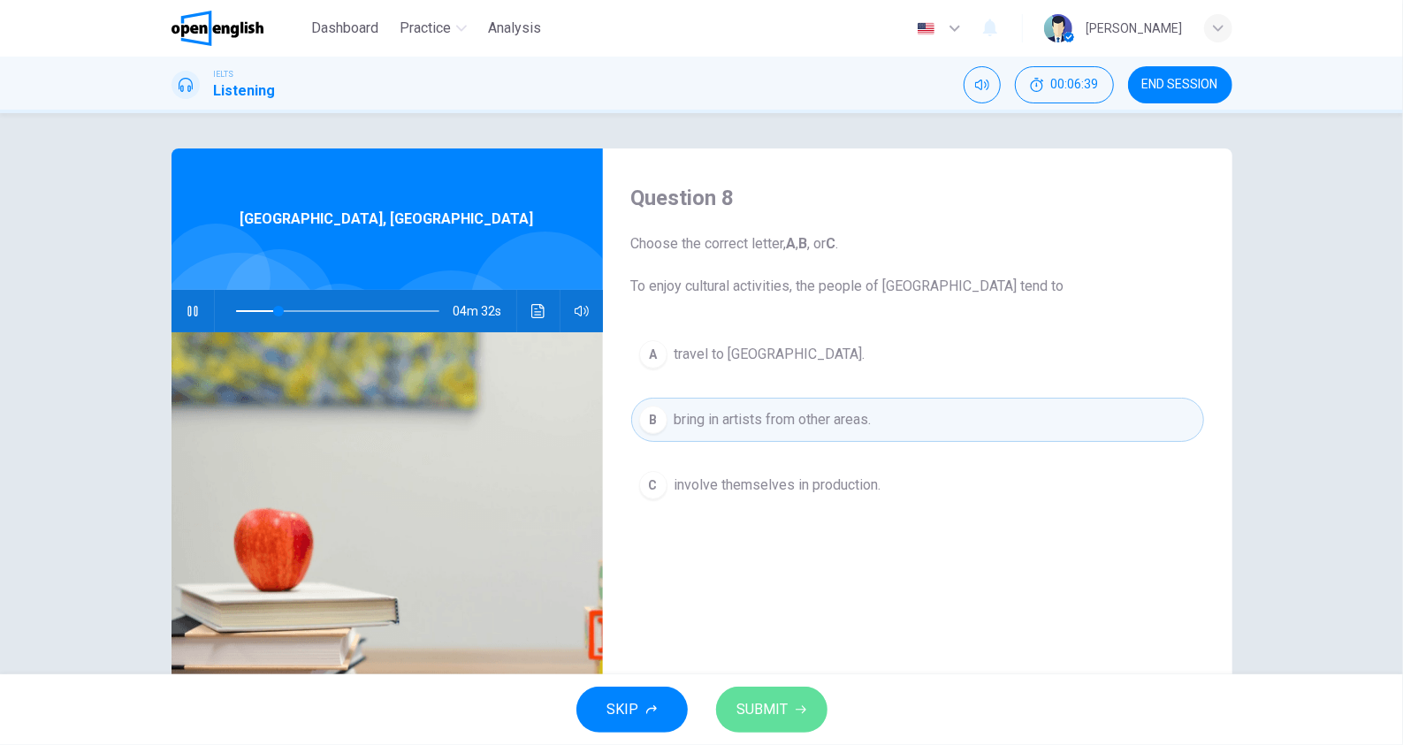
click at [792, 695] on button "SUBMIT" at bounding box center [771, 710] width 111 height 46
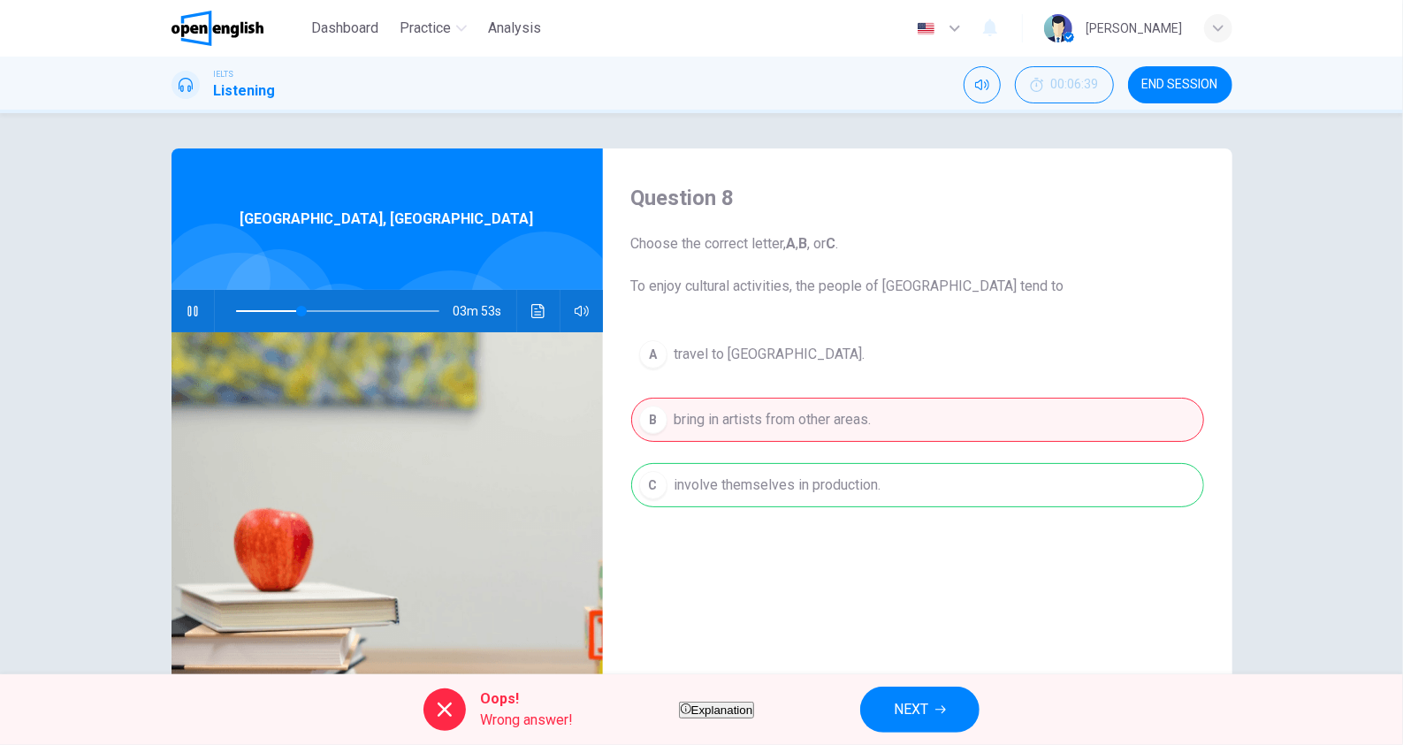
click at [928, 715] on span "NEXT" at bounding box center [911, 710] width 34 height 25
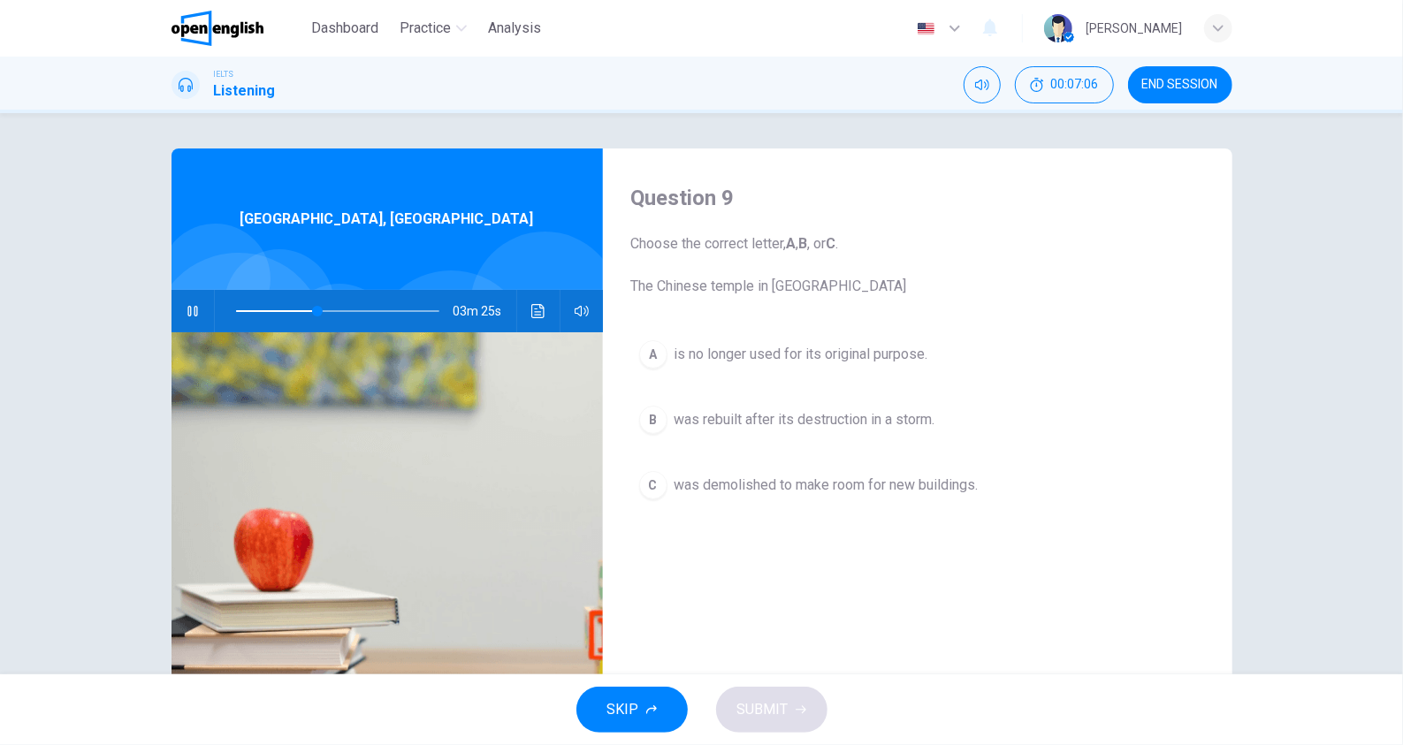
click at [905, 417] on span "was rebuilt after its destruction in a storm." at bounding box center [805, 419] width 261 height 21
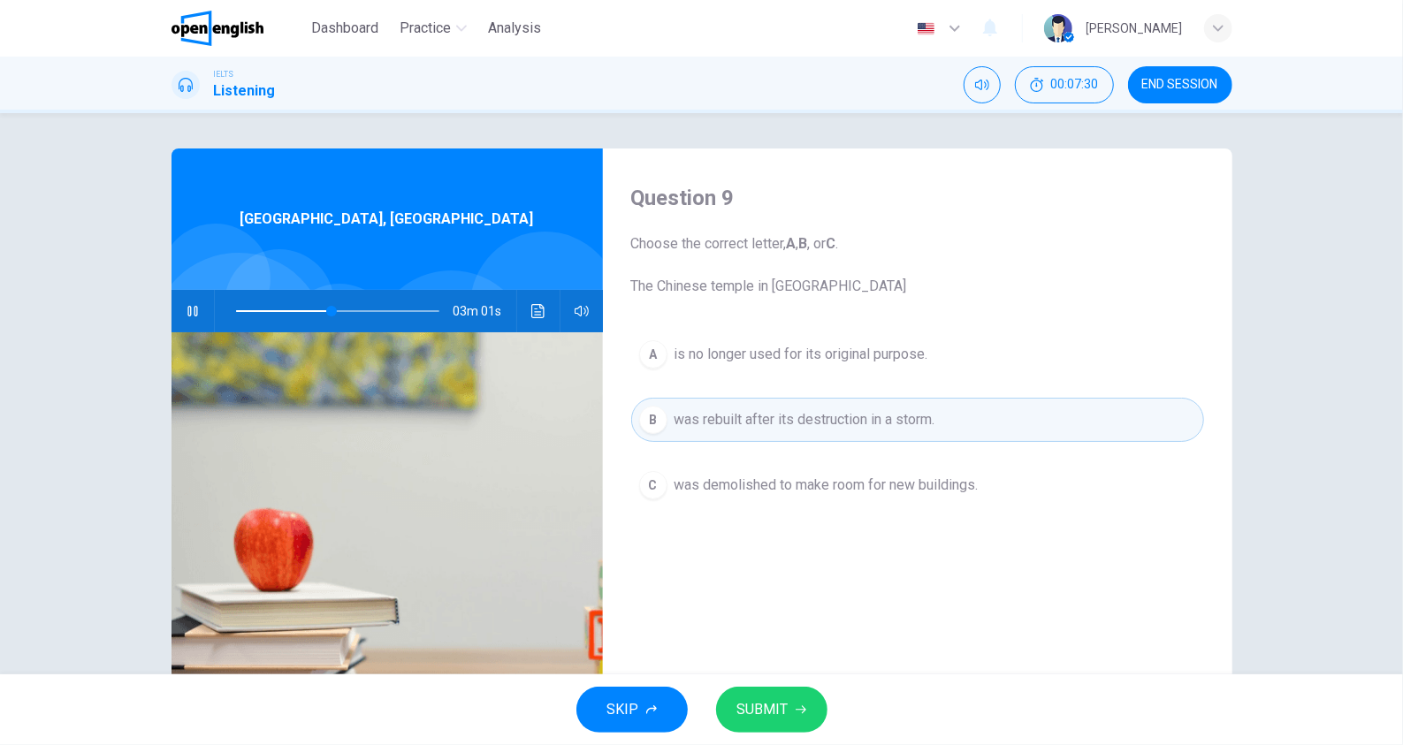
click at [742, 712] on span "SUBMIT" at bounding box center [762, 710] width 51 height 25
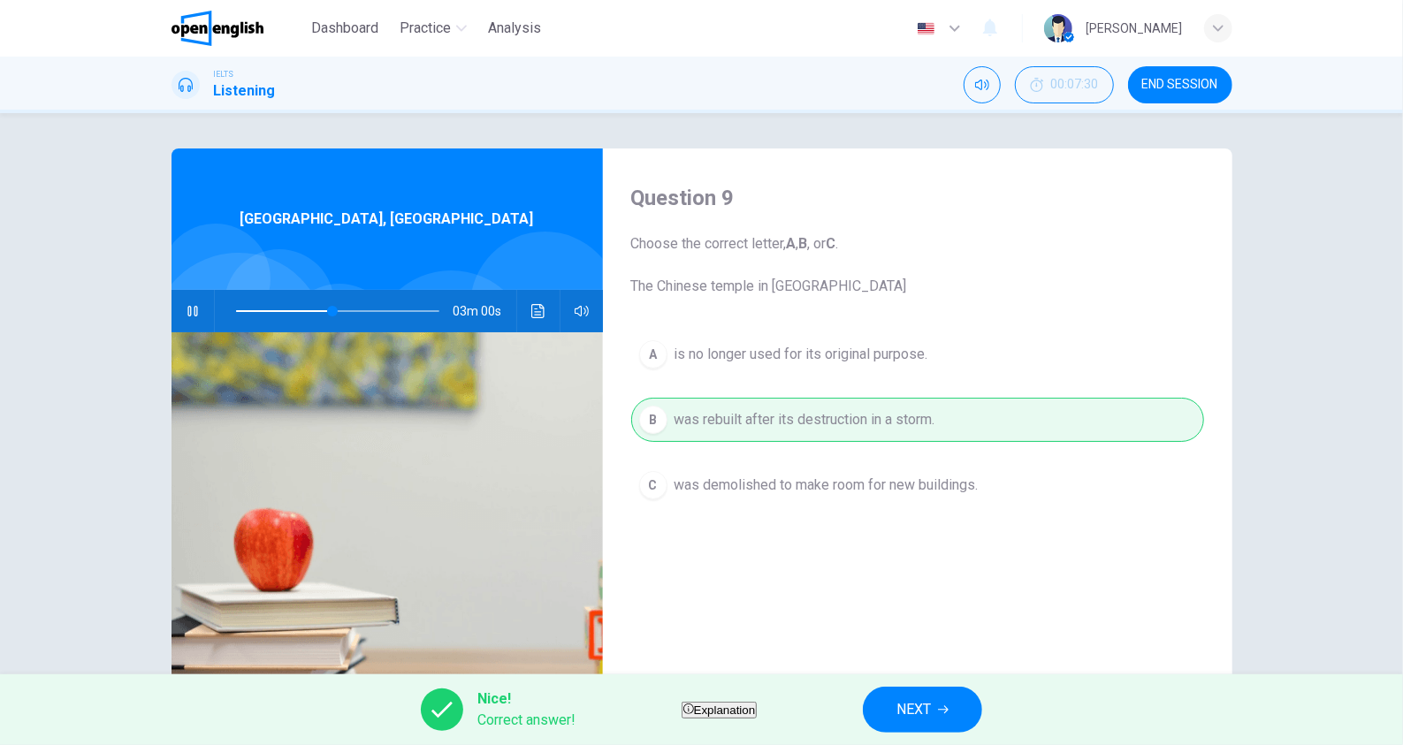
click at [923, 704] on button "NEXT" at bounding box center [922, 710] width 119 height 46
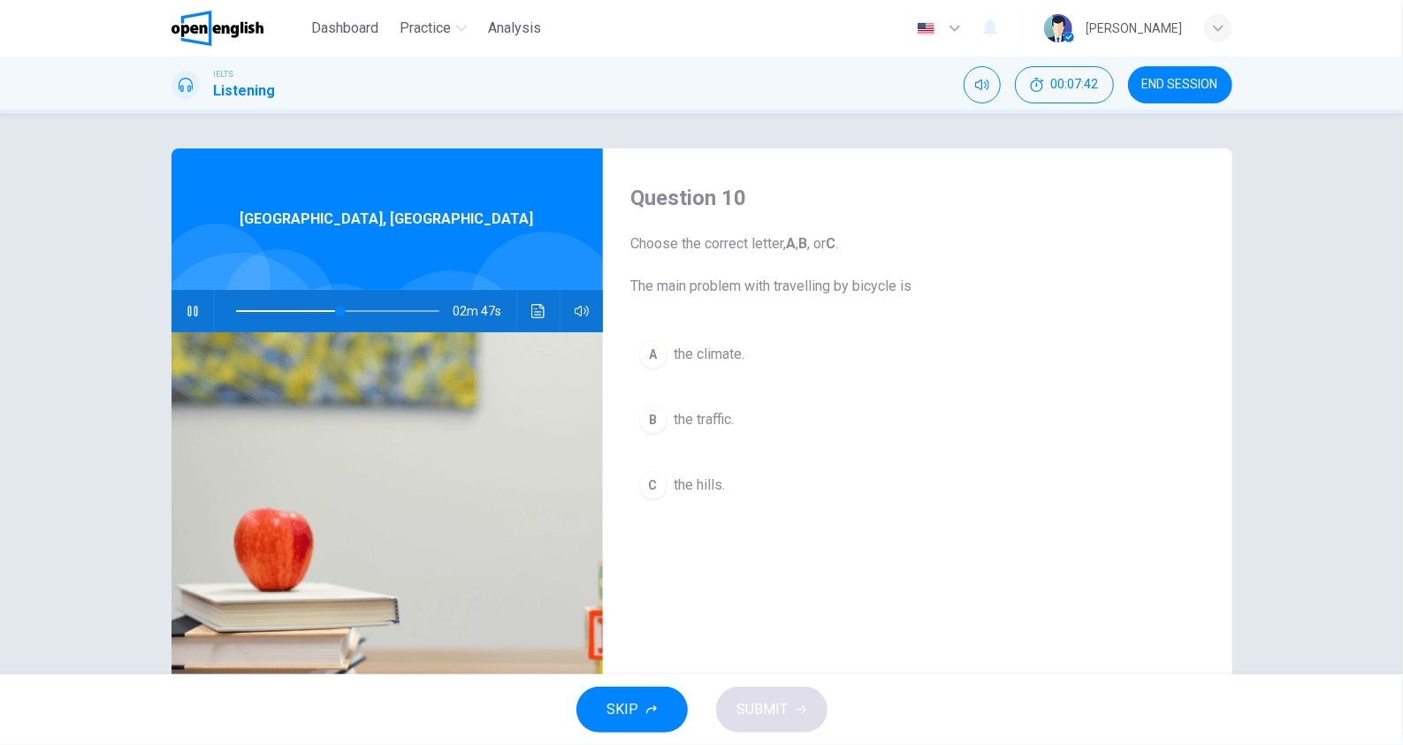
click at [729, 352] on span "the climate." at bounding box center [710, 354] width 71 height 21
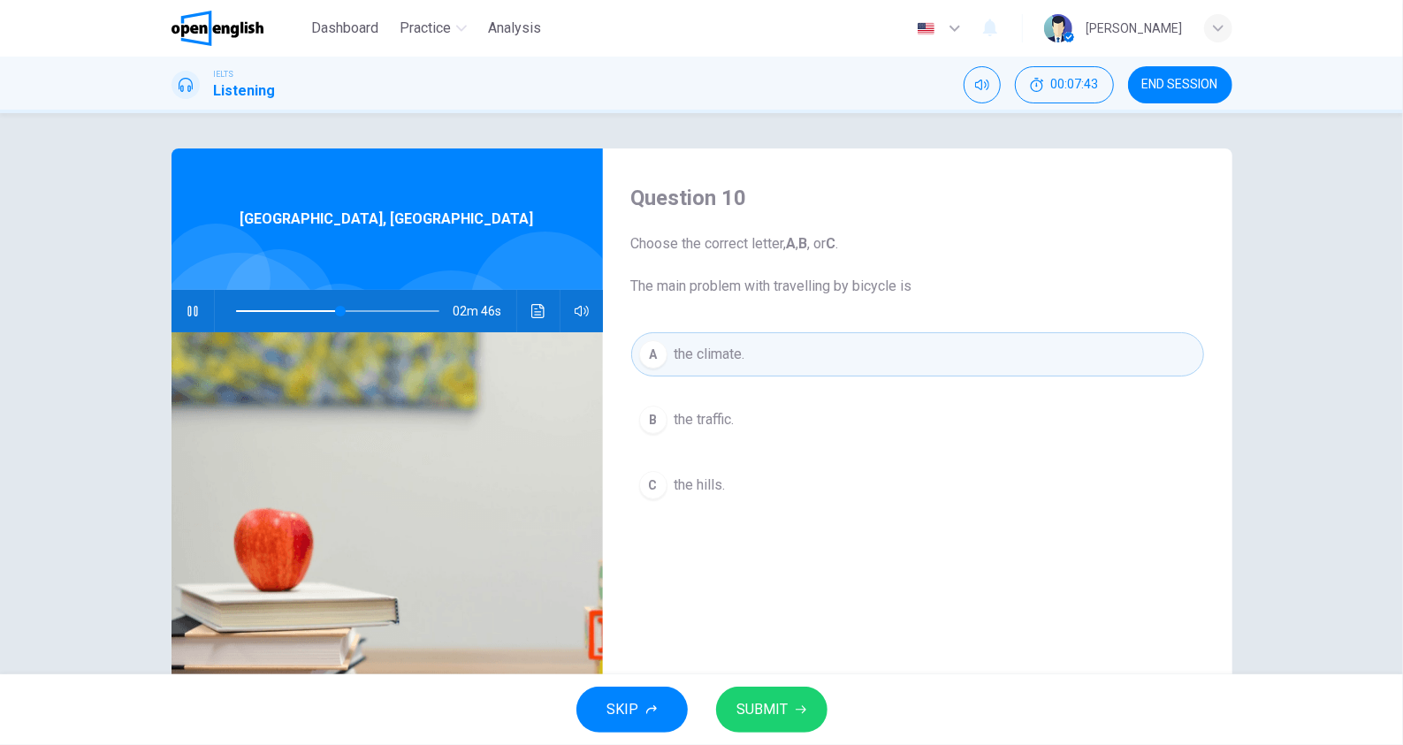
click at [760, 712] on span "SUBMIT" at bounding box center [762, 710] width 51 height 25
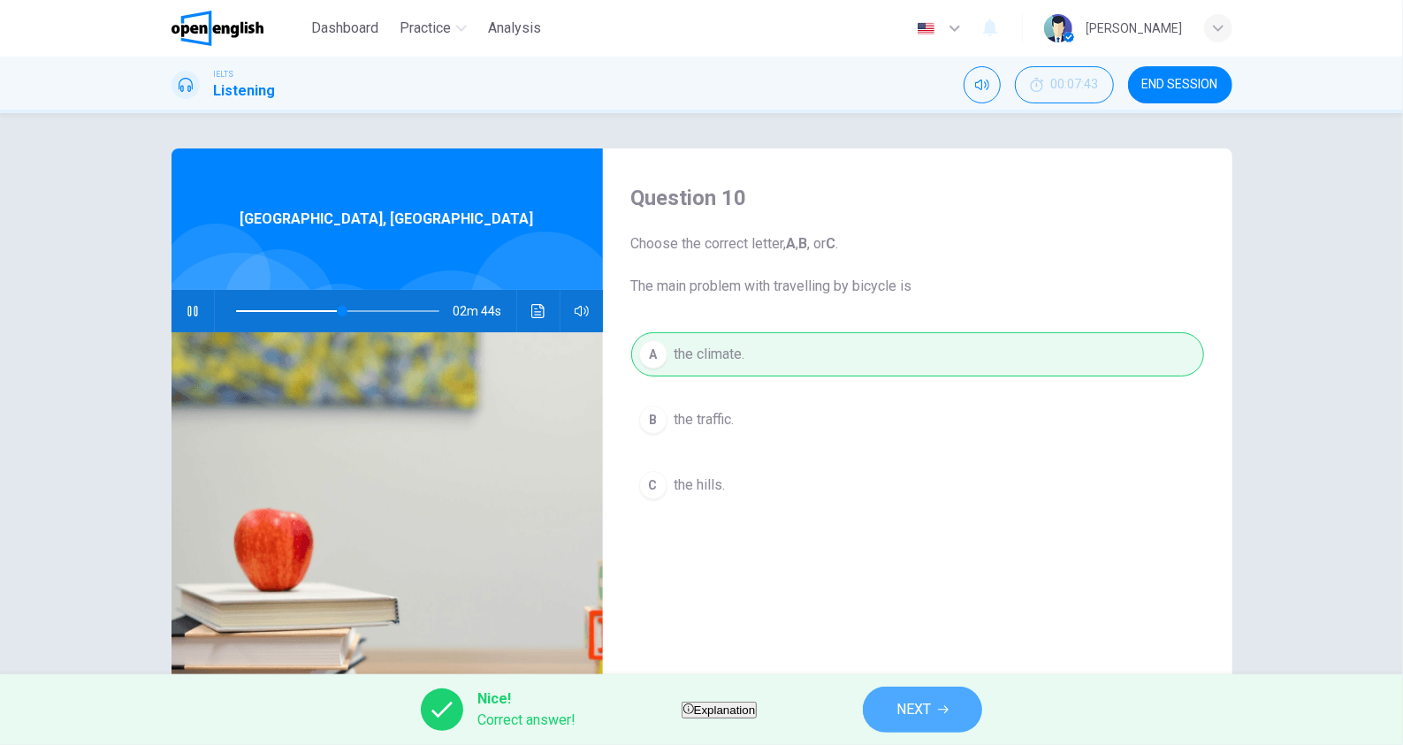
click at [928, 707] on button "NEXT" at bounding box center [922, 710] width 119 height 46
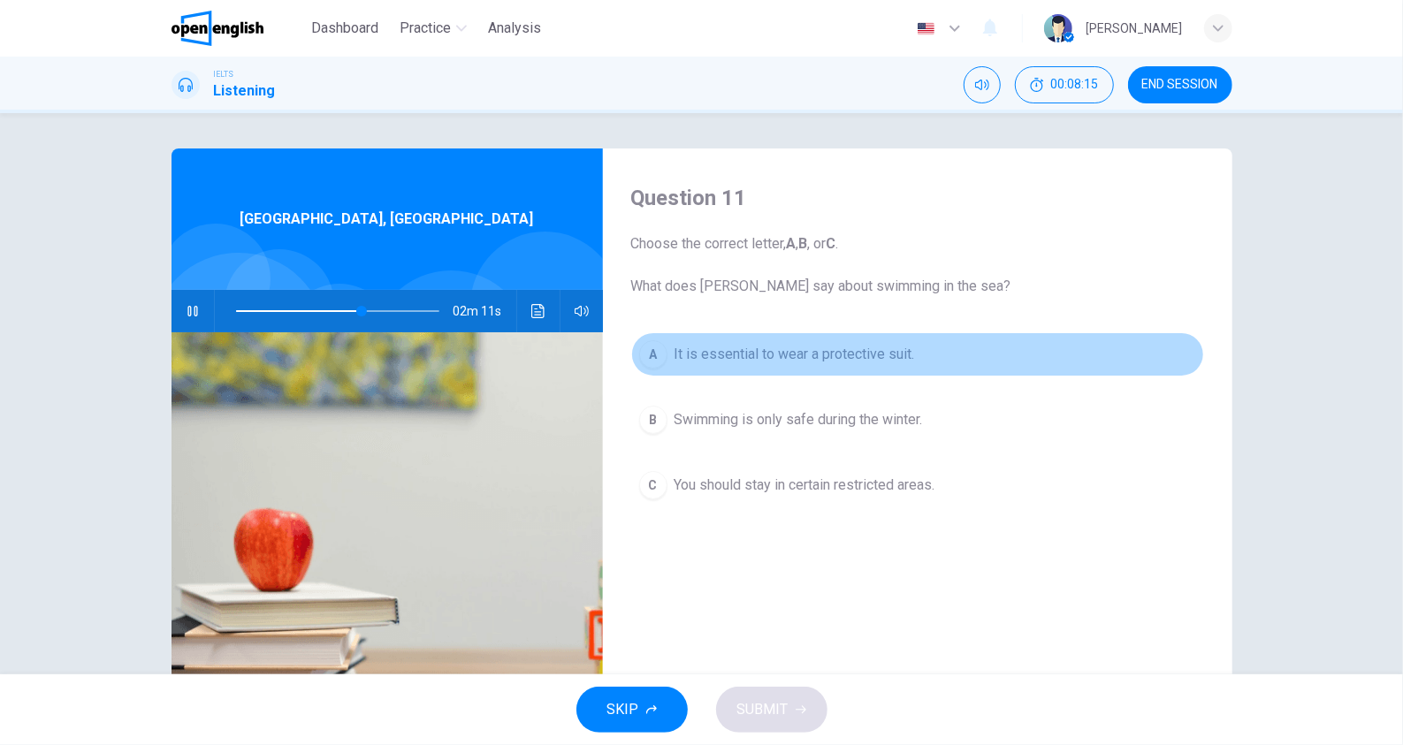
click at [883, 361] on span "It is essential to wear a protective suit." at bounding box center [795, 354] width 241 height 21
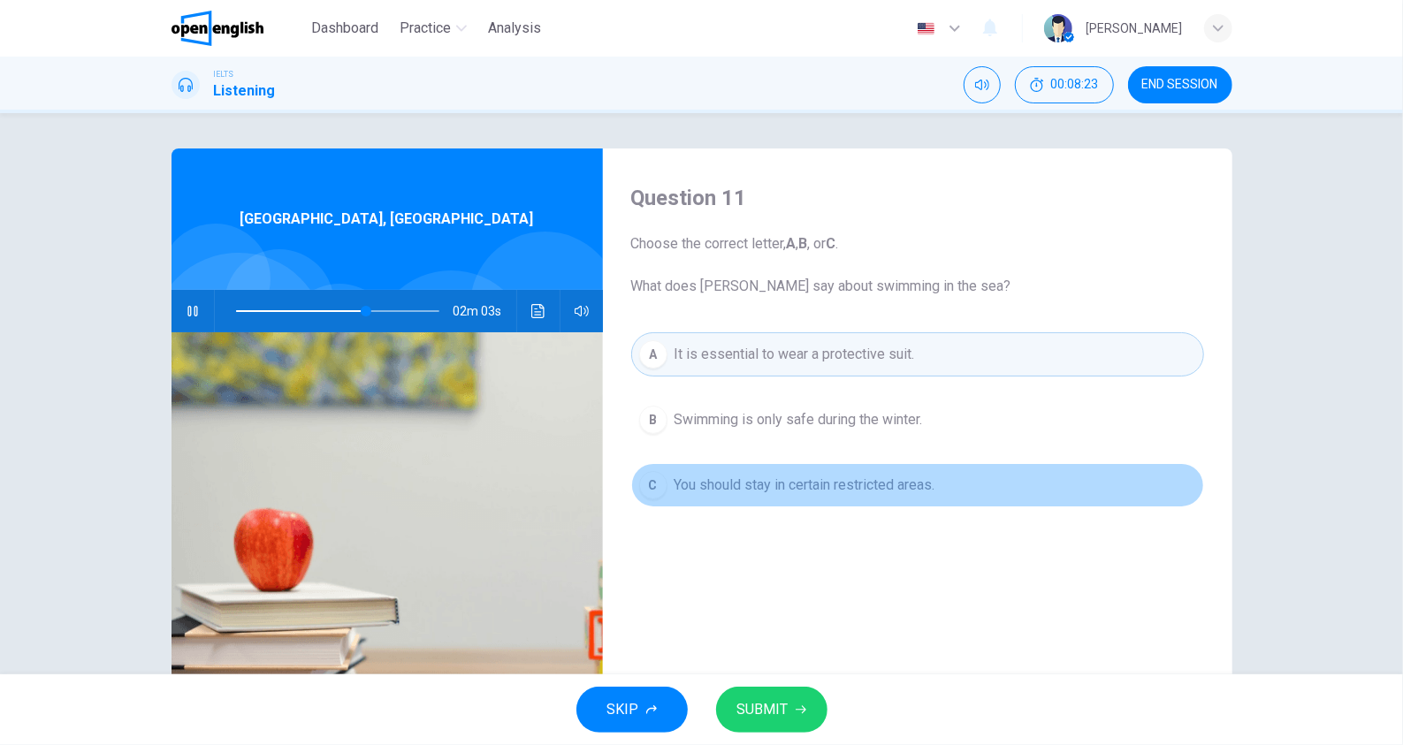
click at [893, 469] on button "C You should stay in certain restricted areas." at bounding box center [917, 485] width 573 height 44
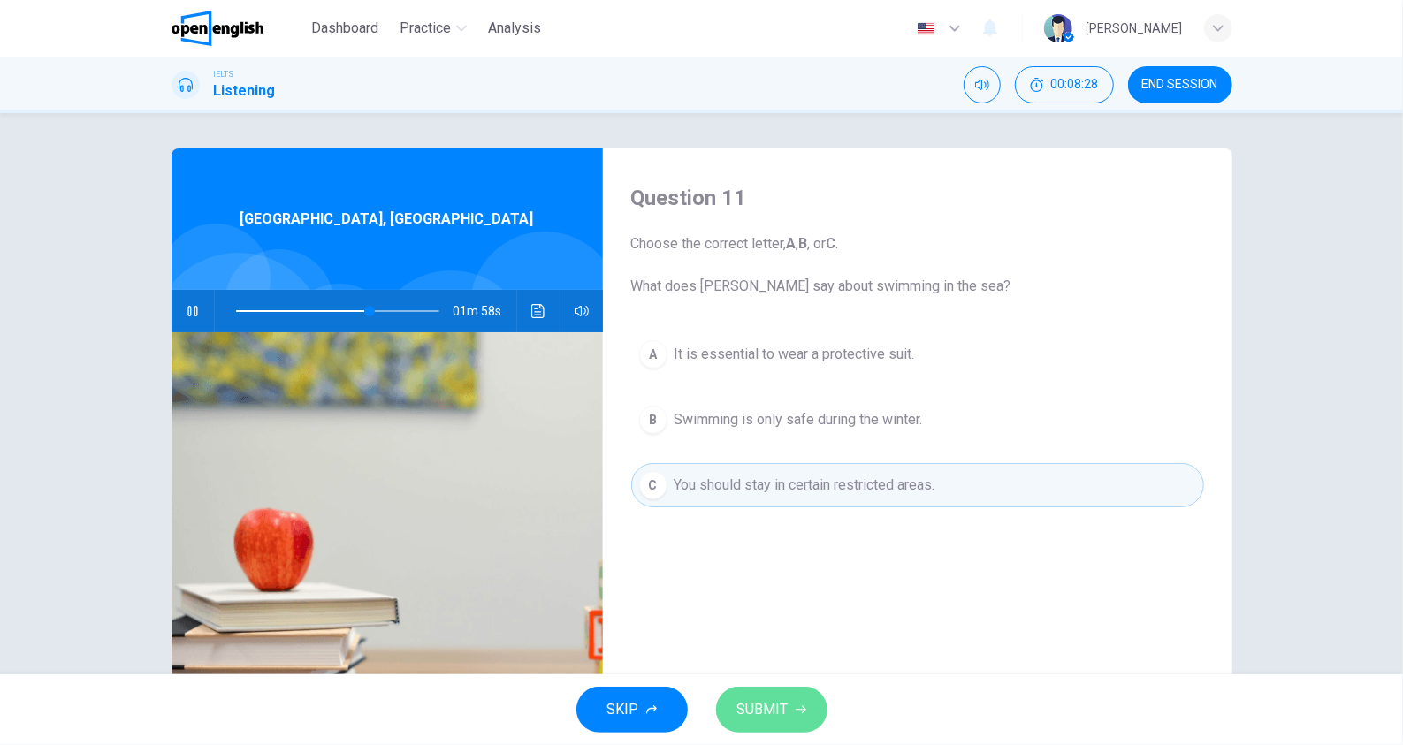
click at [814, 694] on button "SUBMIT" at bounding box center [771, 710] width 111 height 46
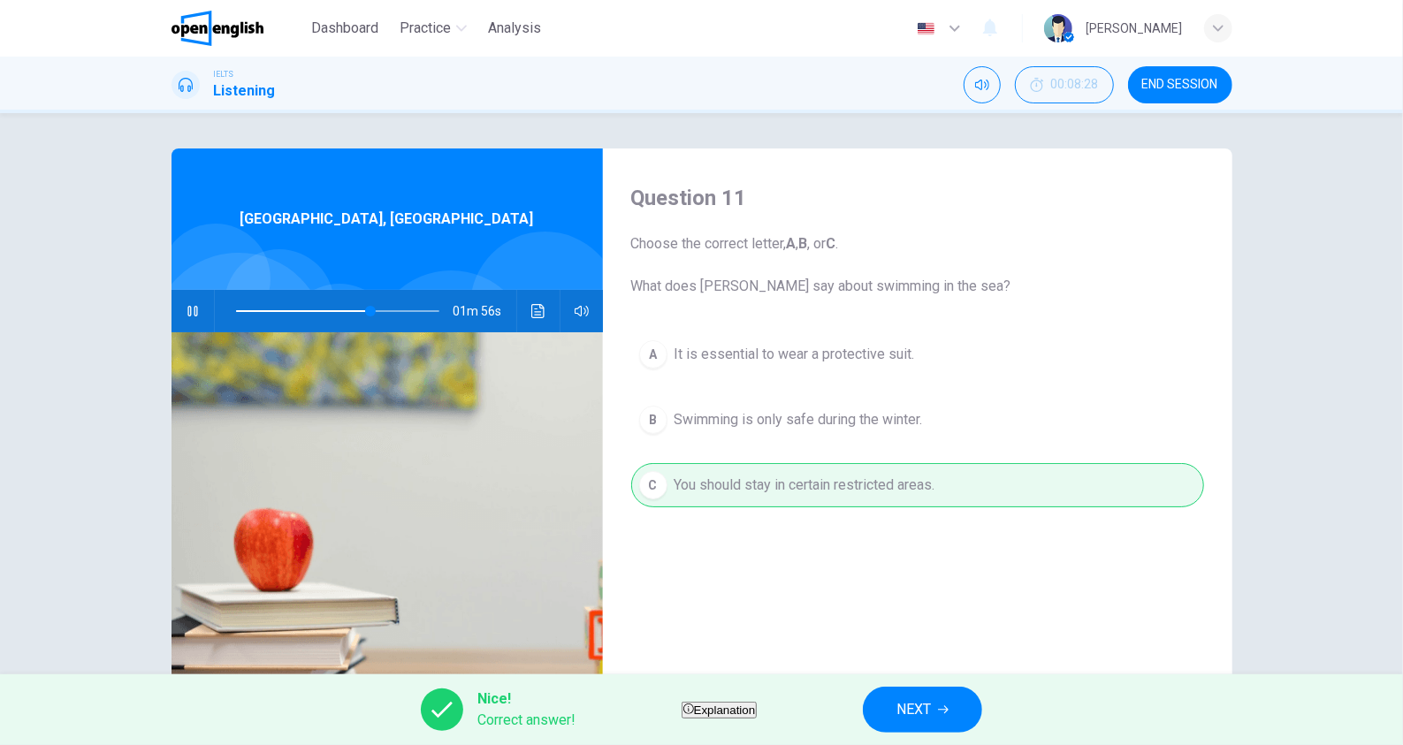
click at [931, 702] on span "NEXT" at bounding box center [914, 710] width 34 height 25
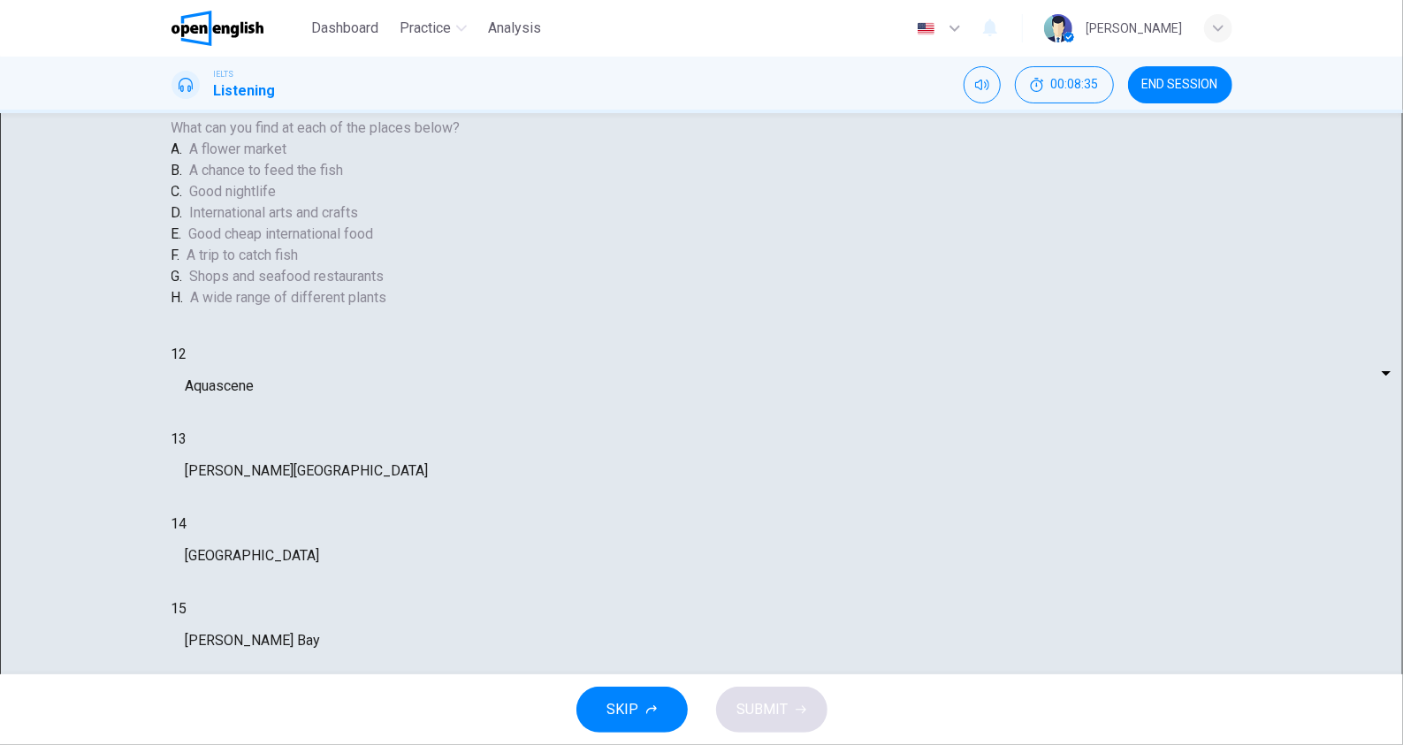
scroll to position [43, 0]
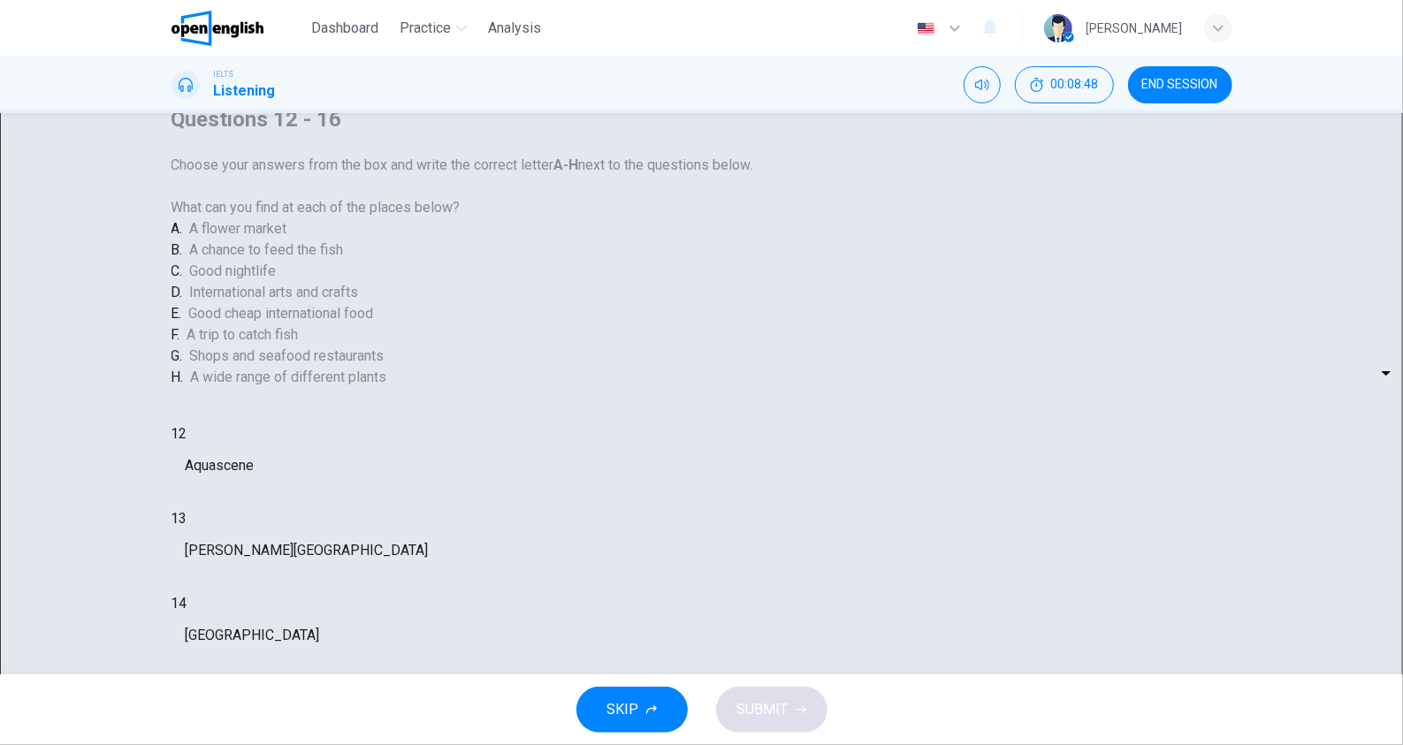
click at [767, 469] on body "This site uses cookies, as explained in our Privacy Policy . If you agree to th…" at bounding box center [701, 372] width 1403 height 745
type input "**"
type input "*"
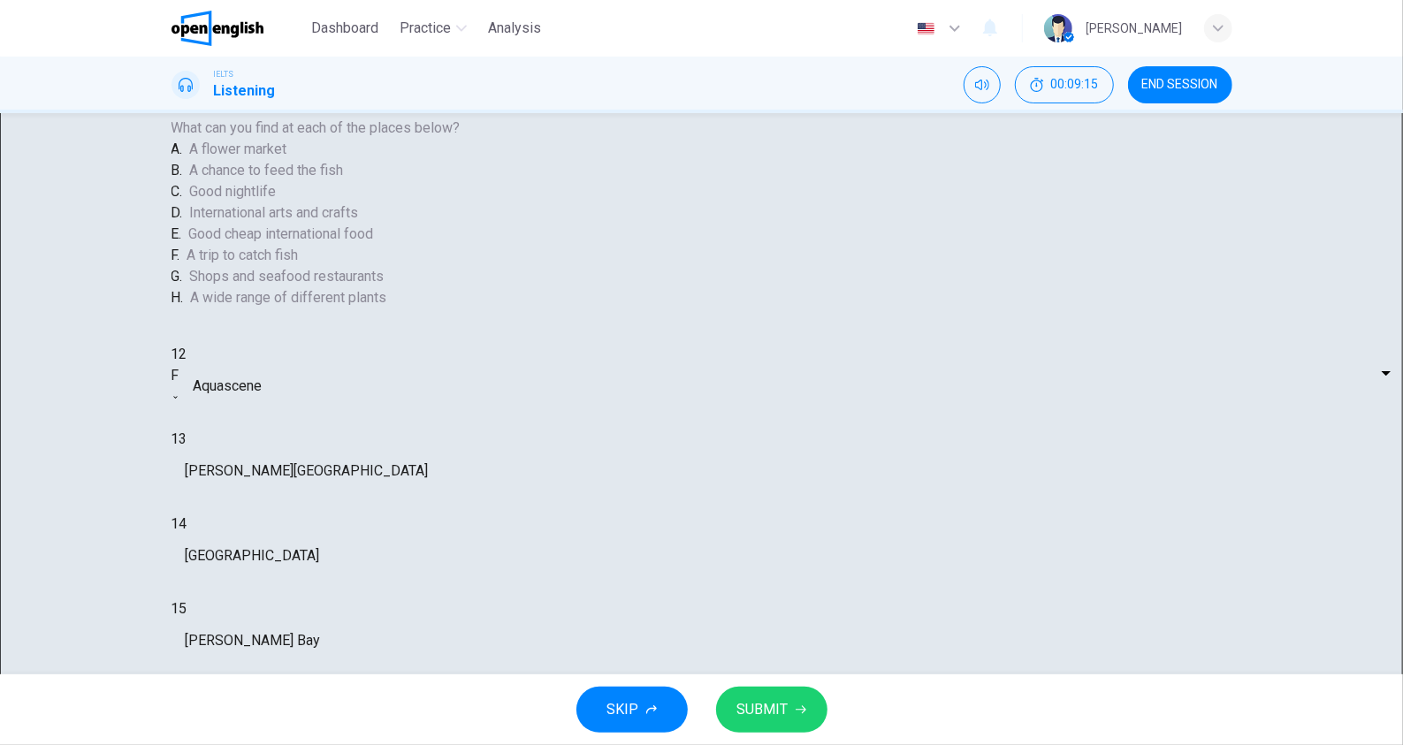
scroll to position [118, 0]
click at [756, 521] on body "This site uses cookies, as explained in our Privacy Policy . If you agree to th…" at bounding box center [701, 372] width 1403 height 745
type input "**"
type input "*"
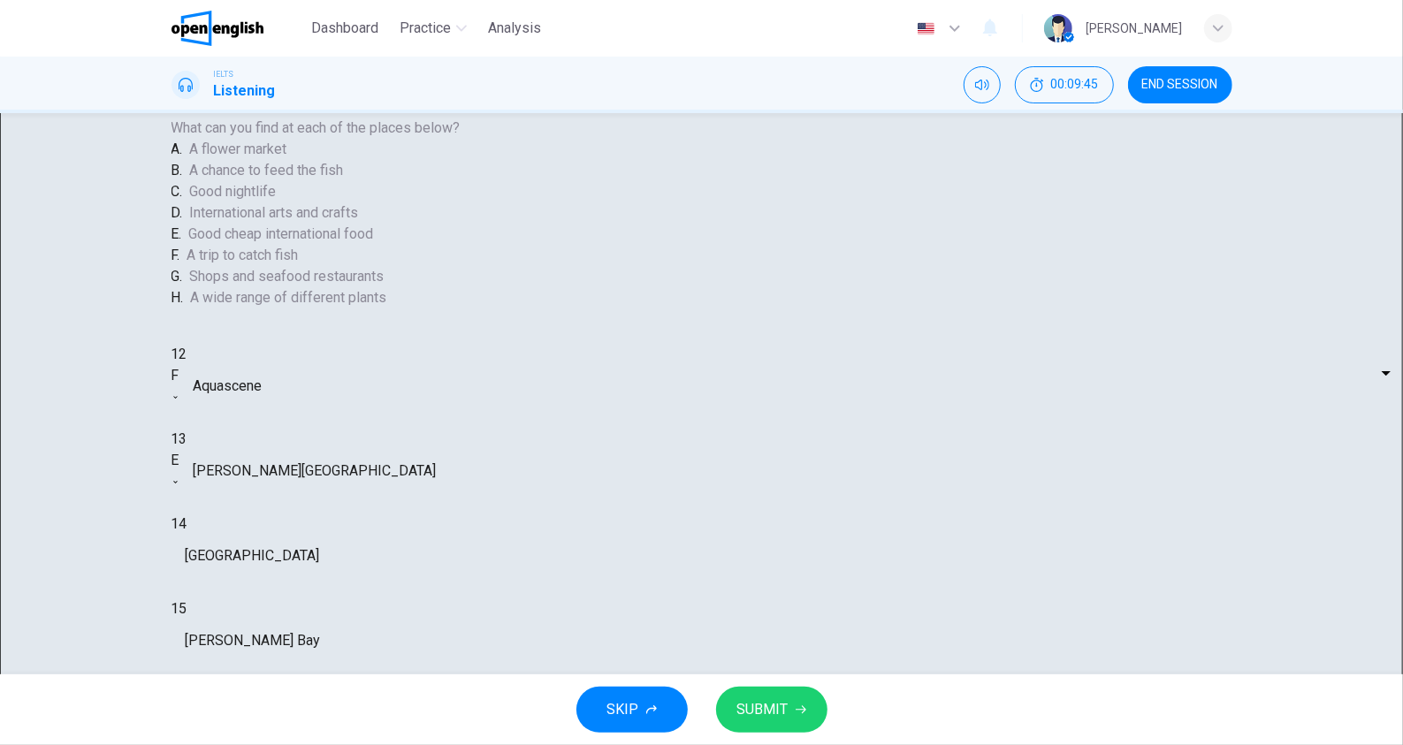
click at [753, 577] on body "This site uses cookies, as explained in our Privacy Policy . If you agree to th…" at bounding box center [701, 372] width 1403 height 745
type input "**"
type input "*"
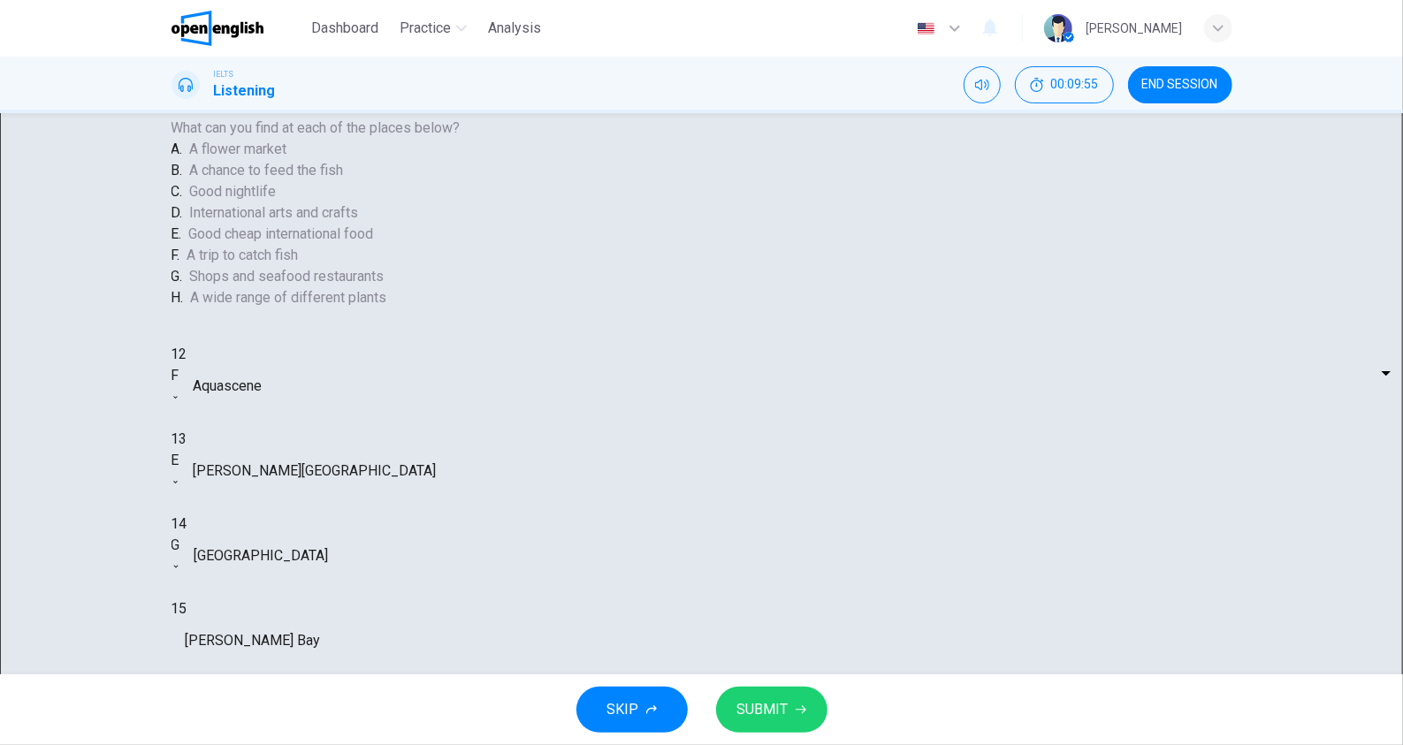
click at [764, 541] on body "This site uses cookies, as explained in our Privacy Policy . If you agree to th…" at bounding box center [701, 372] width 1403 height 745
type input "**"
type input "*"
click at [743, 597] on body "This site uses cookies, as explained in our Privacy Policy . If you agree to th…" at bounding box center [701, 372] width 1403 height 745
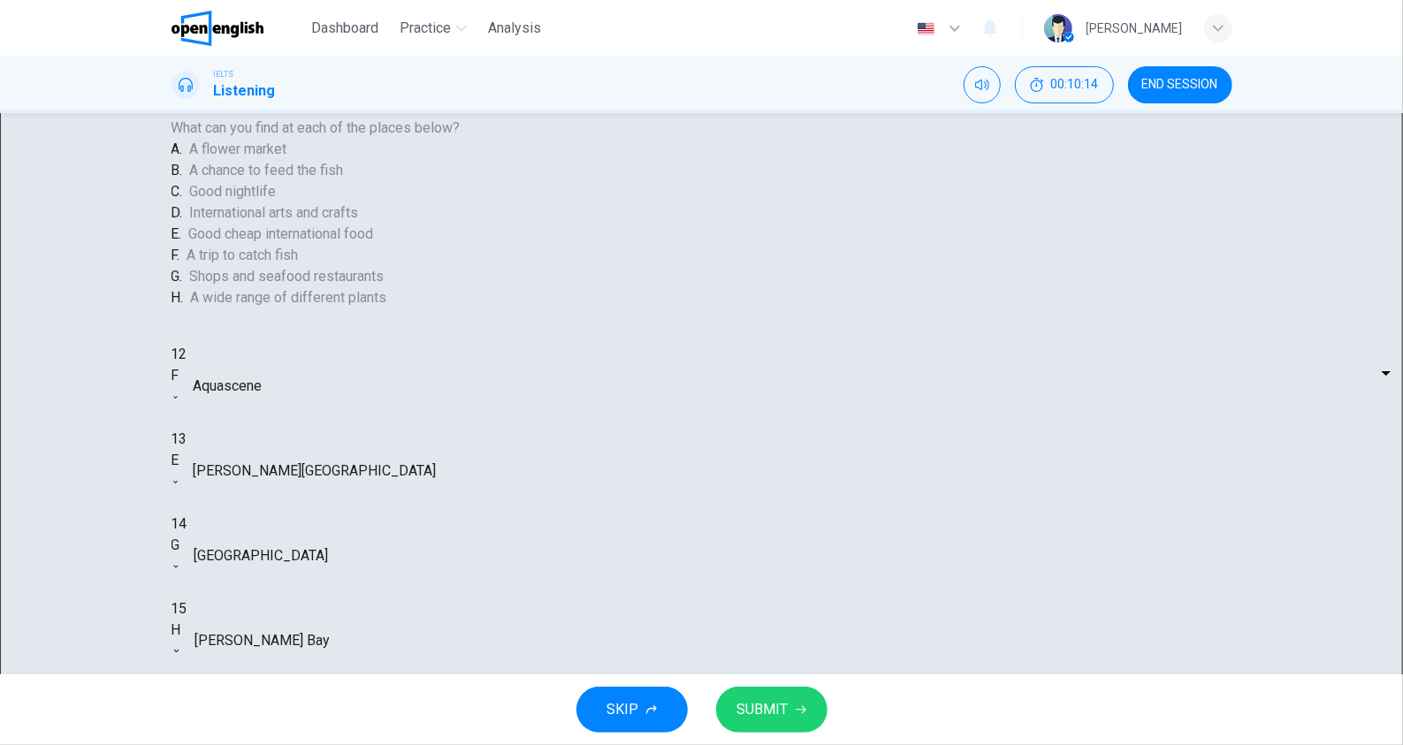
type input "**"
type input "*"
click at [771, 707] on span "SUBMIT" at bounding box center [762, 710] width 51 height 25
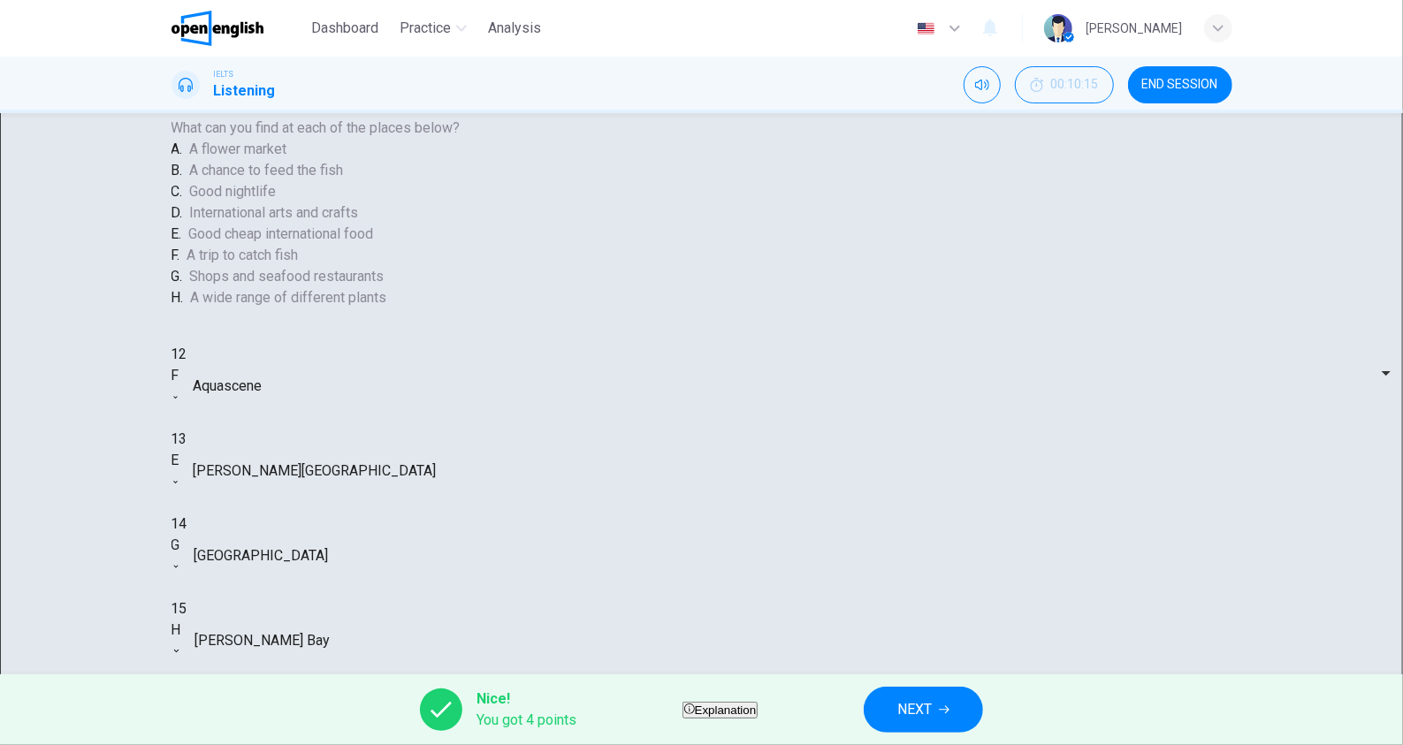
type input "**"
click at [934, 707] on button "NEXT" at bounding box center [923, 710] width 119 height 46
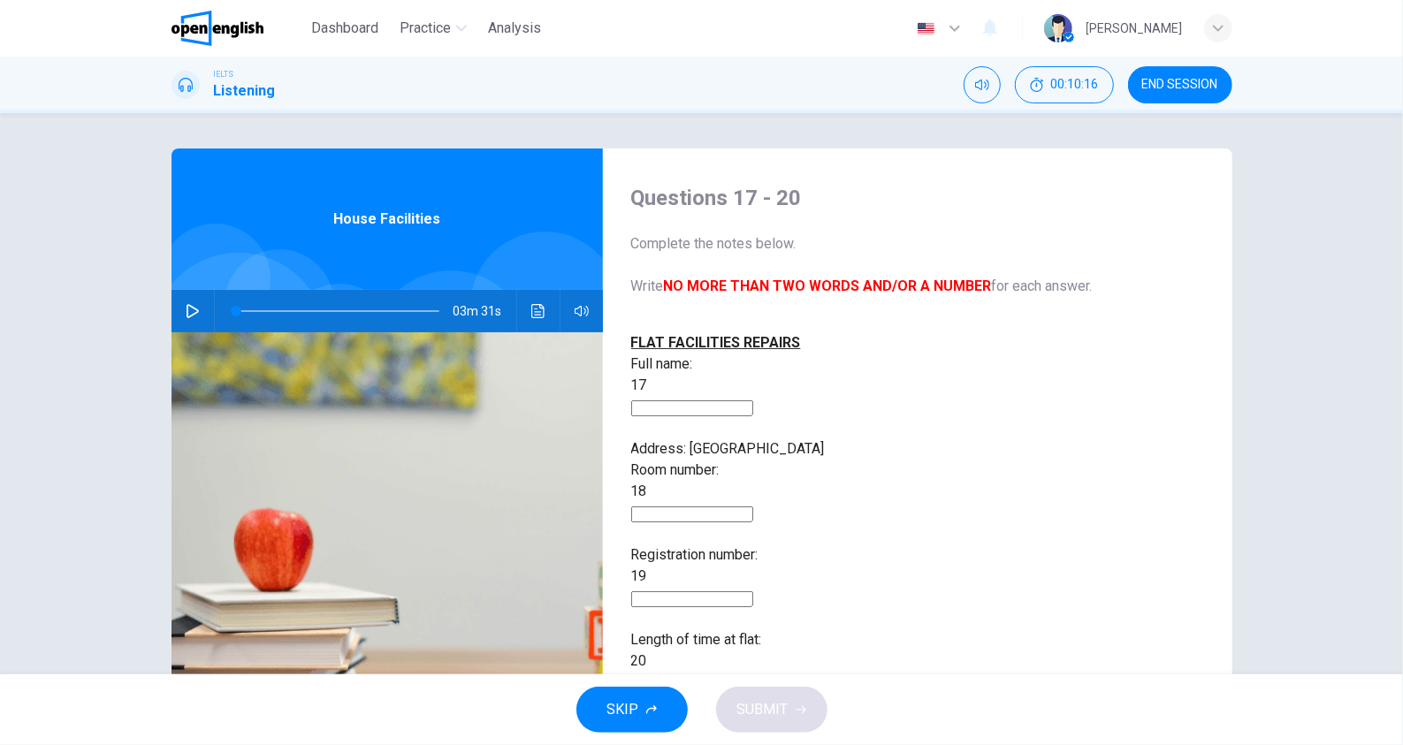
click at [1184, 82] on span "END SESSION" at bounding box center [1180, 85] width 76 height 14
